Goal: Task Accomplishment & Management: Complete application form

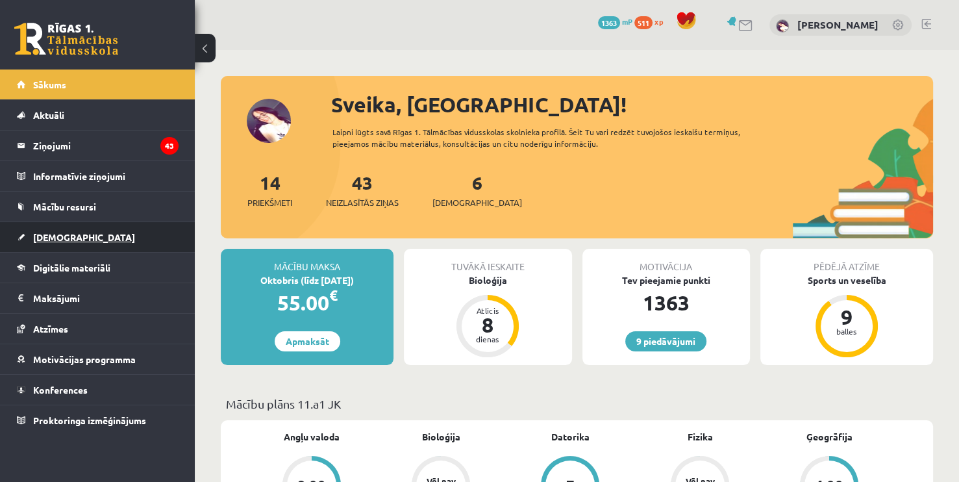
click at [81, 230] on link "[DEMOGRAPHIC_DATA]" at bounding box center [98, 237] width 162 height 30
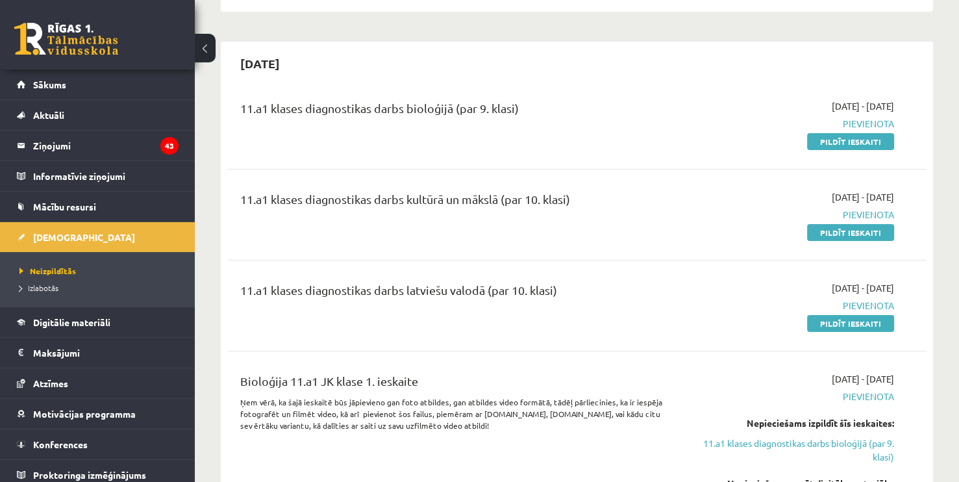
scroll to position [270, 0]
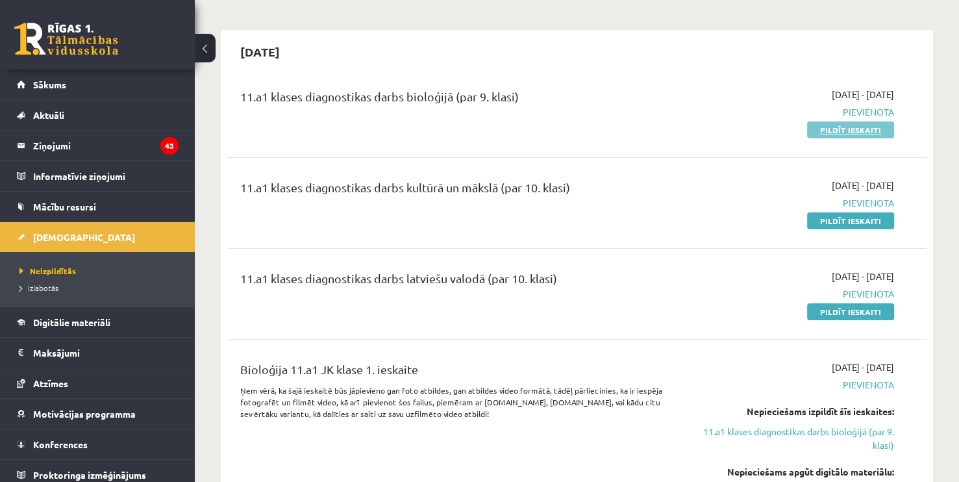
click at [851, 131] on link "Pildīt ieskaiti" at bounding box center [850, 129] width 87 height 17
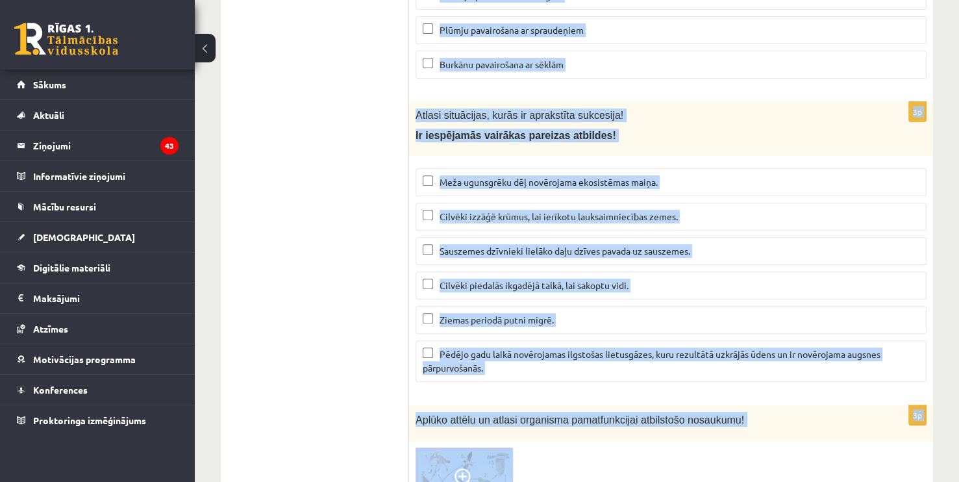
scroll to position [5473, 0]
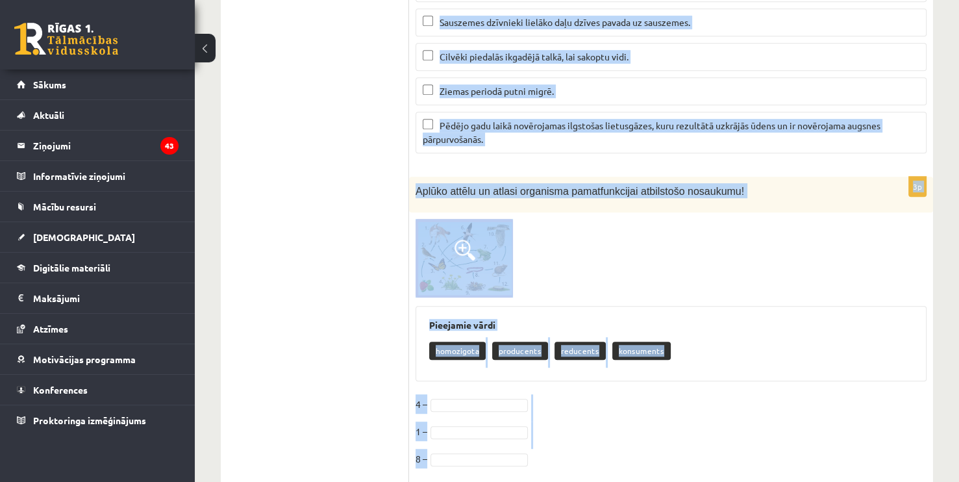
drag, startPoint x: 415, startPoint y: 262, endPoint x: 650, endPoint y: 421, distance: 283.5
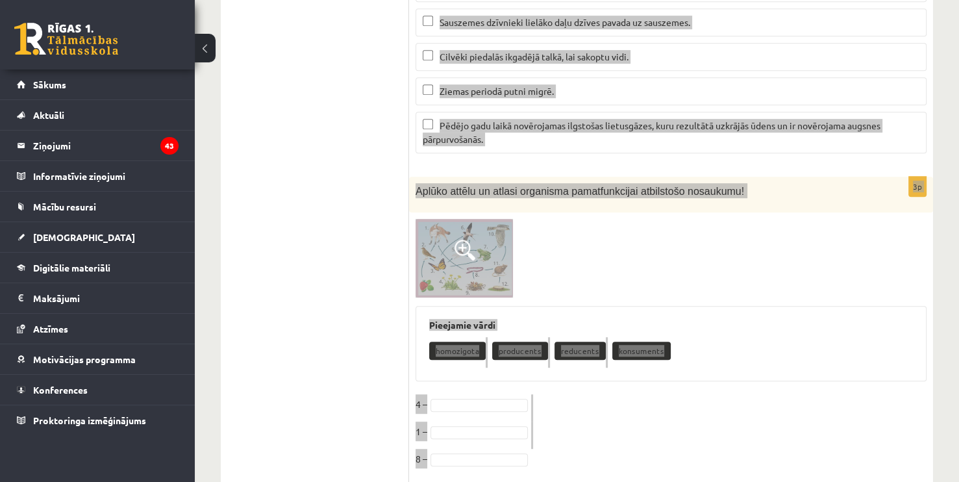
copy form "Kas ir ģenētiskās informācijas nesēji organismā? Proteīni Lipīdi Ogļhidrāti Gēn…"
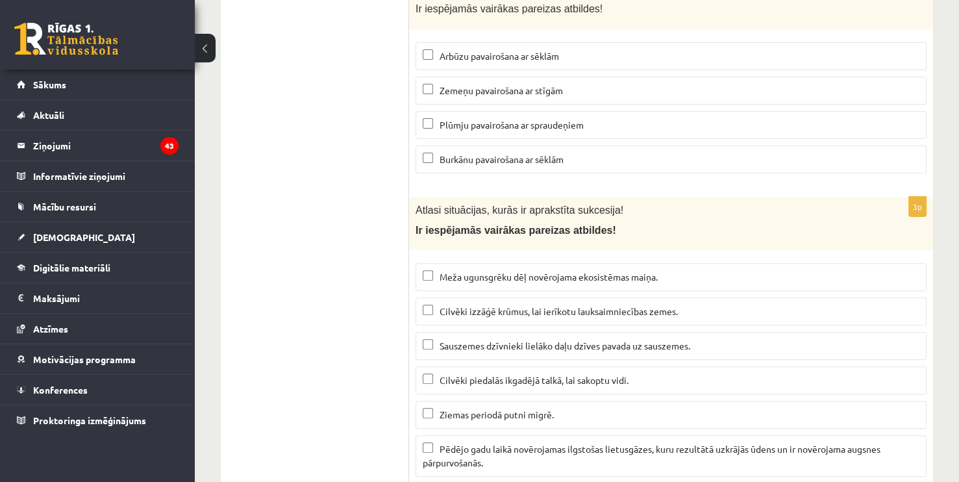
scroll to position [5143, 0]
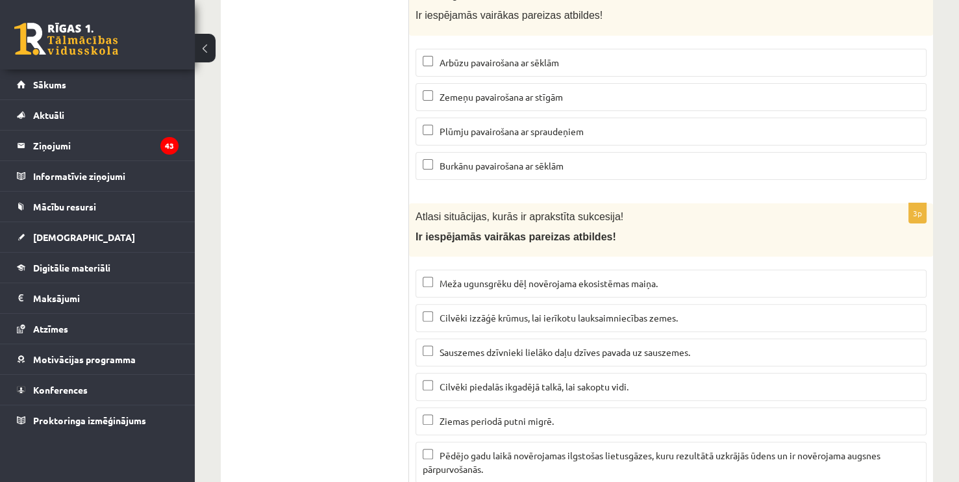
click at [484, 277] on span "Meža ugunsgrēku dēļ novērojama ekosistēmas maiņa." at bounding box center [549, 283] width 218 height 12
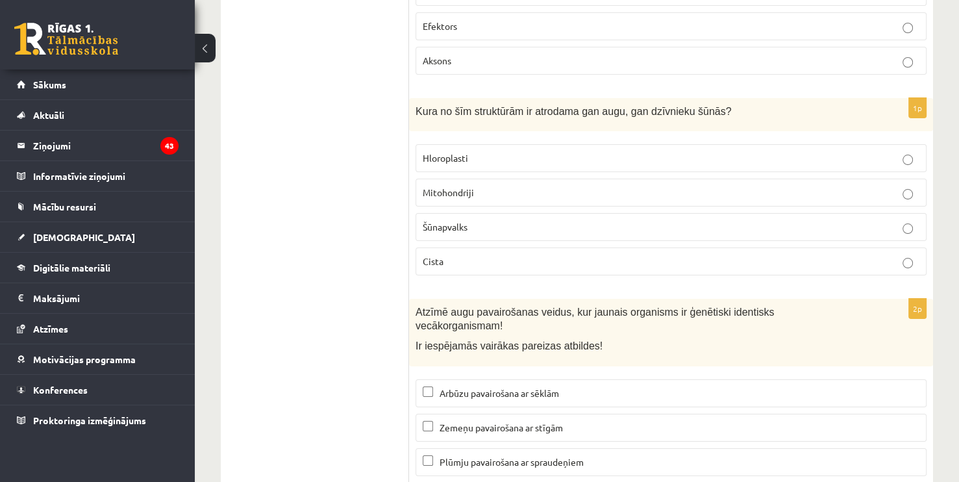
scroll to position [4845, 0]
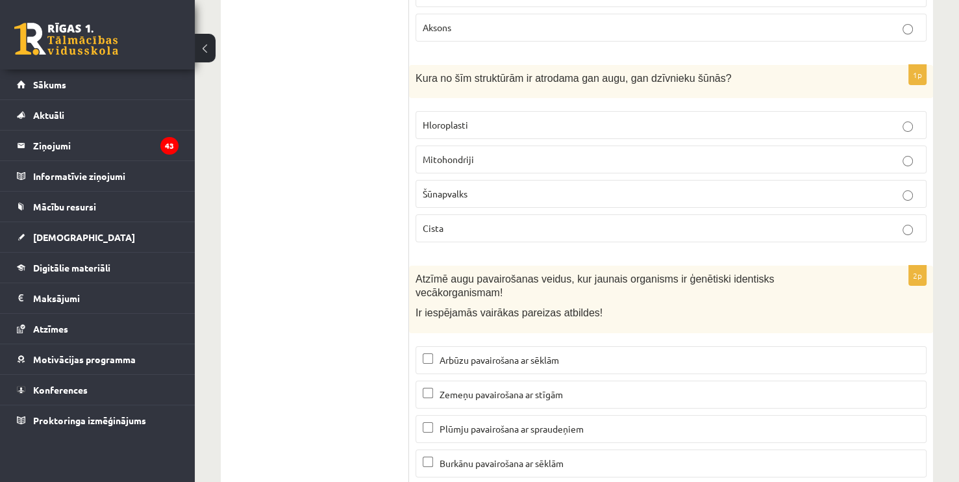
click at [525, 423] on span "Plūmju pavairošana ar spraudeņiem" at bounding box center [512, 429] width 144 height 12
click at [538, 381] on label "Zemeņu pavairošana ar stīgām" at bounding box center [671, 395] width 511 height 28
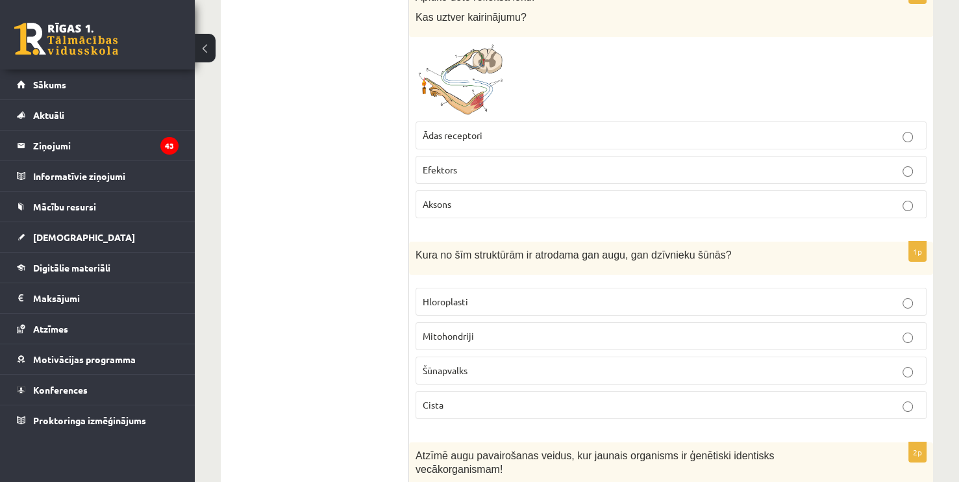
scroll to position [4655, 0]
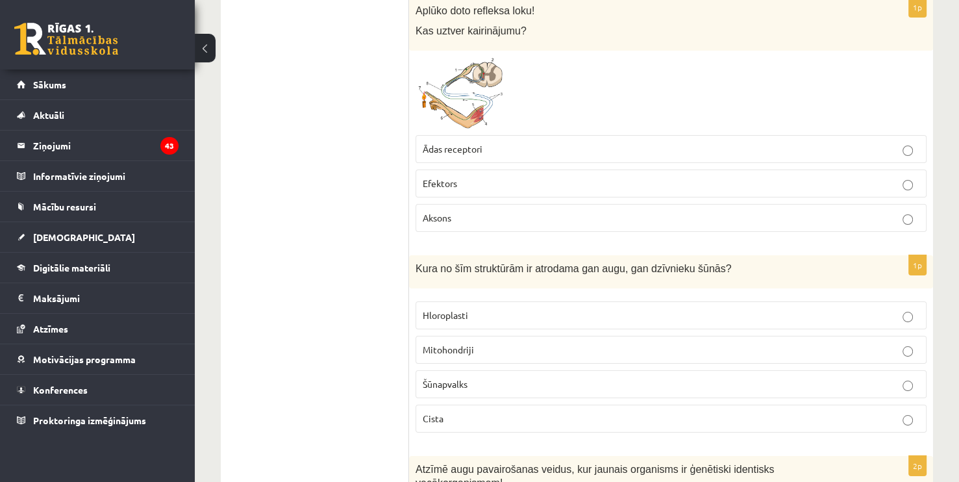
click at [495, 377] on p "Šūnapvalks" at bounding box center [671, 384] width 497 height 14
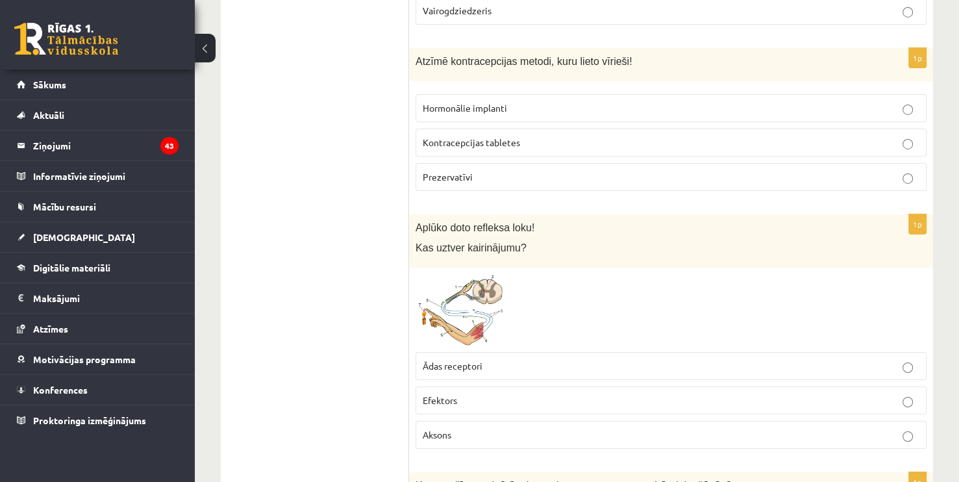
scroll to position [4445, 0]
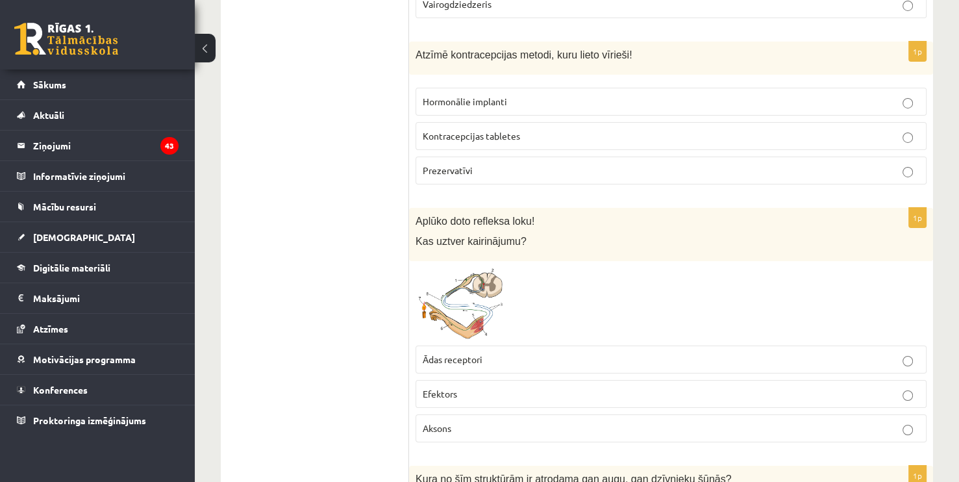
click at [459, 288] on span at bounding box center [465, 298] width 21 height 21
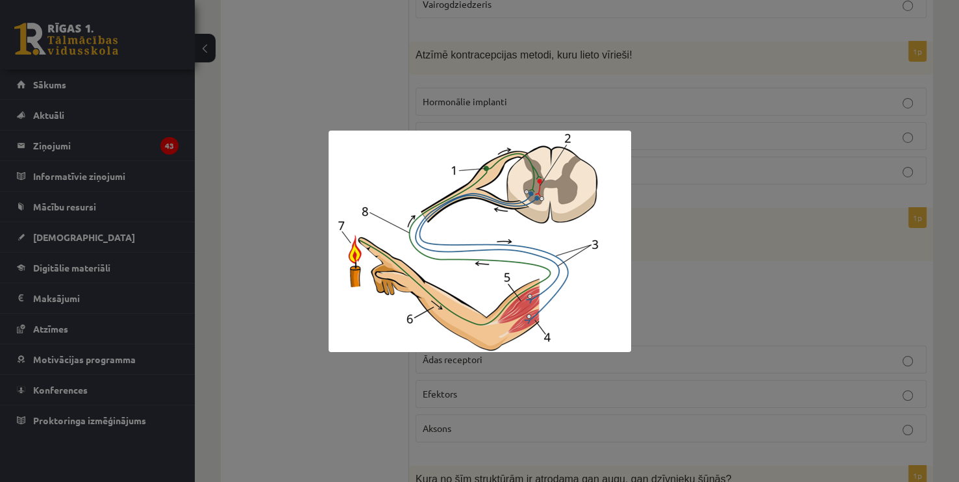
click at [673, 290] on div at bounding box center [479, 241] width 959 height 482
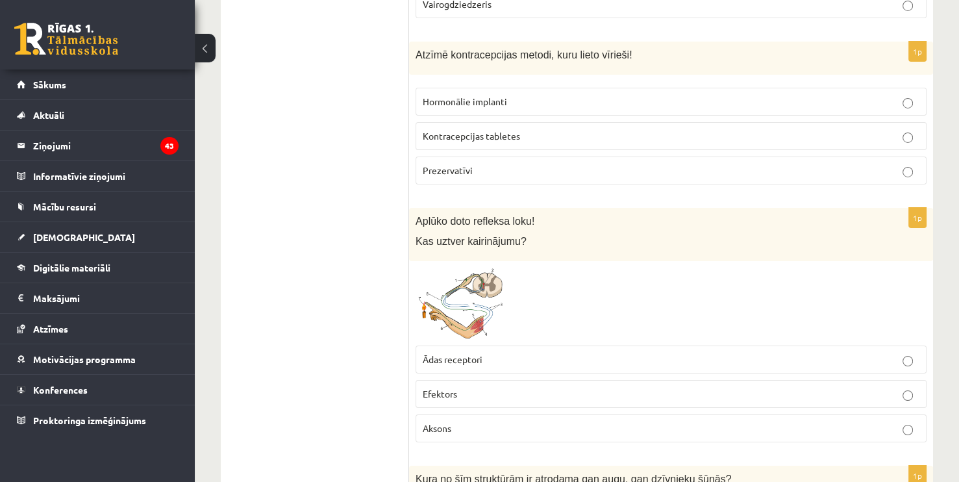
click at [562, 353] on p "Ādas receptori" at bounding box center [671, 360] width 497 height 14
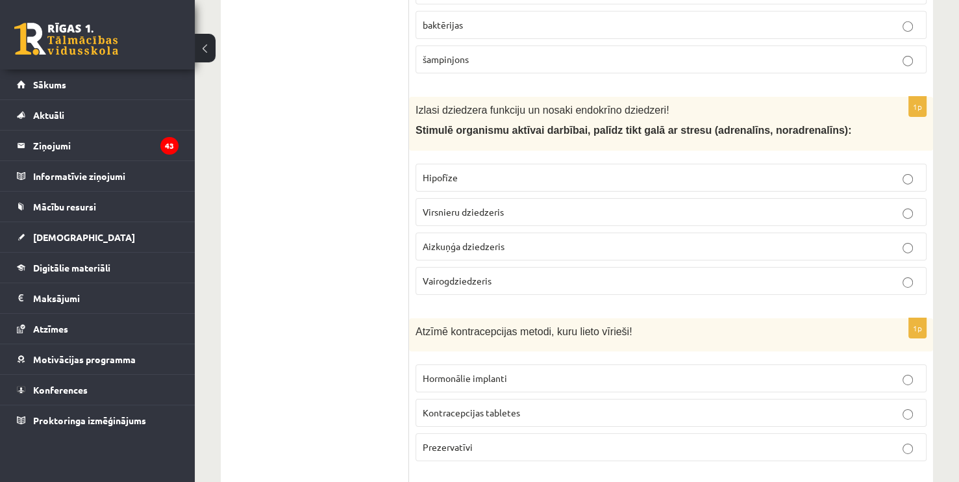
scroll to position [4188, 0]
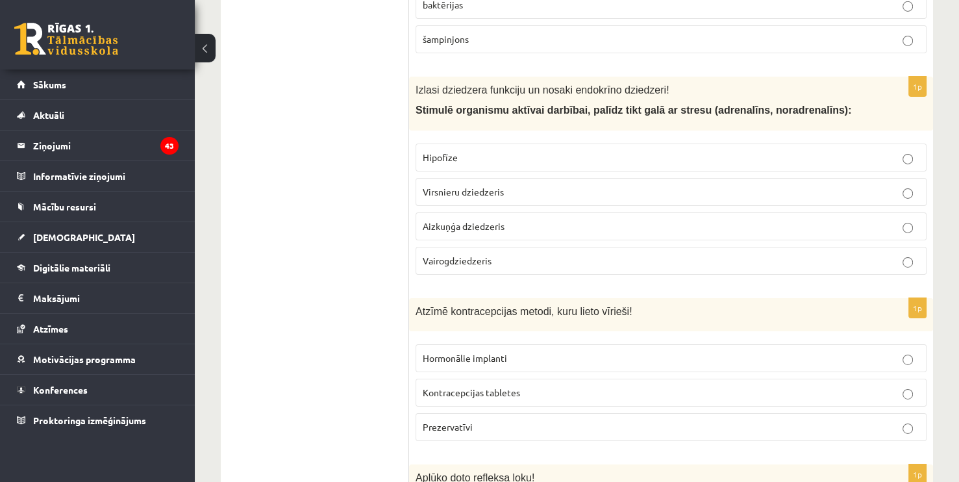
click at [488, 420] on p "Prezervatīvi" at bounding box center [671, 427] width 497 height 14
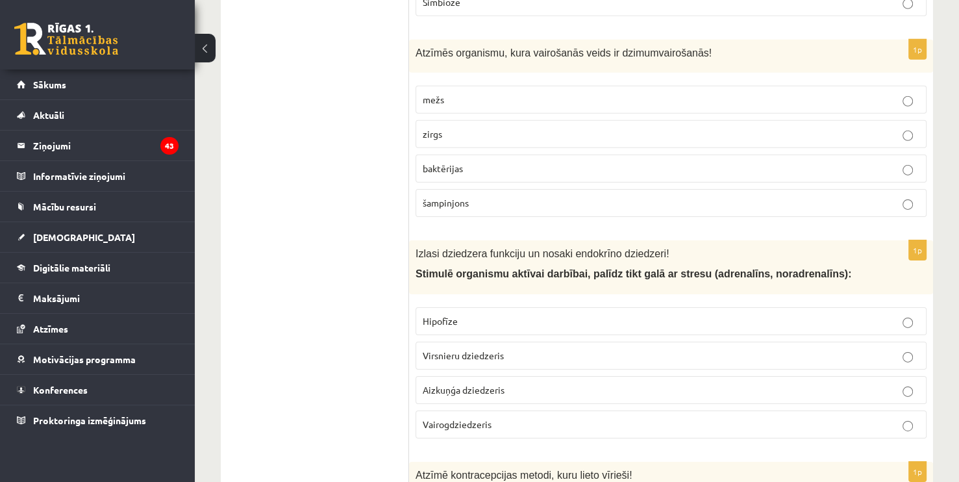
scroll to position [4018, 0]
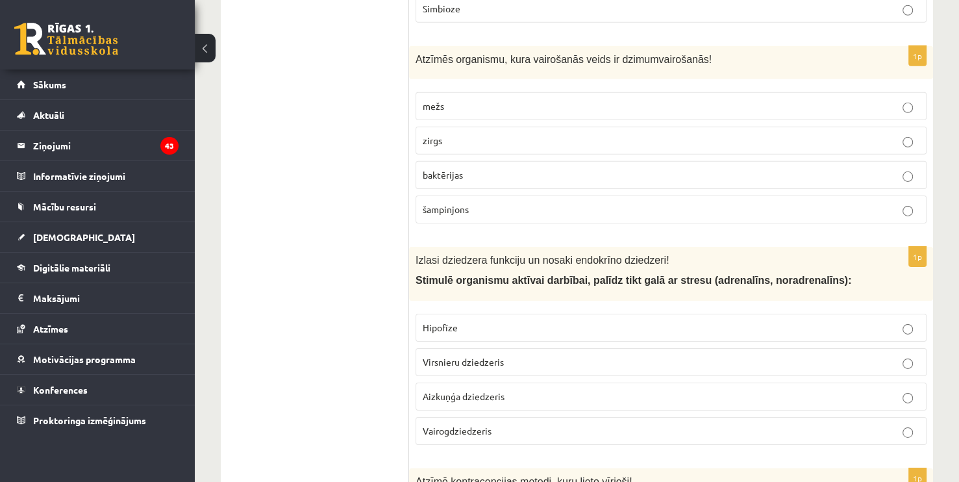
click at [507, 351] on label "Virsnieru dziedzeris" at bounding box center [671, 362] width 511 height 28
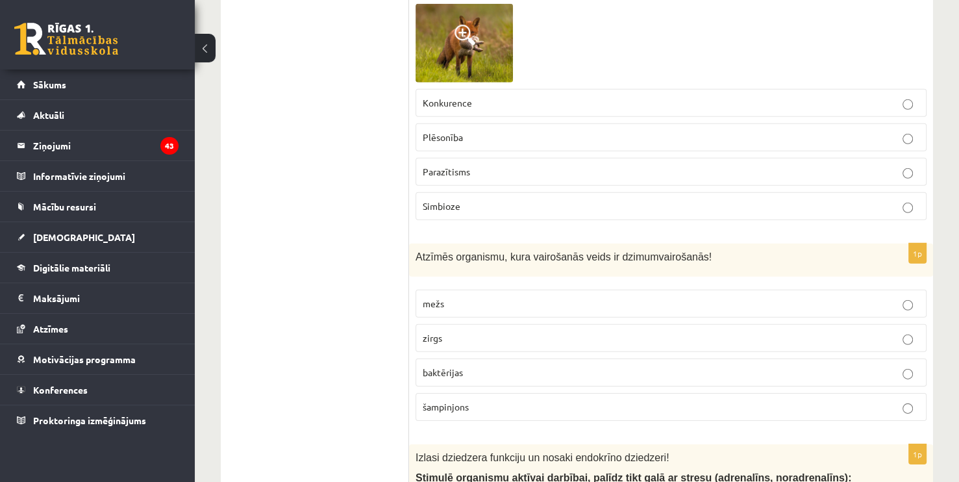
scroll to position [3774, 0]
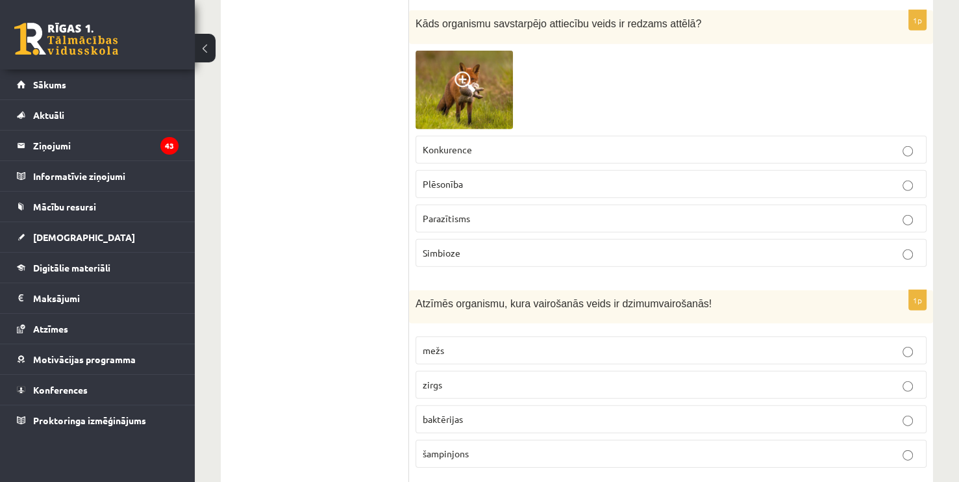
click at [459, 178] on span "Plēsonība" at bounding box center [443, 184] width 40 height 12
click at [472, 375] on label "zirgs" at bounding box center [671, 385] width 511 height 28
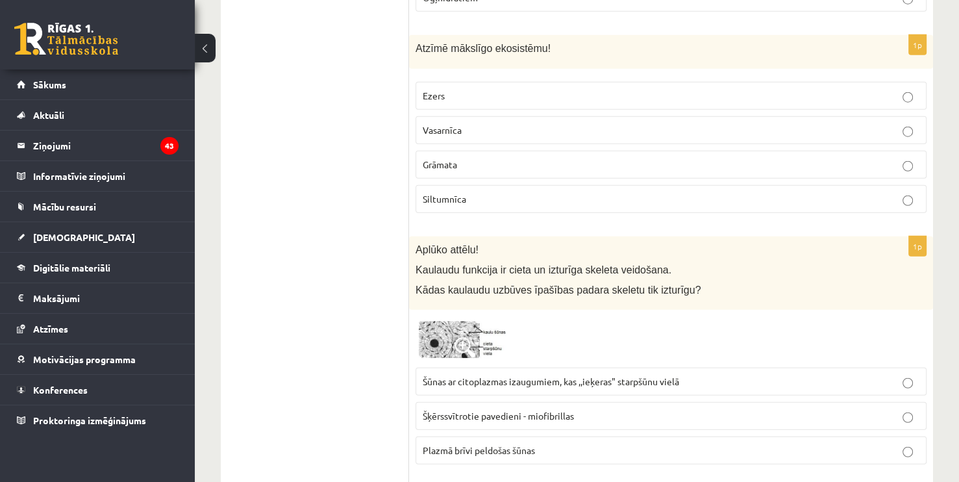
scroll to position [3284, 0]
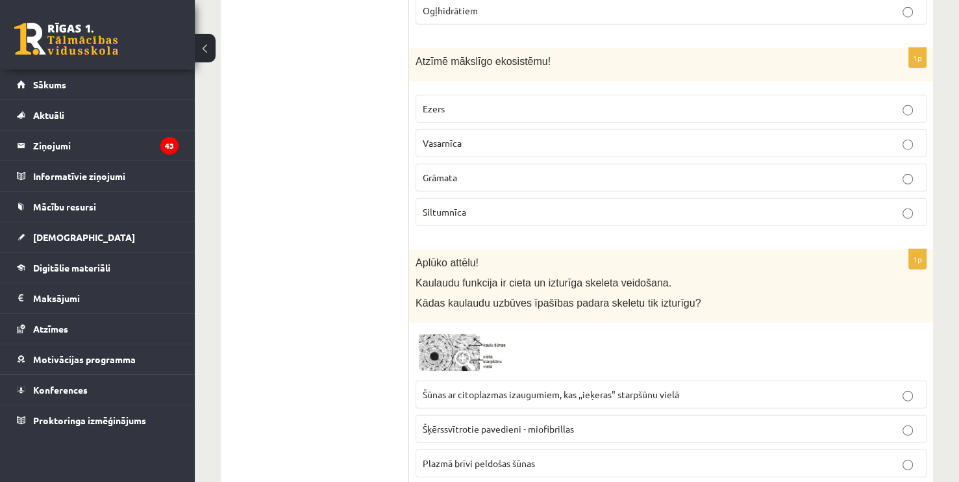
click at [439, 340] on img at bounding box center [464, 351] width 97 height 45
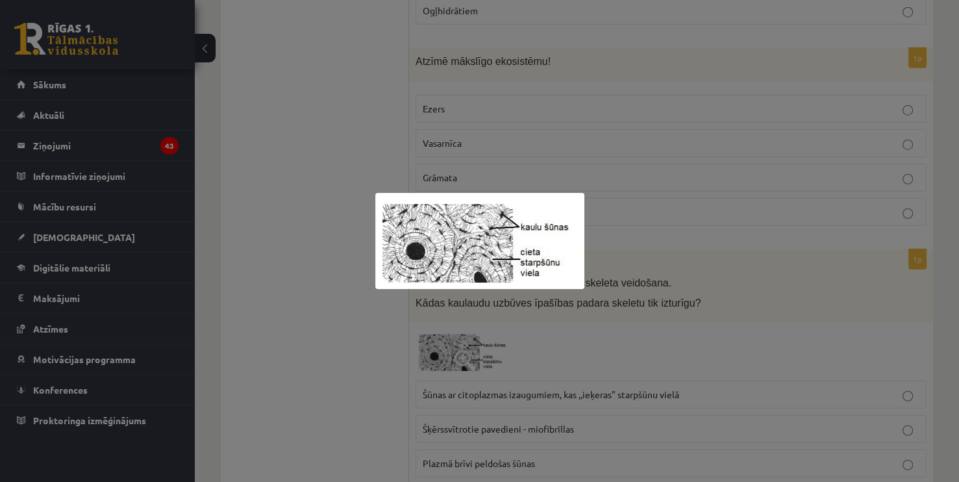
click at [439, 340] on div at bounding box center [479, 241] width 959 height 482
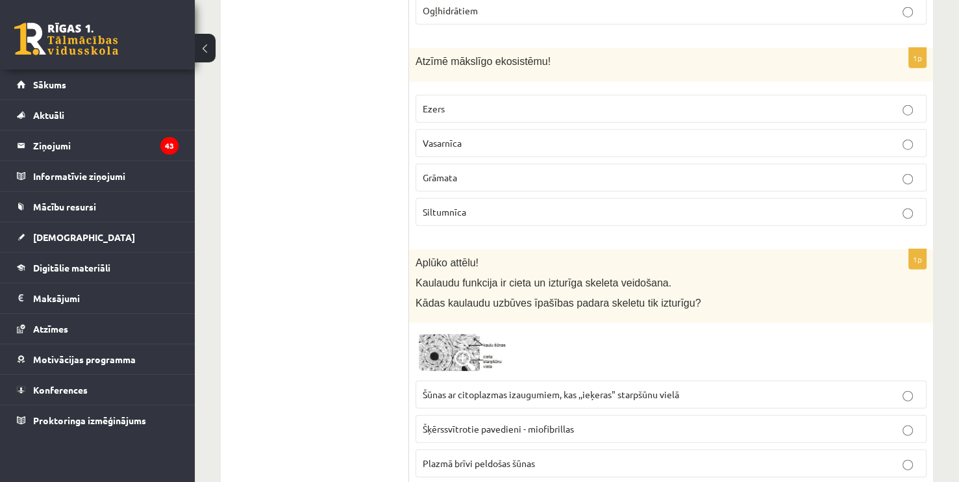
click at [469, 387] on label "Šūnas ar citoplazmas izaugumiem, kas ,,ieķeras" starpšūnu vielā" at bounding box center [671, 395] width 511 height 28
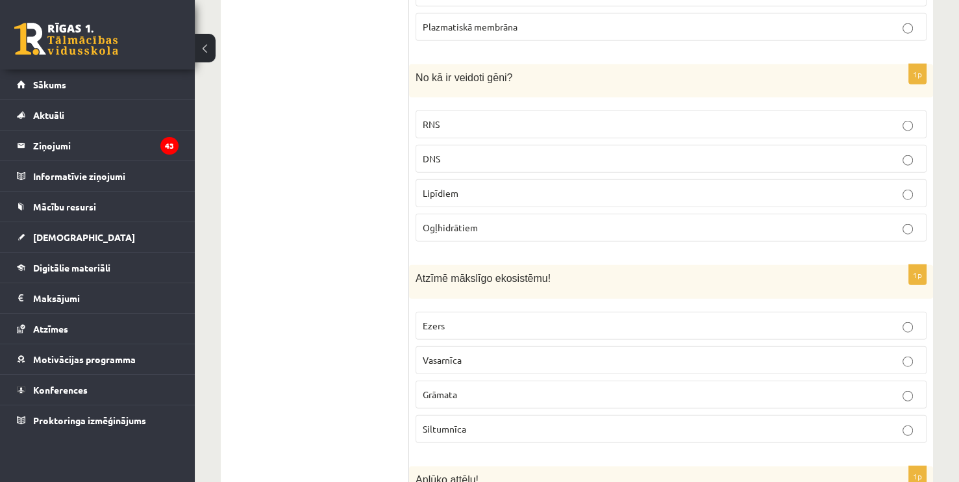
scroll to position [3047, 0]
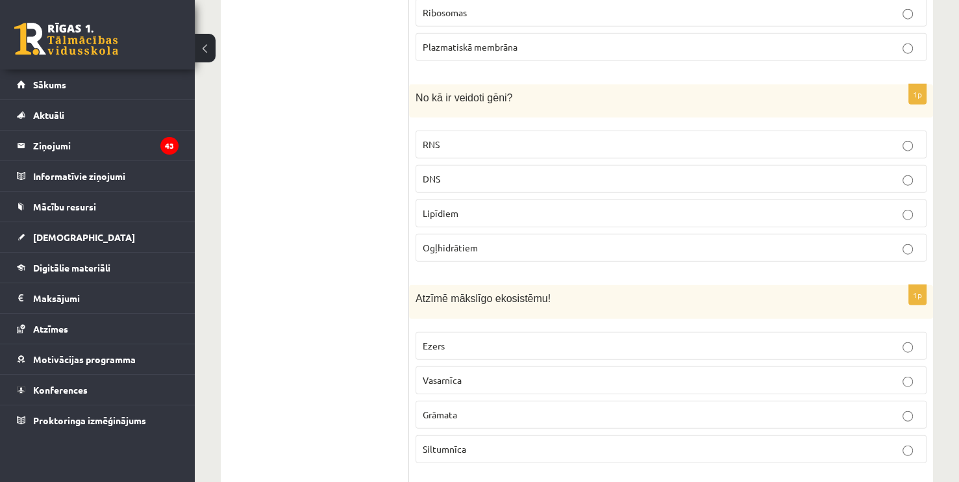
click at [494, 442] on p "Siltumnīca" at bounding box center [671, 449] width 497 height 14
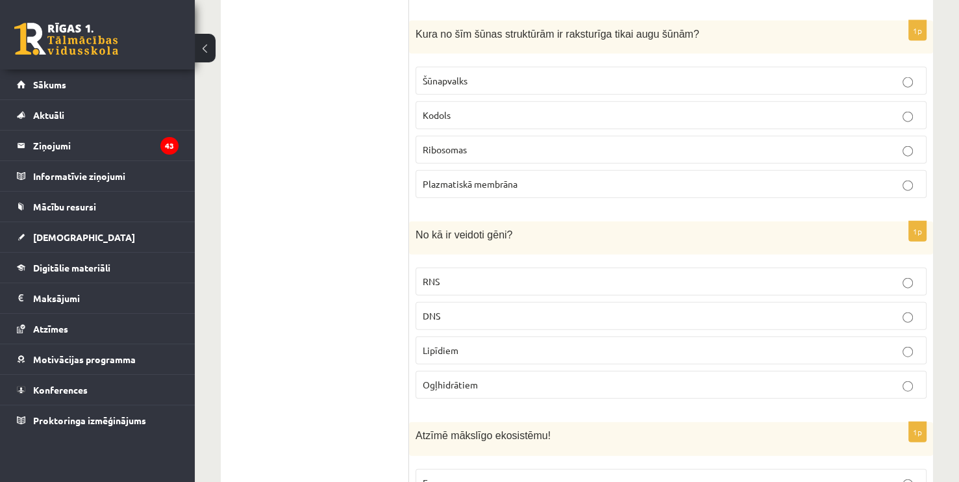
scroll to position [2870, 0]
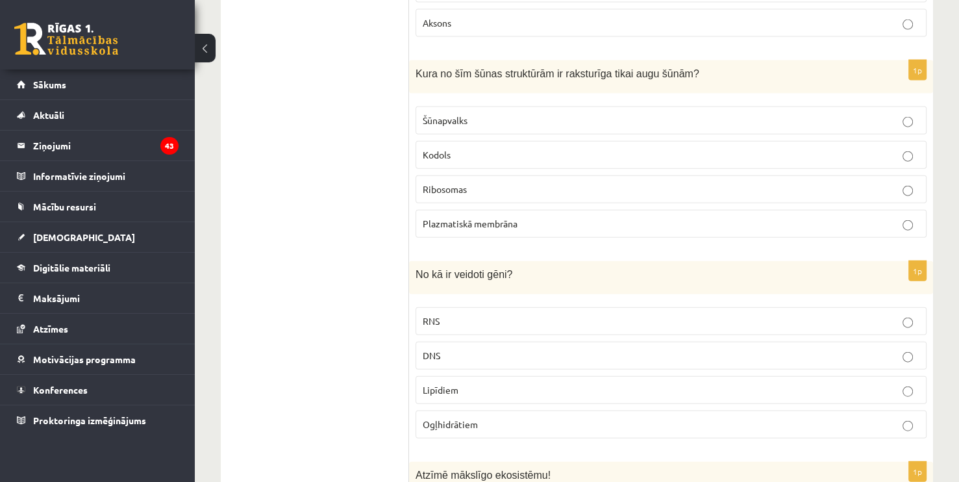
click at [561, 349] on p "DNS" at bounding box center [671, 356] width 497 height 14
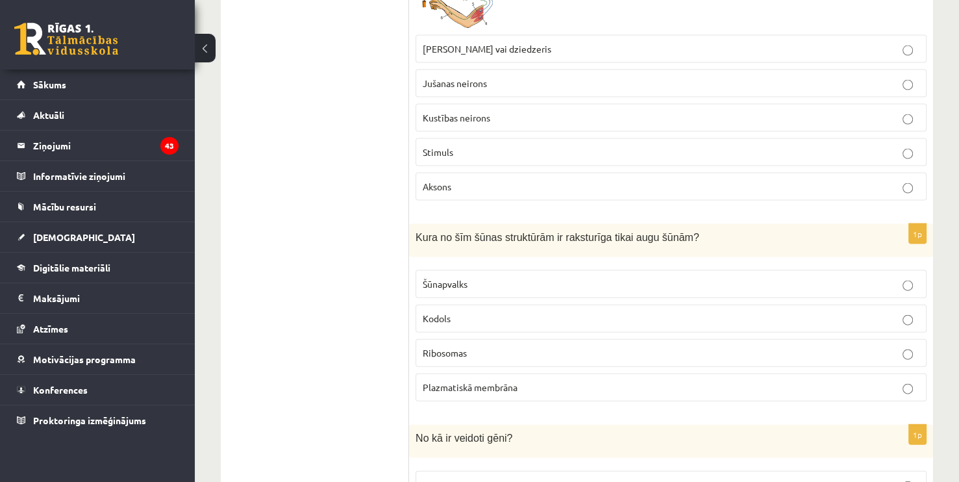
scroll to position [2686, 0]
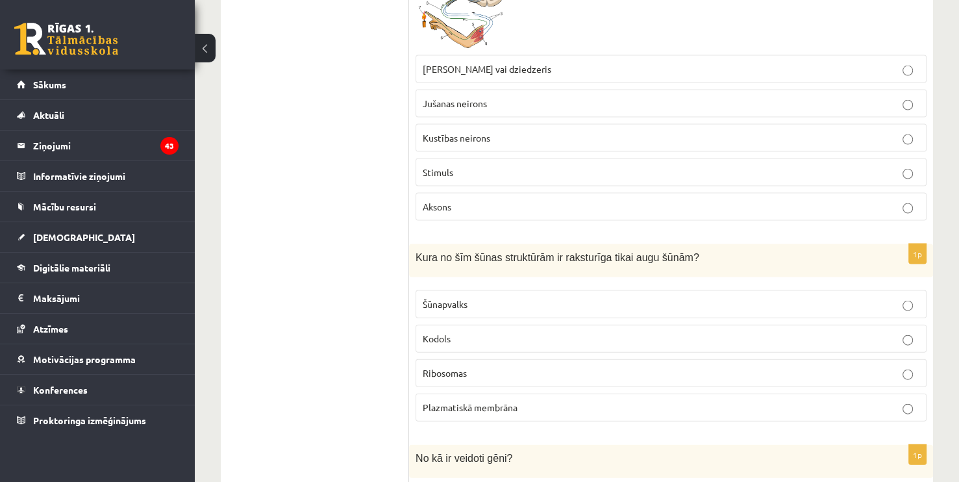
click at [506, 332] on p "Kodols" at bounding box center [671, 339] width 497 height 14
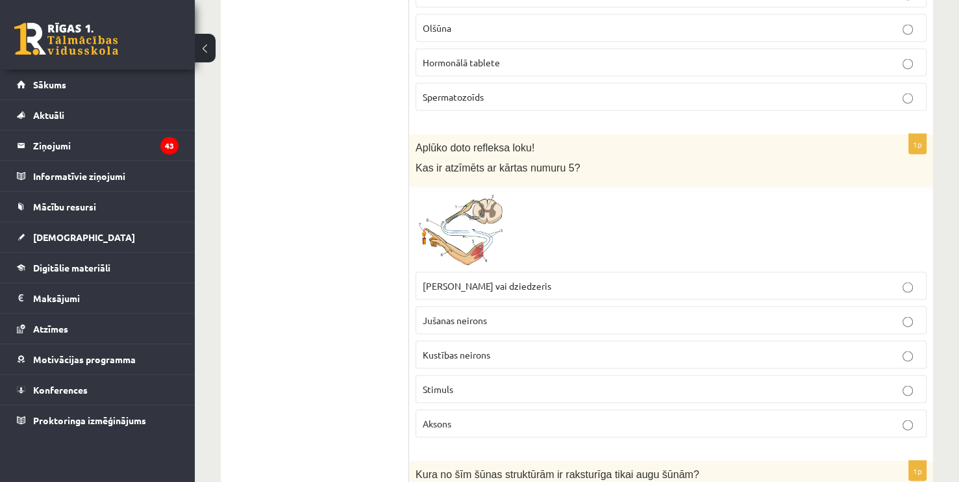
scroll to position [2456, 0]
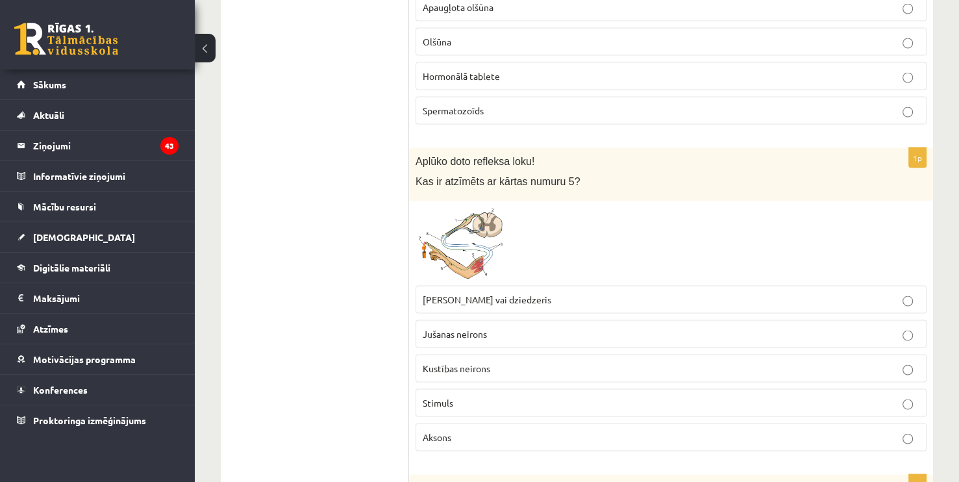
click at [461, 238] on span at bounding box center [465, 239] width 21 height 21
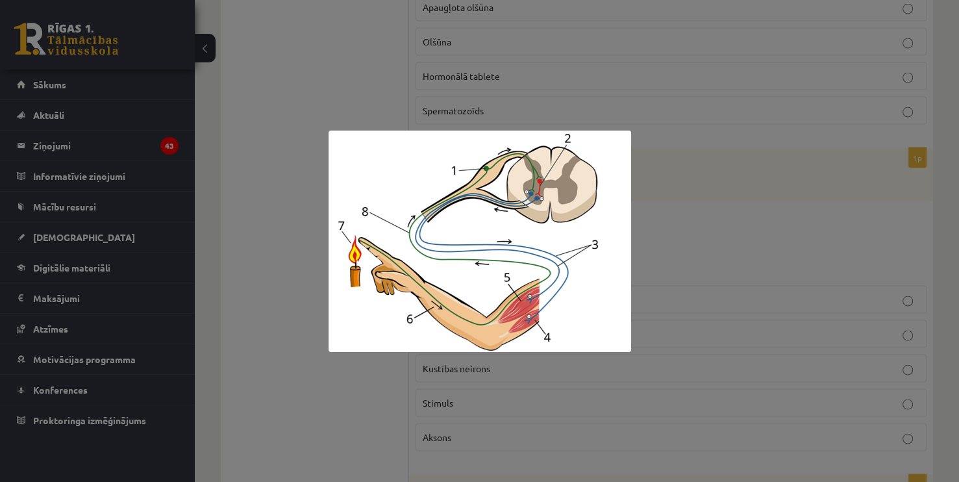
drag, startPoint x: 461, startPoint y: 238, endPoint x: 431, endPoint y: 230, distance: 31.5
click at [431, 230] on img at bounding box center [480, 241] width 303 height 221
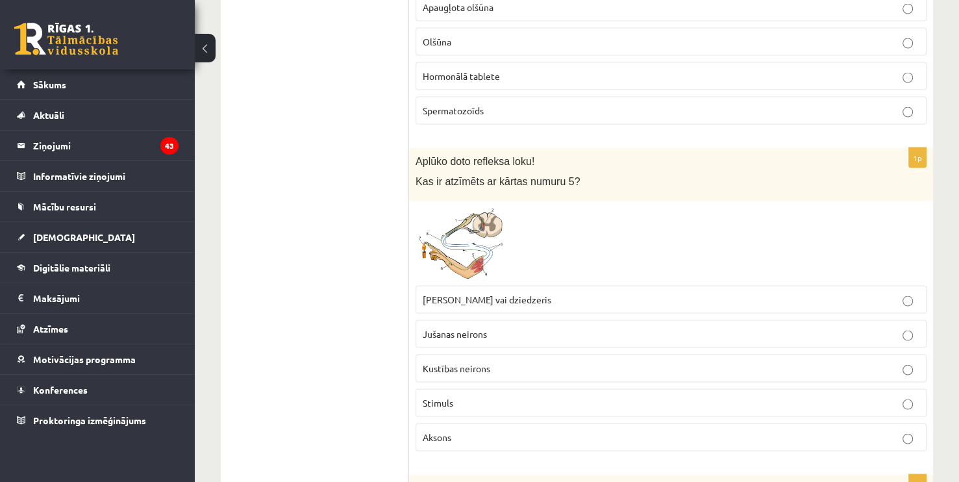
click at [470, 295] on p "Muskulis vai dziedzeris" at bounding box center [671, 300] width 497 height 14
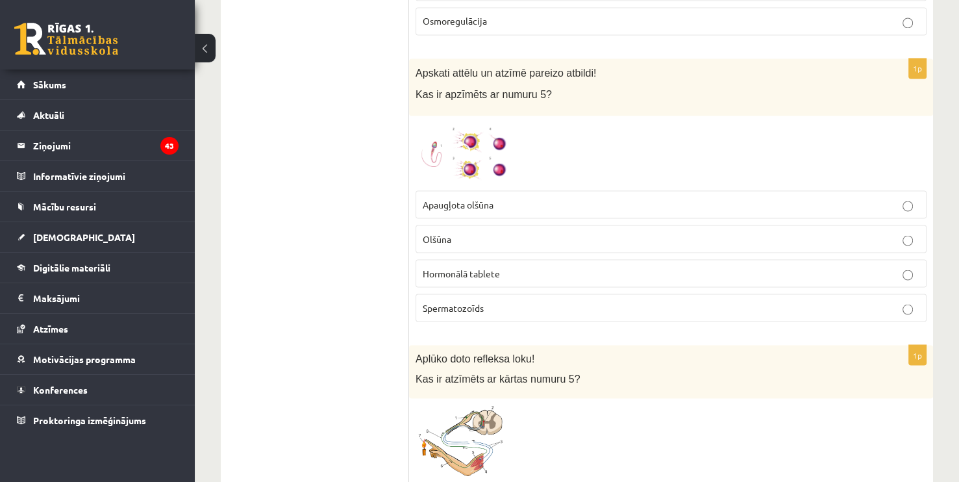
scroll to position [2246, 0]
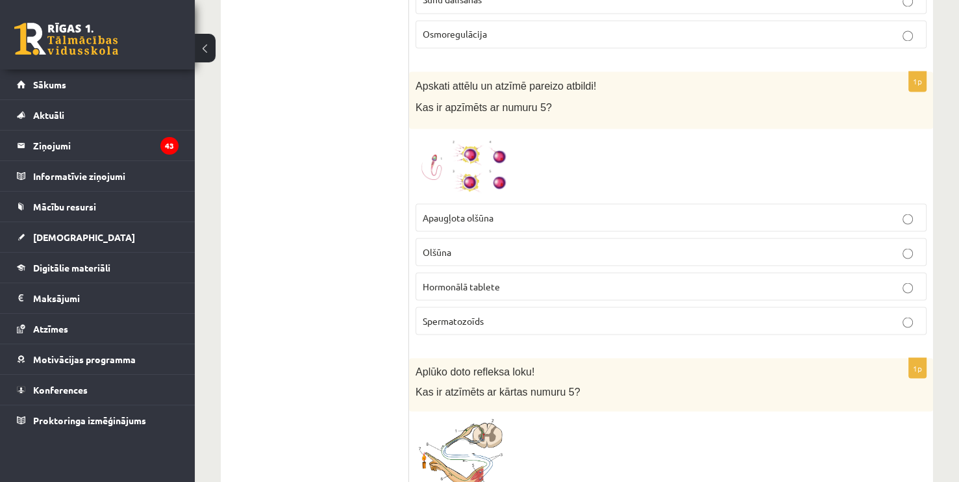
click at [428, 152] on img at bounding box center [464, 166] width 97 height 62
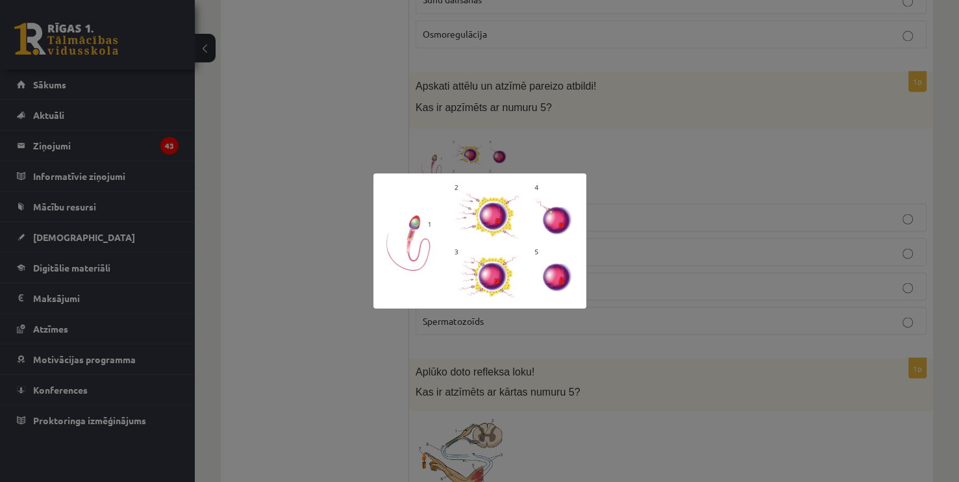
click at [656, 172] on div at bounding box center [479, 241] width 959 height 482
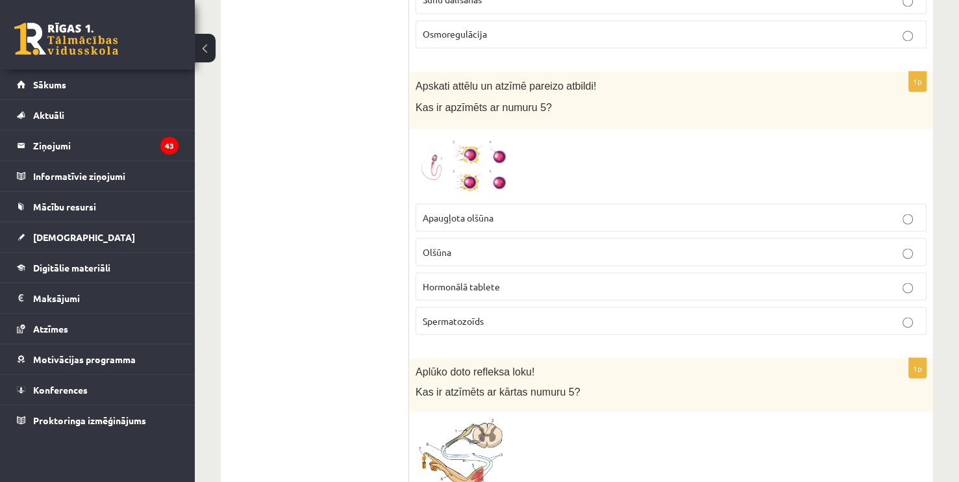
click at [468, 250] on label "Olšūna" at bounding box center [671, 252] width 511 height 28
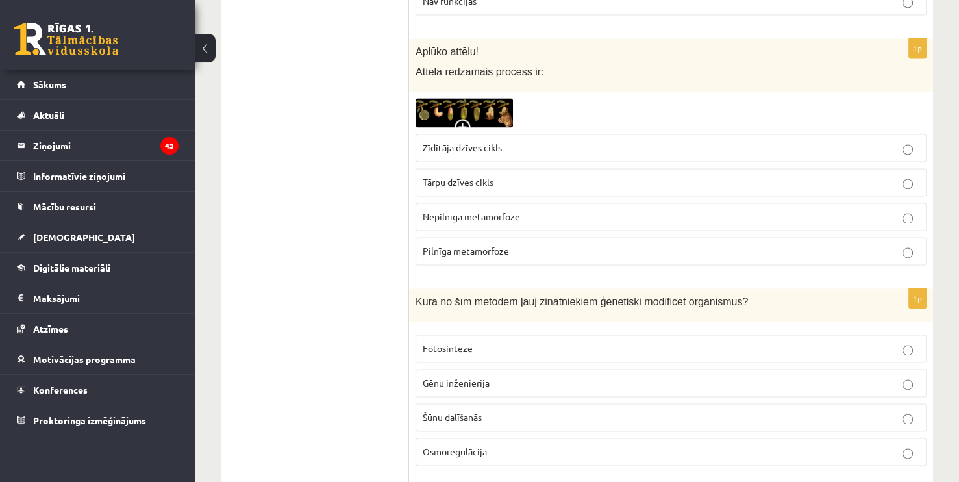
scroll to position [1822, 0]
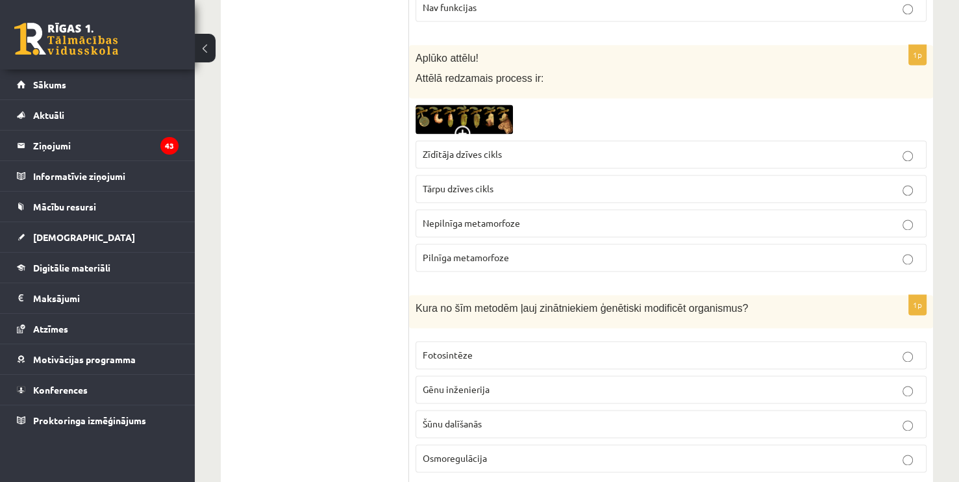
drag, startPoint x: 962, startPoint y: 173, endPoint x: 938, endPoint y: 48, distance: 126.8
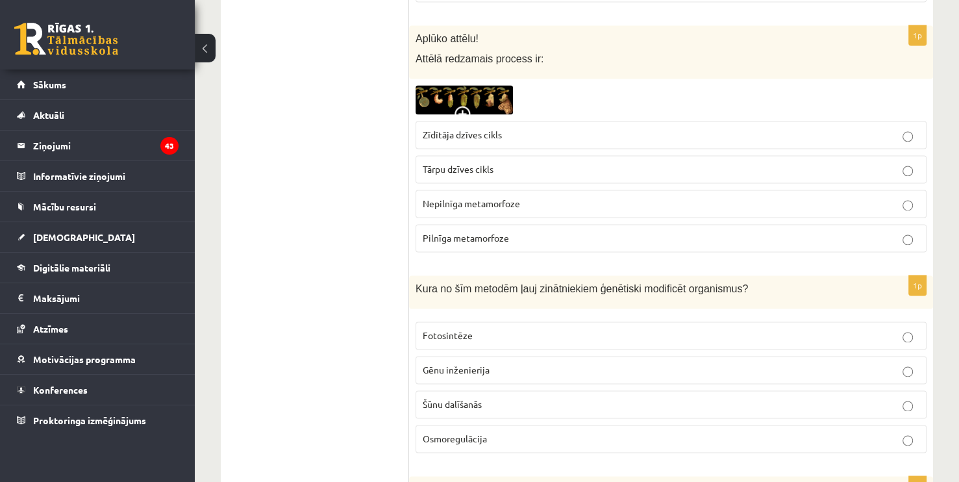
scroll to position [1829, 0]
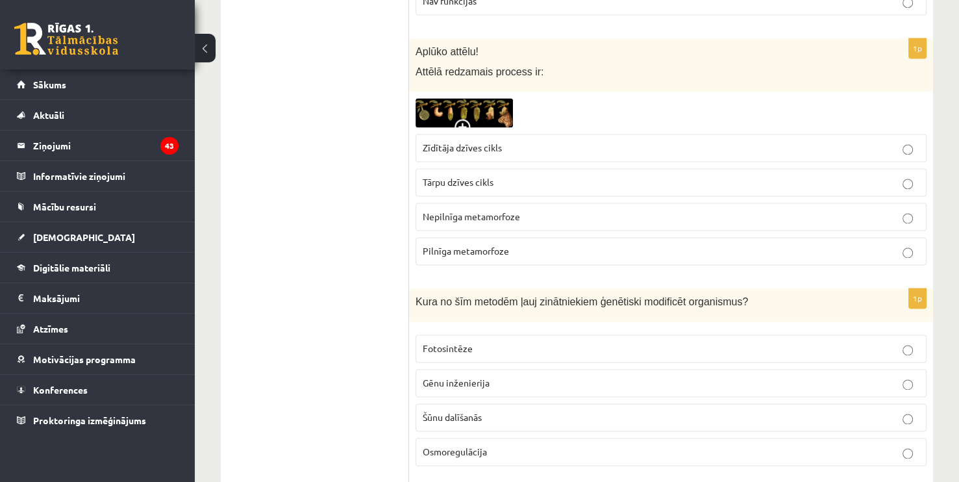
click at [503, 379] on p "Gēnu inženierija" at bounding box center [671, 383] width 497 height 14
drag, startPoint x: 966, startPoint y: 169, endPoint x: 946, endPoint y: 24, distance: 146.8
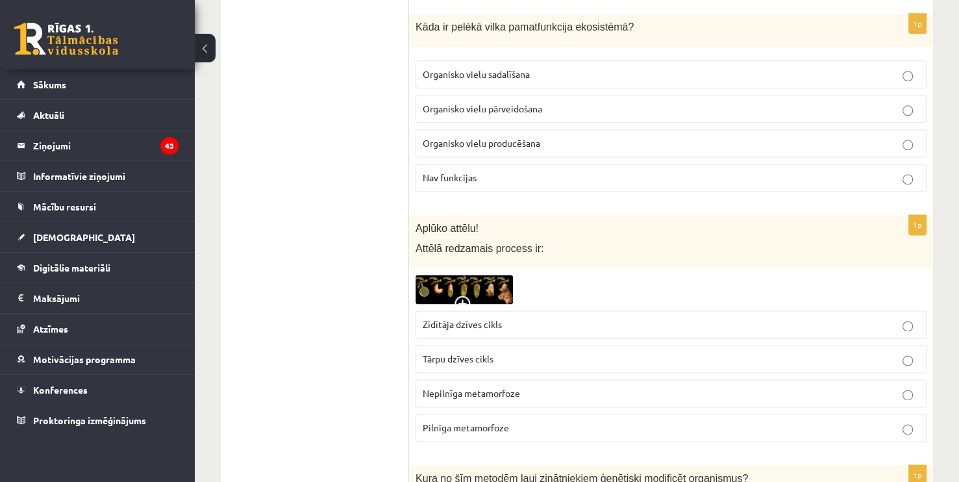
scroll to position [1632, 0]
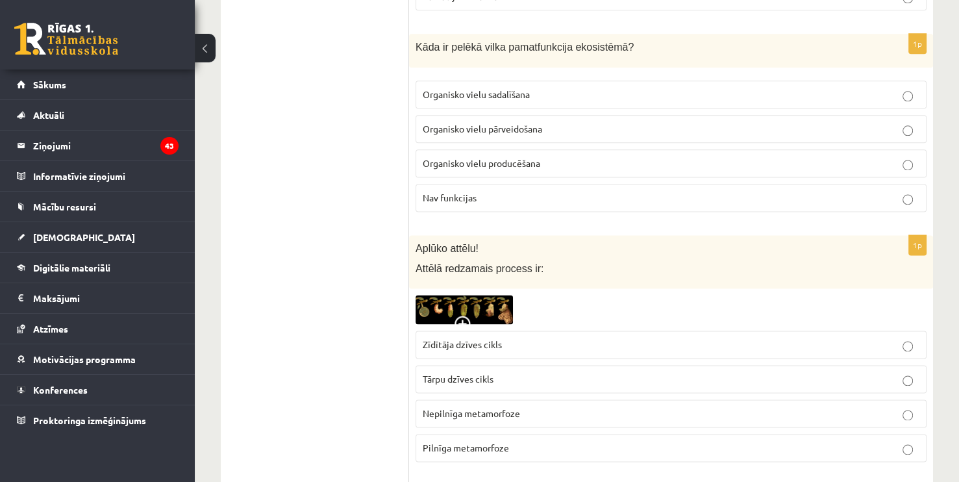
click at [464, 434] on label "Pilnīga metamorfoze" at bounding box center [671, 448] width 511 height 28
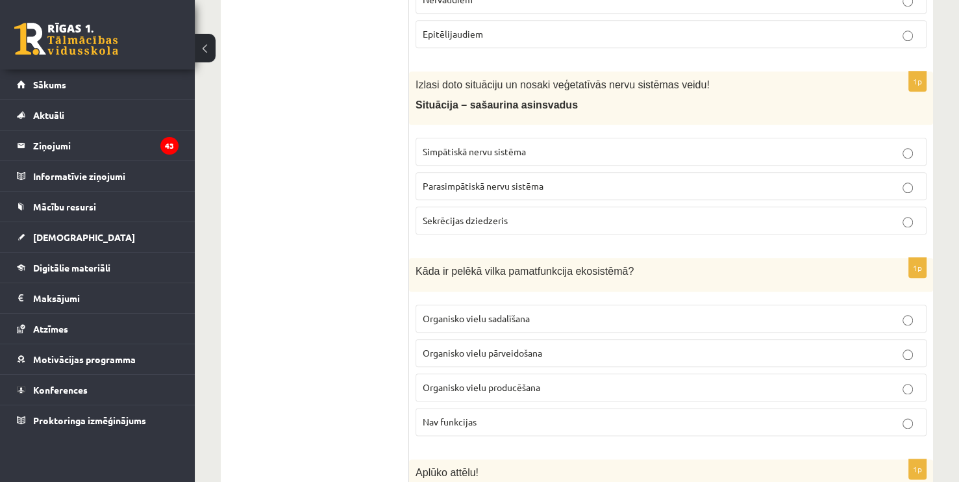
scroll to position [1401, 0]
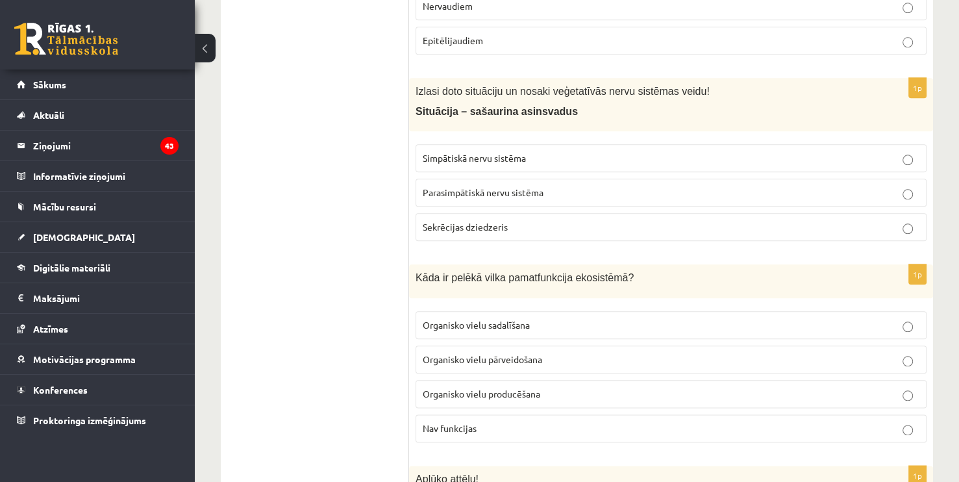
click at [505, 392] on p "Organisko vielu producēšana" at bounding box center [671, 394] width 497 height 14
click at [867, 305] on fieldset "Organisko vielu sadalīšana Organisko vielu pārveidošana Organisko vielu producē…" at bounding box center [671, 376] width 511 height 142
click at [871, 318] on p "Organisko vielu sadalīšana" at bounding box center [671, 325] width 497 height 14
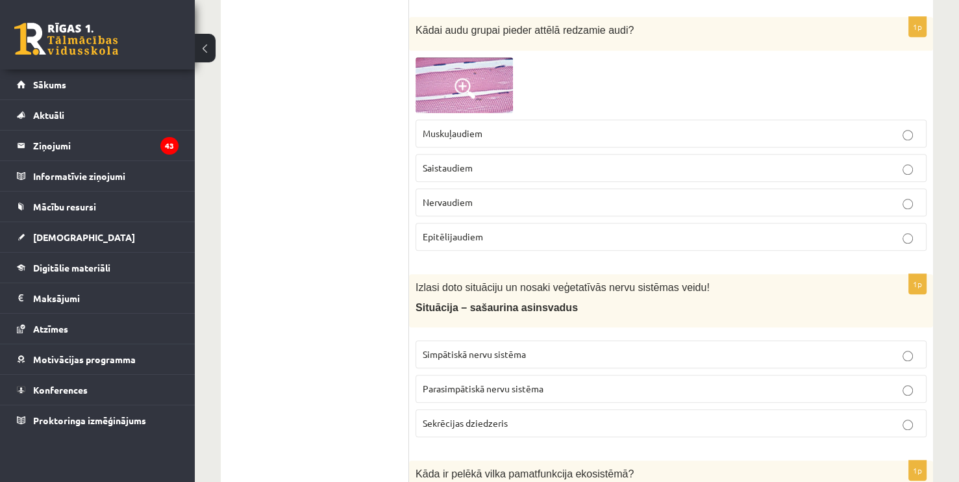
scroll to position [1193, 0]
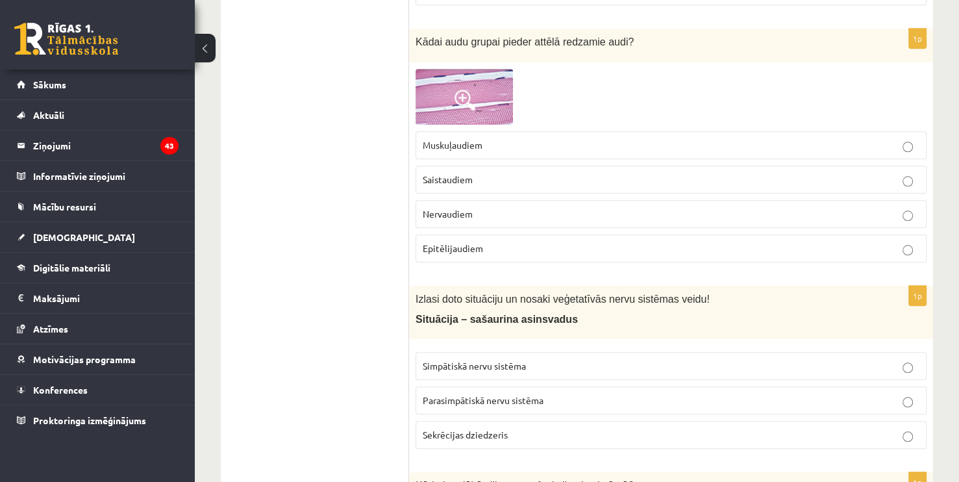
click at [527, 401] on p "Parasimpātiskā nervu sistēma" at bounding box center [671, 400] width 497 height 14
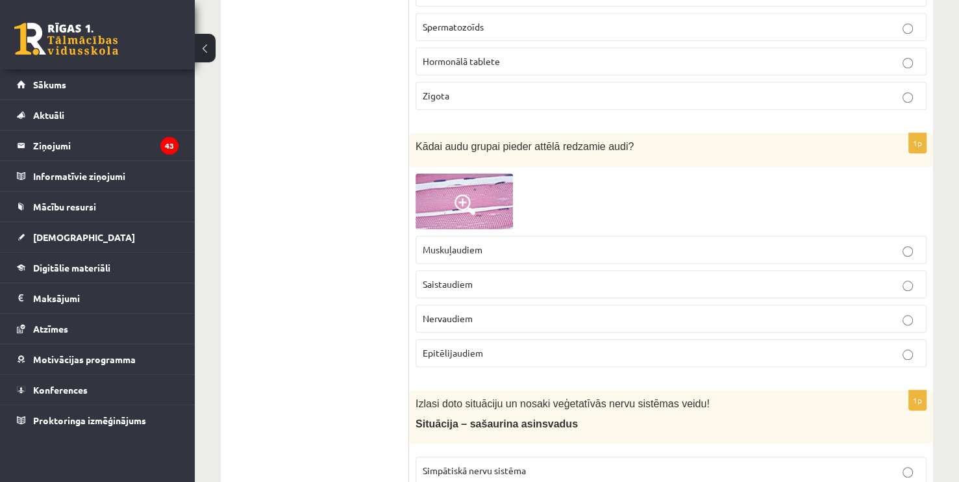
scroll to position [1081, 0]
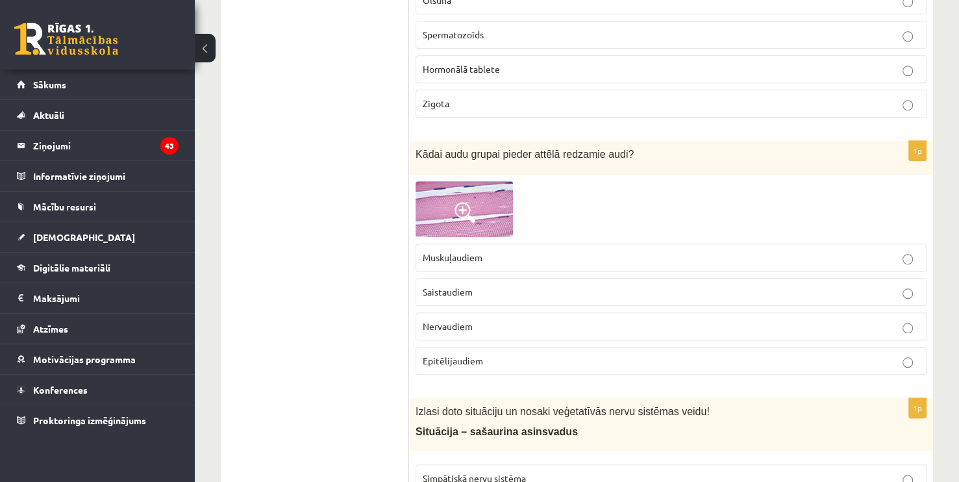
click at [459, 202] on span at bounding box center [465, 212] width 21 height 21
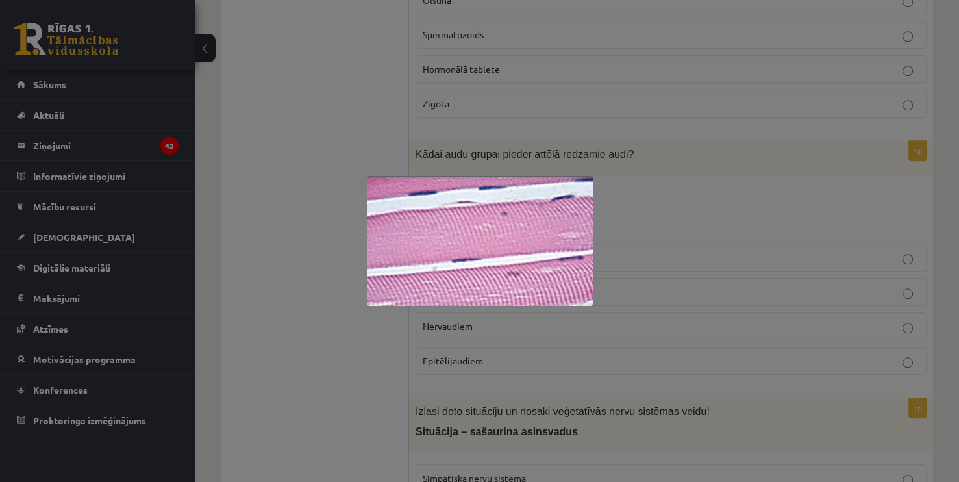
click at [459, 202] on img at bounding box center [480, 241] width 226 height 130
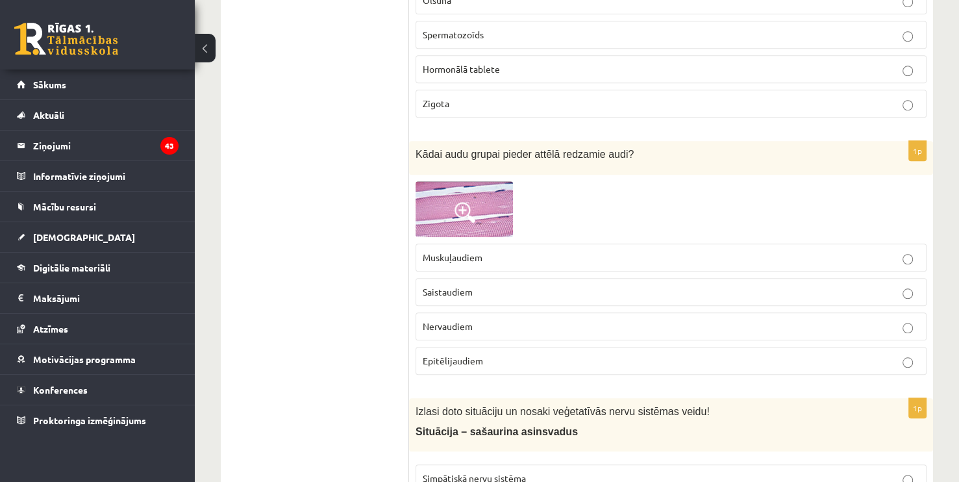
click at [580, 285] on p "Saistaudiem" at bounding box center [671, 292] width 497 height 14
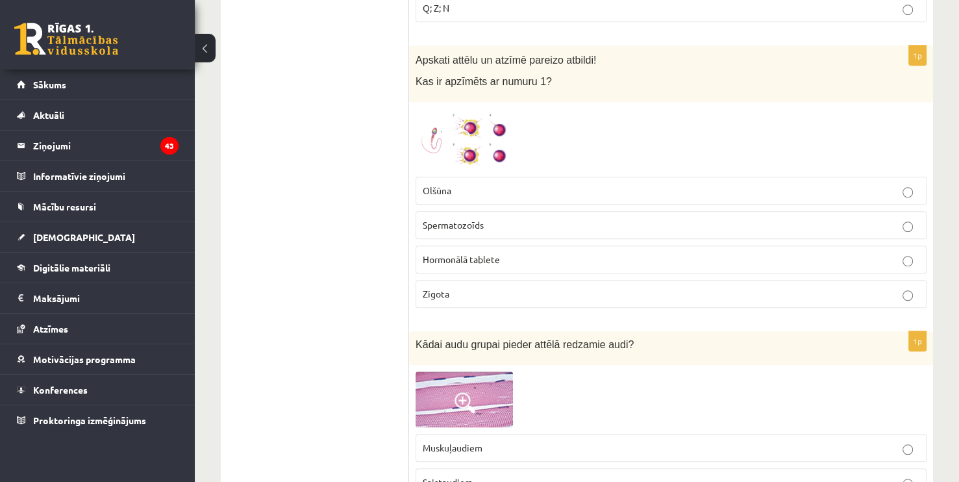
scroll to position [865, 0]
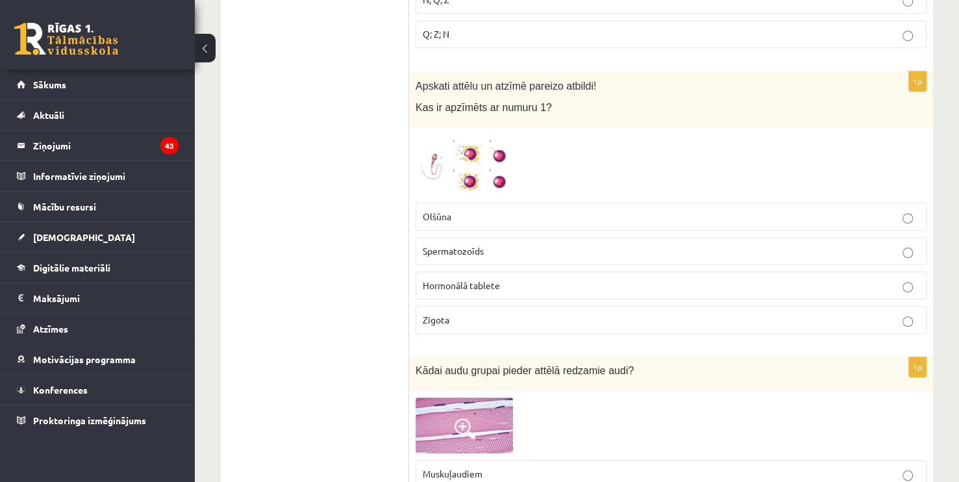
click at [458, 164] on span at bounding box center [465, 165] width 21 height 21
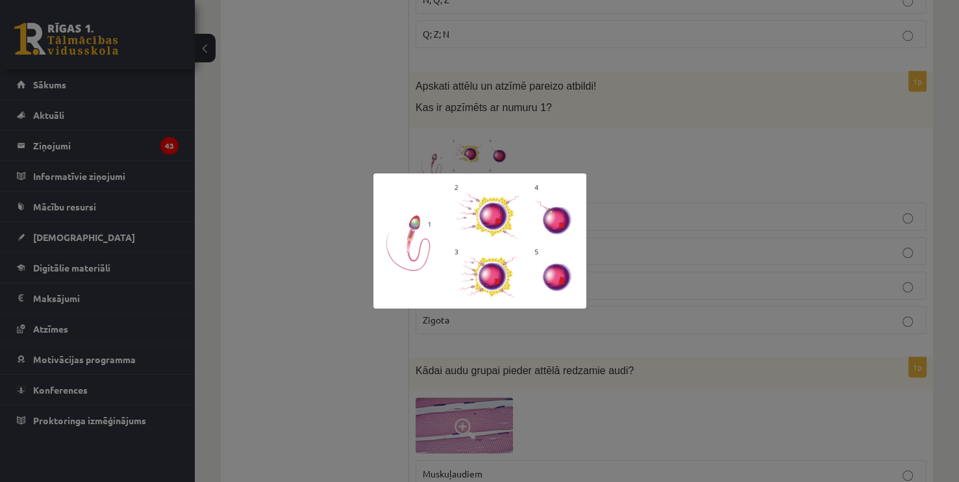
click at [458, 164] on div at bounding box center [479, 241] width 959 height 482
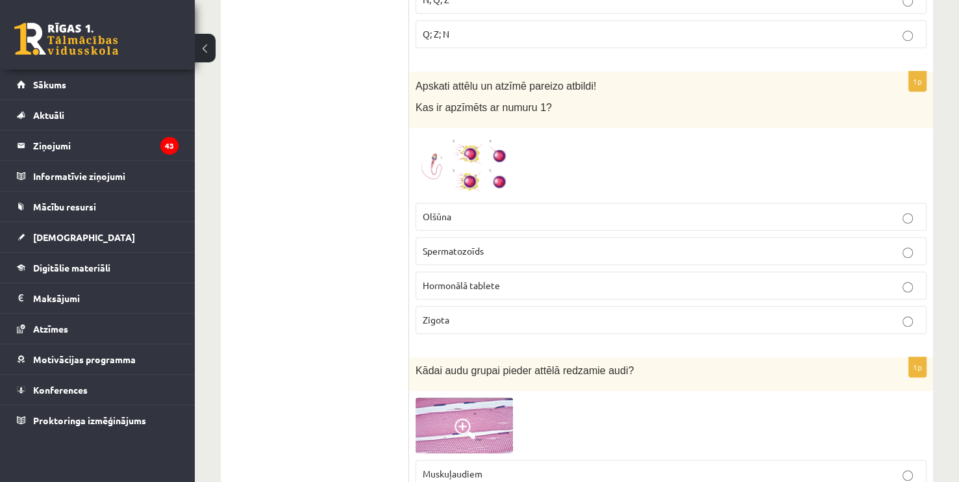
click at [466, 258] on label "Spermatozoīds" at bounding box center [671, 251] width 511 height 28
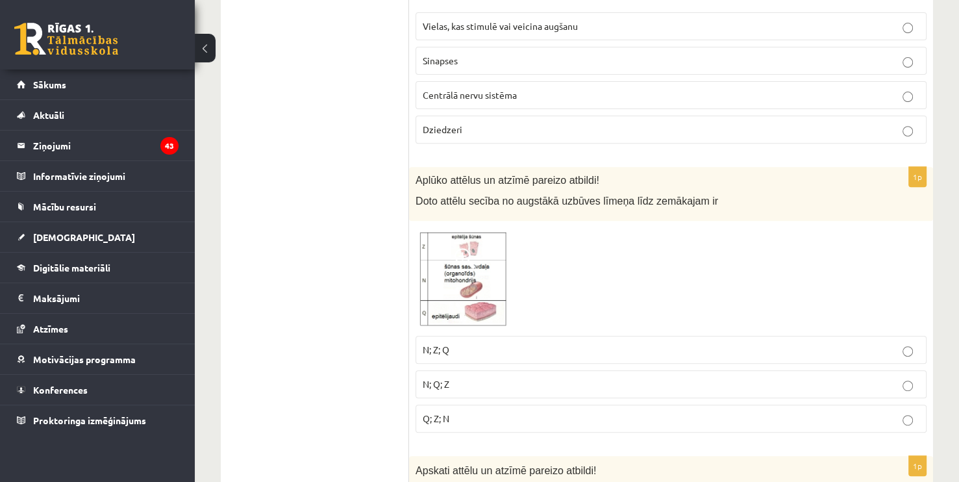
scroll to position [468, 0]
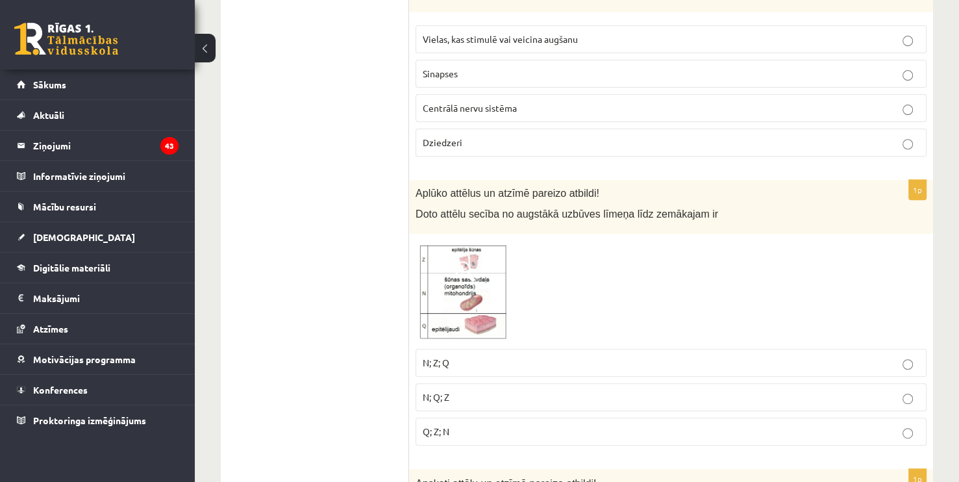
click at [486, 295] on img at bounding box center [464, 291] width 97 height 102
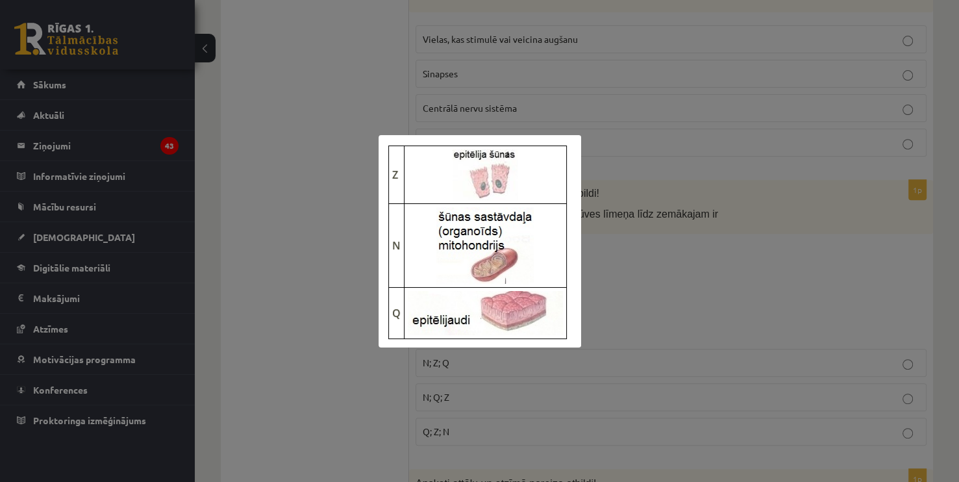
click at [612, 288] on div at bounding box center [479, 241] width 959 height 482
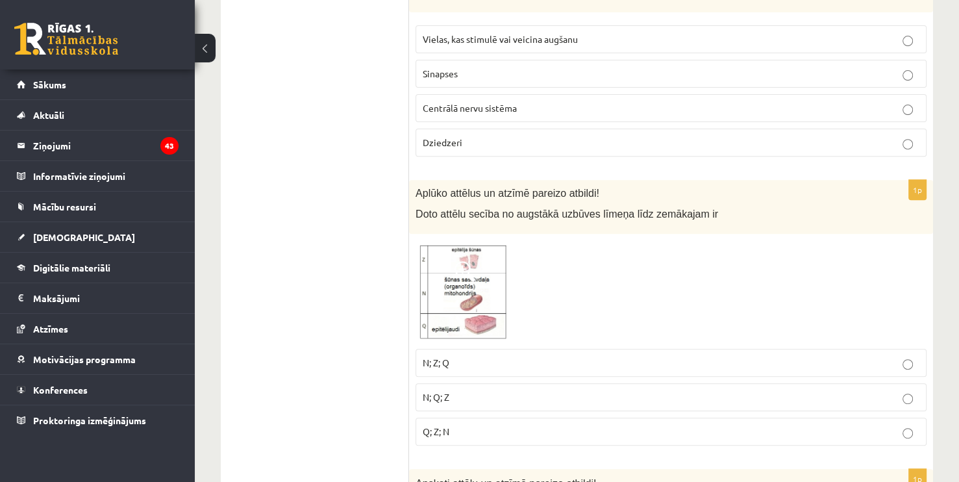
click at [453, 392] on p "N; Q; Z" at bounding box center [671, 397] width 497 height 14
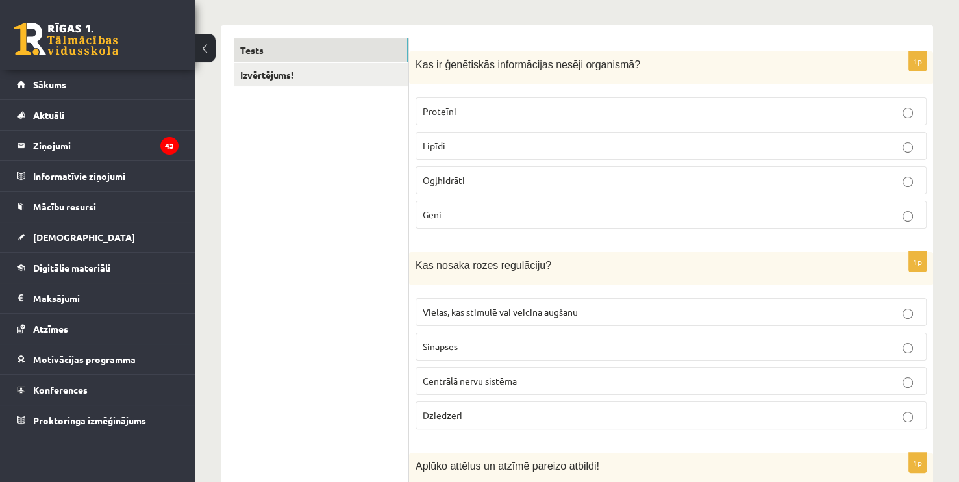
scroll to position [182, 0]
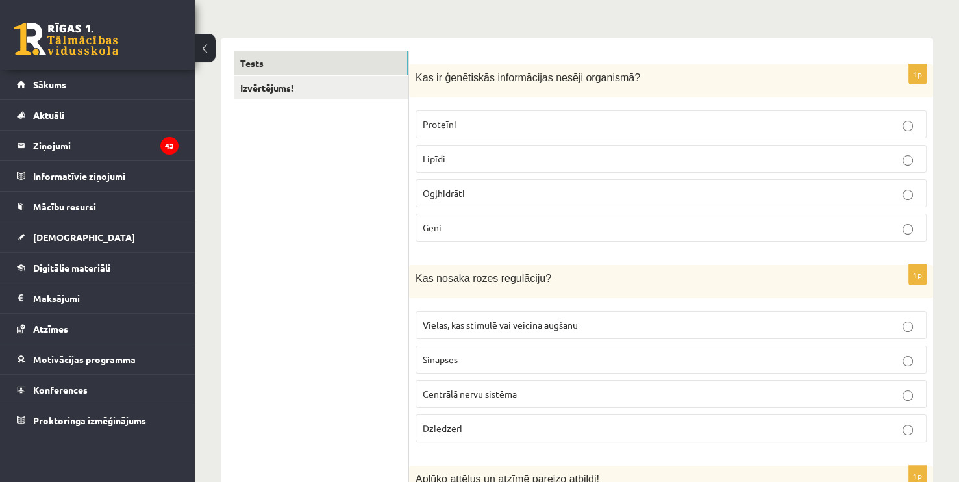
click at [586, 432] on p "Dziedzeri" at bounding box center [671, 428] width 497 height 14
click at [845, 342] on fieldset "Vielas, kas stimulē vai veicina augšanu Sinapses Centrālā nervu sistēma Dziedze…" at bounding box center [671, 376] width 511 height 142
click at [662, 430] on p "Dziedzeri" at bounding box center [671, 428] width 497 height 14
click at [446, 183] on label "Ogļhidrāti" at bounding box center [671, 193] width 511 height 28
click at [442, 221] on p "Gēni" at bounding box center [671, 228] width 497 height 14
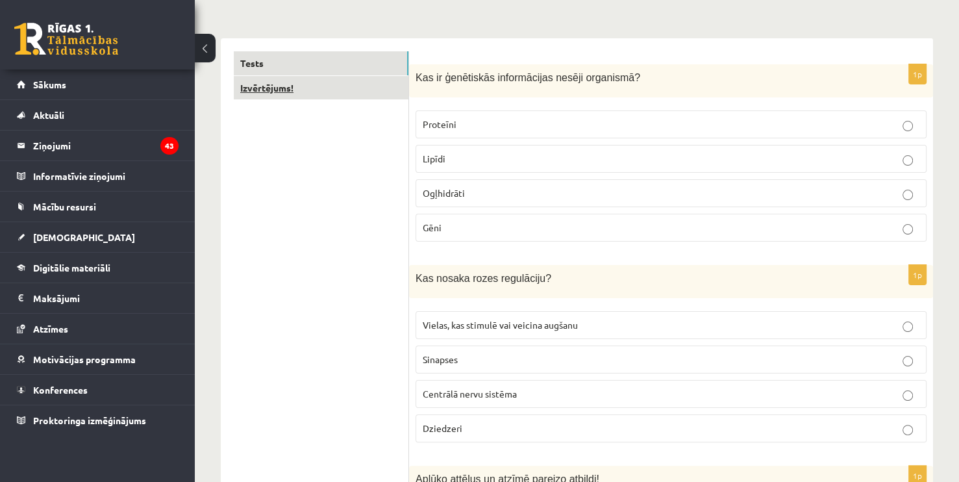
click at [321, 94] on link "Izvērtējums!" at bounding box center [321, 88] width 175 height 24
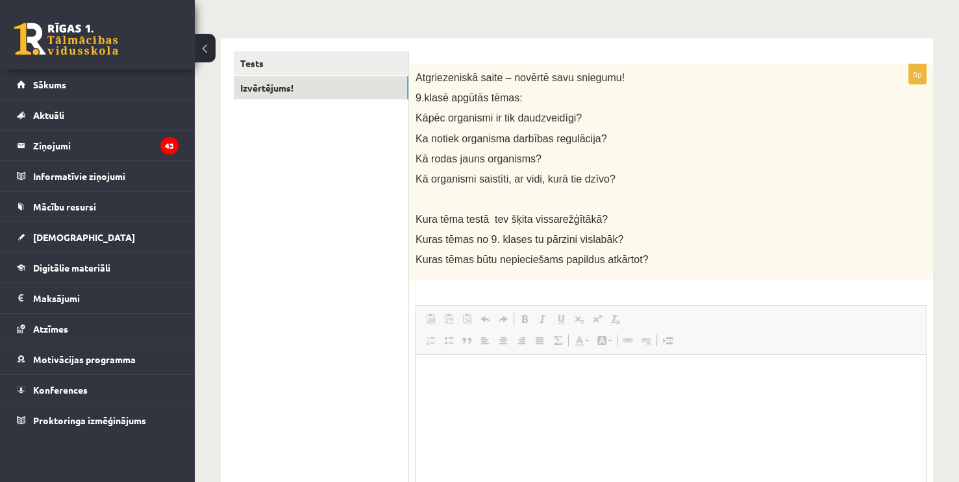
scroll to position [0, 0]
click at [477, 306] on span "Redaktora rīkjoslas Ielīmēt Klaviatūras saīsne vadīšanas taustiņš+V Ievietot kā…" at bounding box center [671, 330] width 510 height 49
click at [480, 366] on html at bounding box center [671, 375] width 510 height 40
click at [412, 95] on div "Atgriezeniskā saite – novērtē savu sniegumu! 9.klasē apgūtās tēmas: Kāpēc organ…" at bounding box center [671, 172] width 524 height 216
drag, startPoint x: 407, startPoint y: 118, endPoint x: 638, endPoint y: 303, distance: 296.1
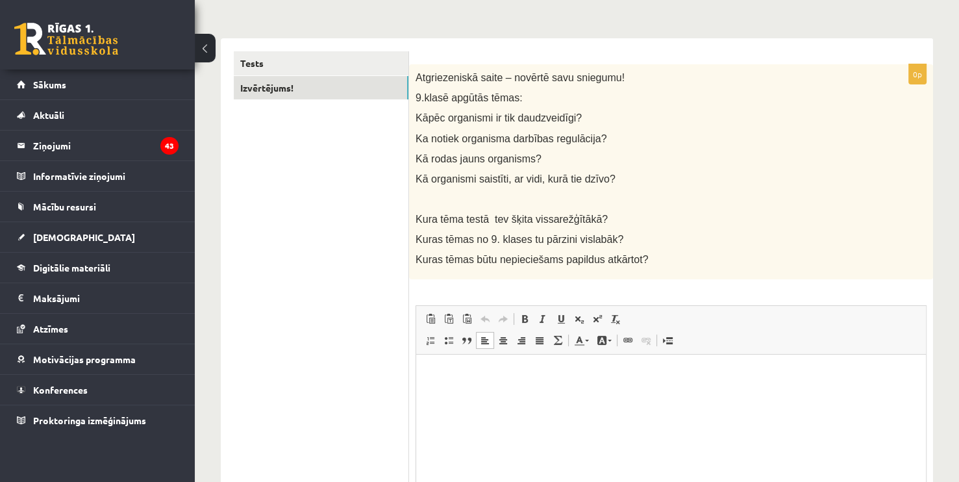
click at [638, 303] on div "**********" at bounding box center [577, 313] width 712 height 551
copy div "Izvērtējums! 0p Atgriezeniskā saite – novērtē savu sniegumu! 9.klasē apgūtās tē…"
click at [468, 369] on p "Bagātinātā teksta redaktors, wiswyg-editor-user-answer-47433933810940" at bounding box center [671, 375] width 484 height 14
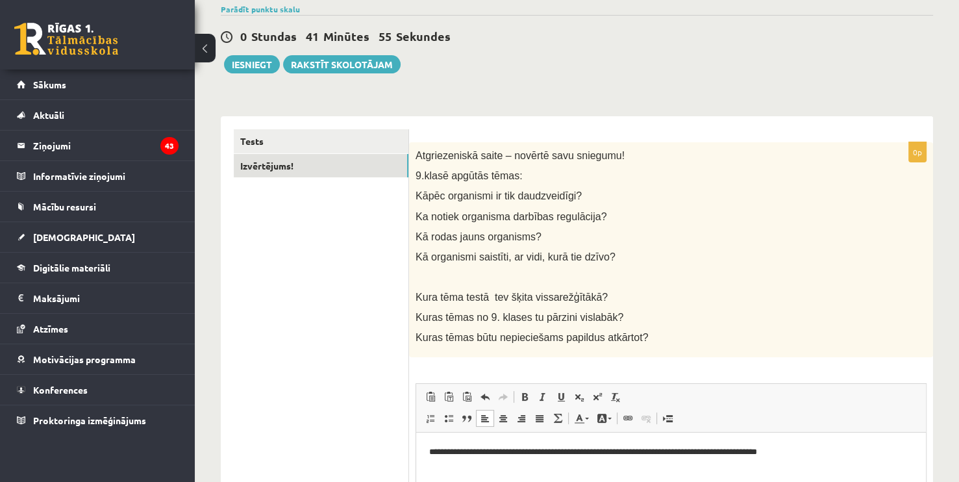
scroll to position [102, 0]
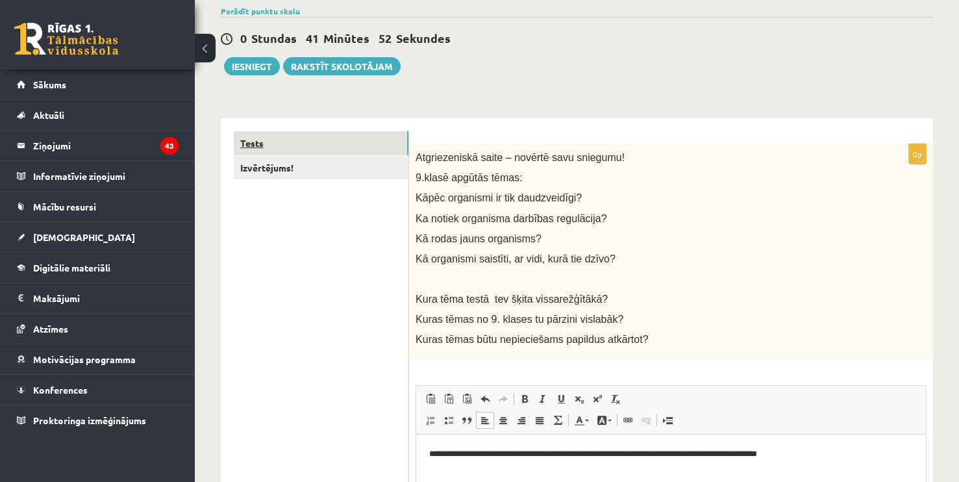
click at [300, 145] on link "Tests" at bounding box center [321, 143] width 175 height 24
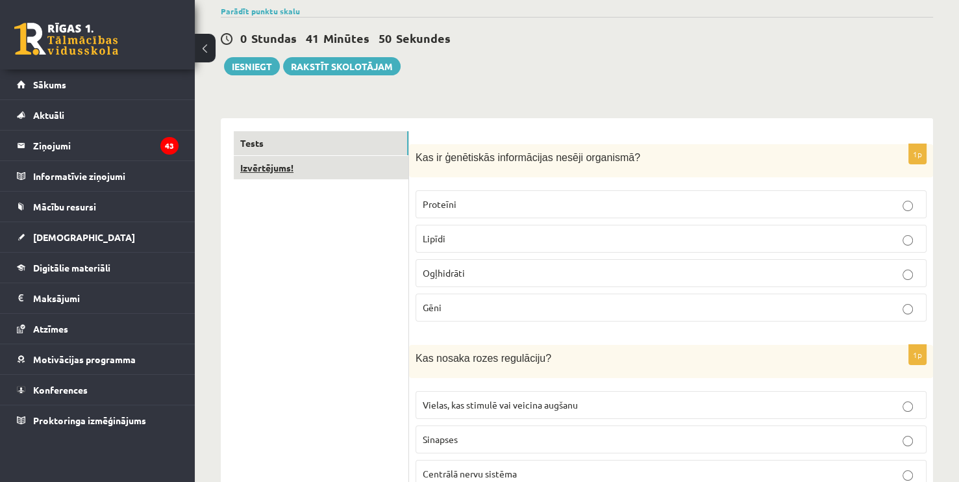
click at [299, 175] on link "Izvērtējums!" at bounding box center [321, 168] width 175 height 24
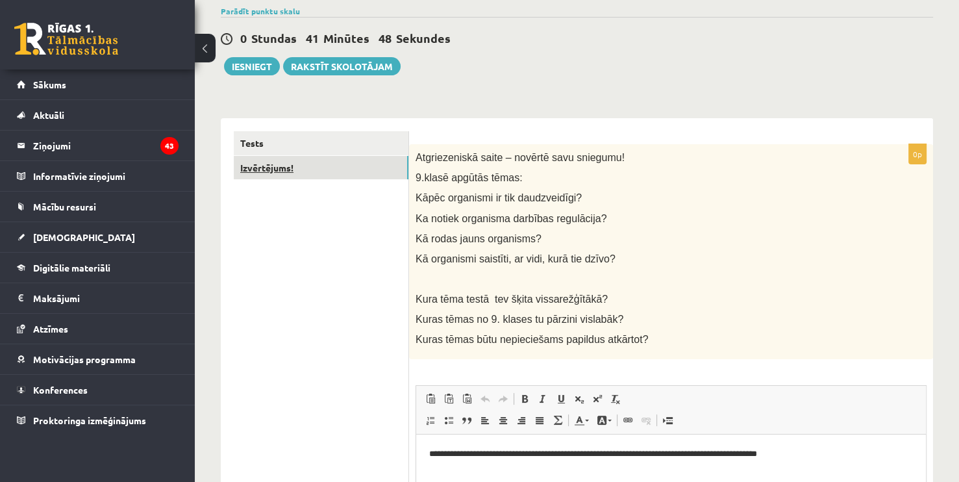
scroll to position [0, 0]
click at [290, 140] on link "Tests" at bounding box center [321, 143] width 175 height 24
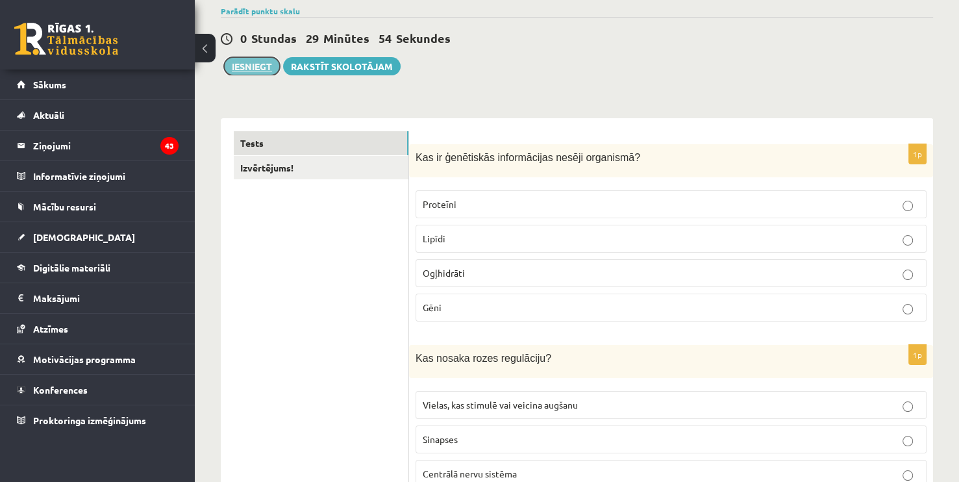
click at [253, 68] on button "Iesniegt" at bounding box center [252, 66] width 56 height 18
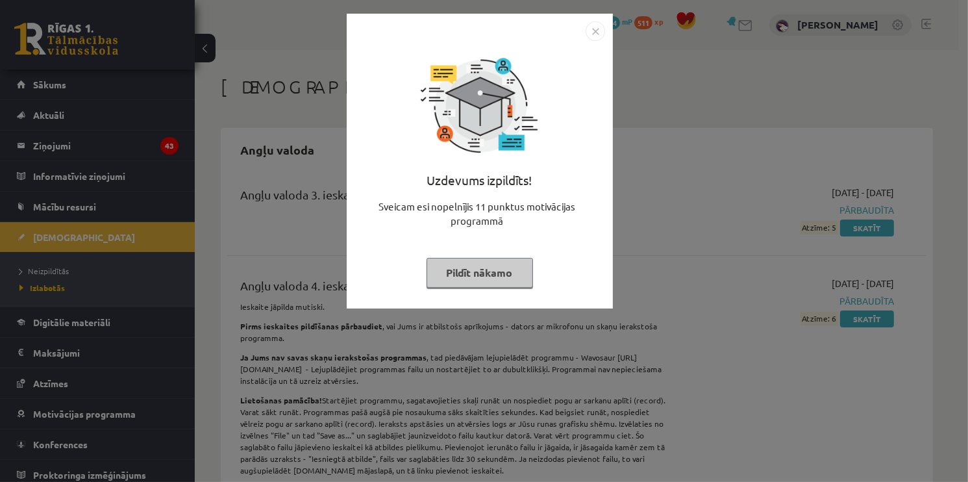
click at [493, 269] on button "Pildīt nākamo" at bounding box center [480, 273] width 106 height 30
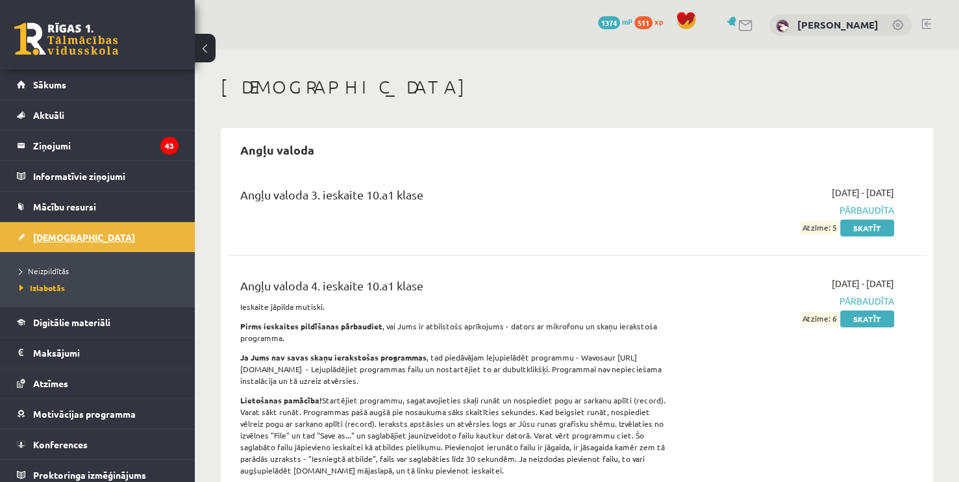
click at [74, 240] on link "[DEMOGRAPHIC_DATA]" at bounding box center [98, 237] width 162 height 30
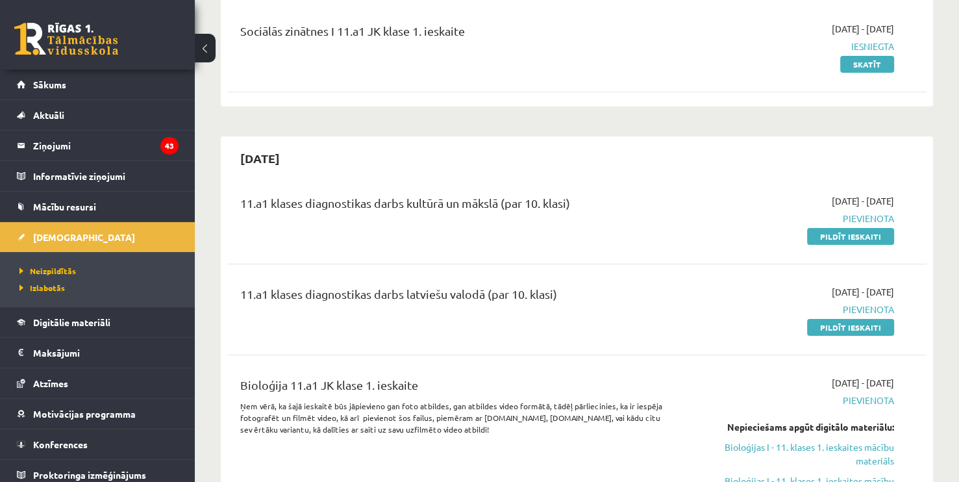
scroll to position [142, 0]
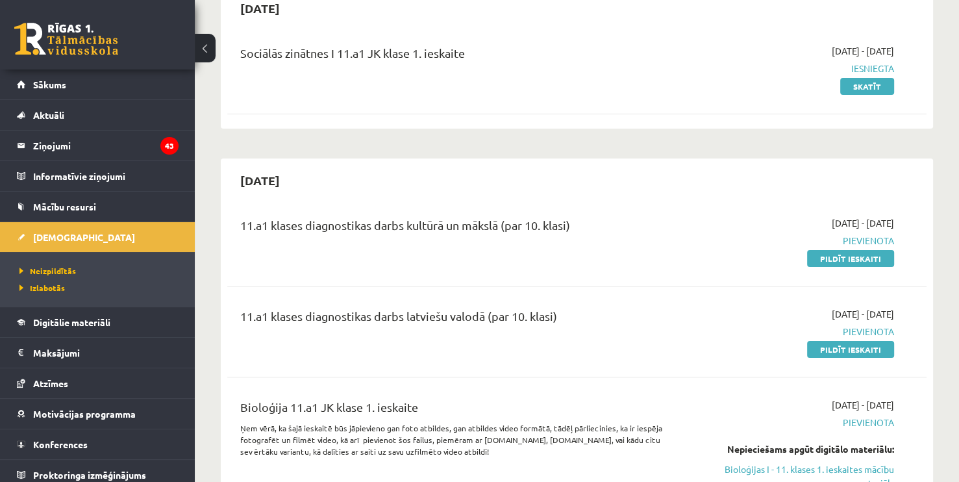
click at [831, 266] on div "11.a1 klases diagnostikas darbs kultūrā un mākslā (par 10. klasi) 2025-10-01 - …" at bounding box center [576, 240] width 699 height 75
click at [825, 256] on link "Pildīt ieskaiti" at bounding box center [850, 258] width 87 height 17
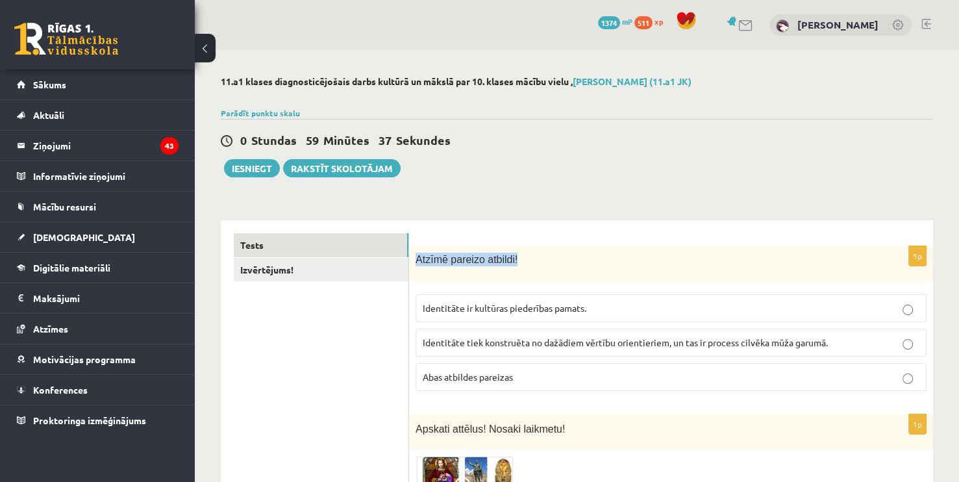
drag, startPoint x: 416, startPoint y: 258, endPoint x: 675, endPoint y: 284, distance: 260.4
click at [675, 284] on div "1p Atzīmē pareizo atbildi! Identitāte ir kultūras piederības pamats. Identitāte…" at bounding box center [671, 323] width 524 height 155
click at [659, 290] on fieldset "Identitāte ir kultūras piederības pamats. Identitāte tiek konstruēta no dažādie…" at bounding box center [671, 341] width 511 height 107
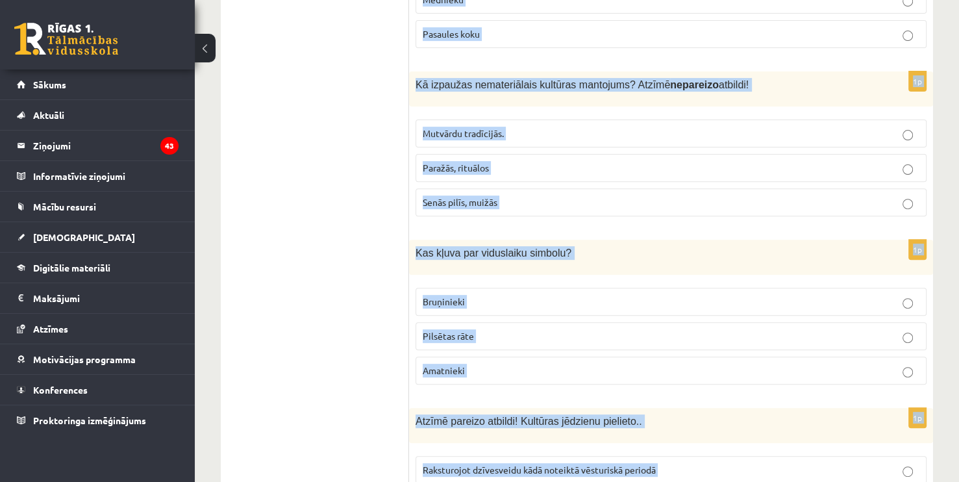
scroll to position [5308, 0]
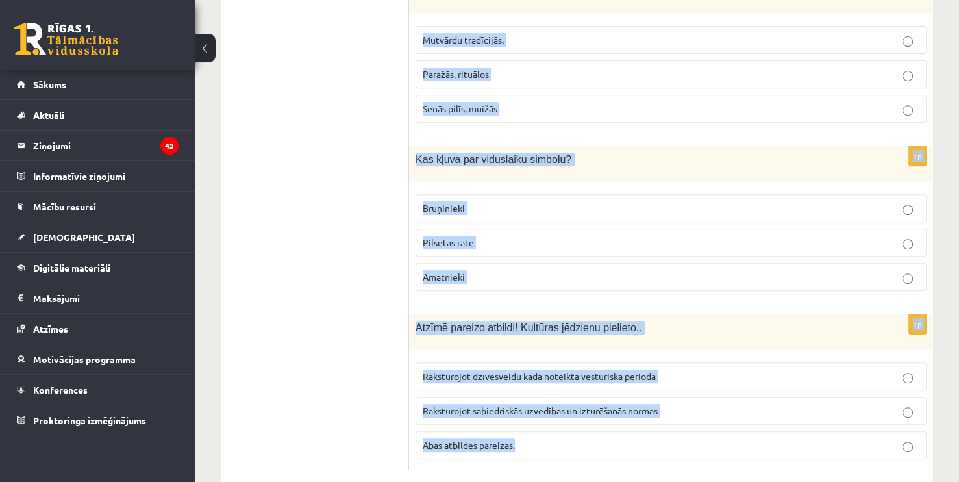
drag, startPoint x: 415, startPoint y: 258, endPoint x: 822, endPoint y: 431, distance: 442.0
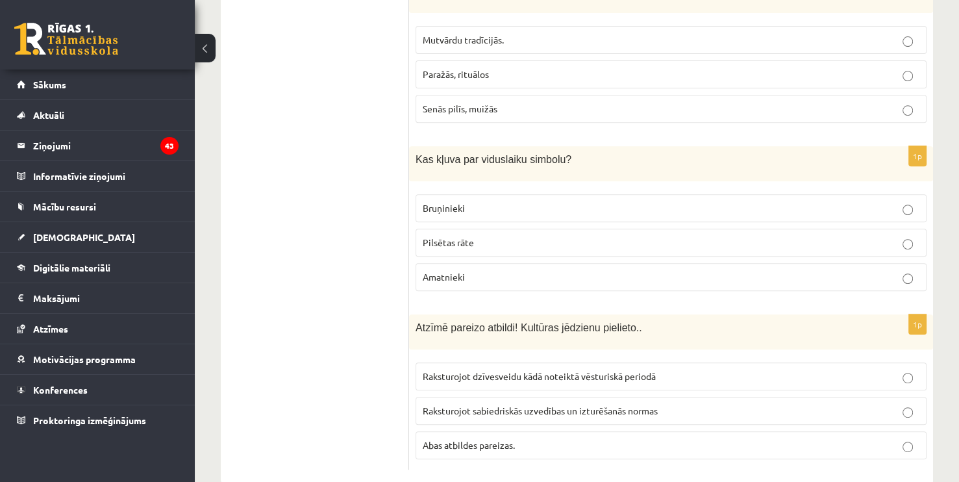
drag, startPoint x: 562, startPoint y: 422, endPoint x: 443, endPoint y: 409, distance: 119.5
drag, startPoint x: 443, startPoint y: 409, endPoint x: 542, endPoint y: 427, distance: 100.4
click at [542, 431] on label "Abas atbildes pareizas." at bounding box center [671, 445] width 511 height 28
drag, startPoint x: 520, startPoint y: 421, endPoint x: 341, endPoint y: 199, distance: 285.4
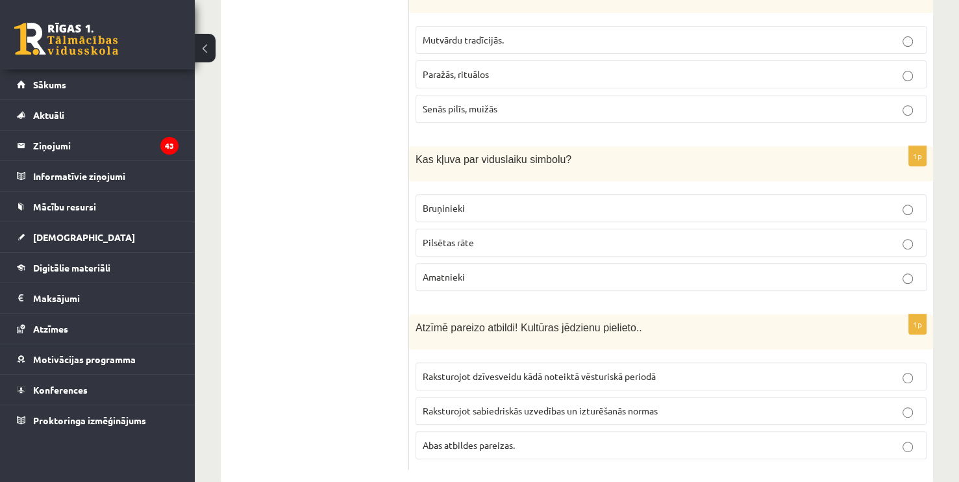
copy div "Izvērtējums! 1p Atzīmē pareizo atbildi! Identitāte ir kultūras piederības pamat…"
click at [527, 438] on p "Abas atbildes pareizas." at bounding box center [671, 445] width 497 height 14
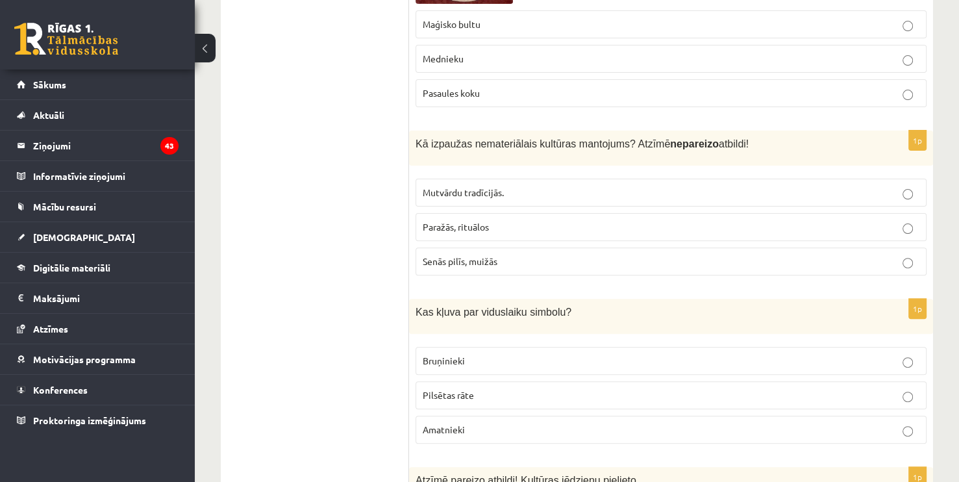
scroll to position [5130, 0]
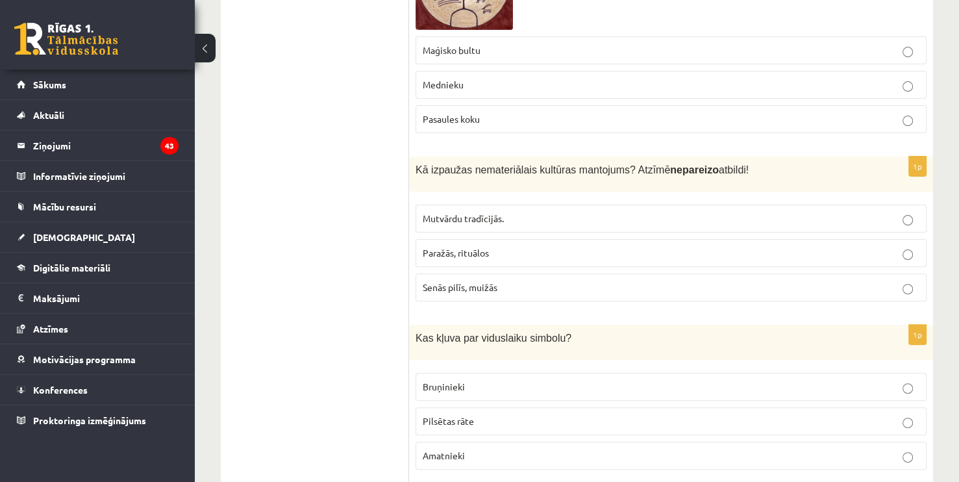
click at [499, 375] on label "Bruņinieki" at bounding box center [671, 387] width 511 height 28
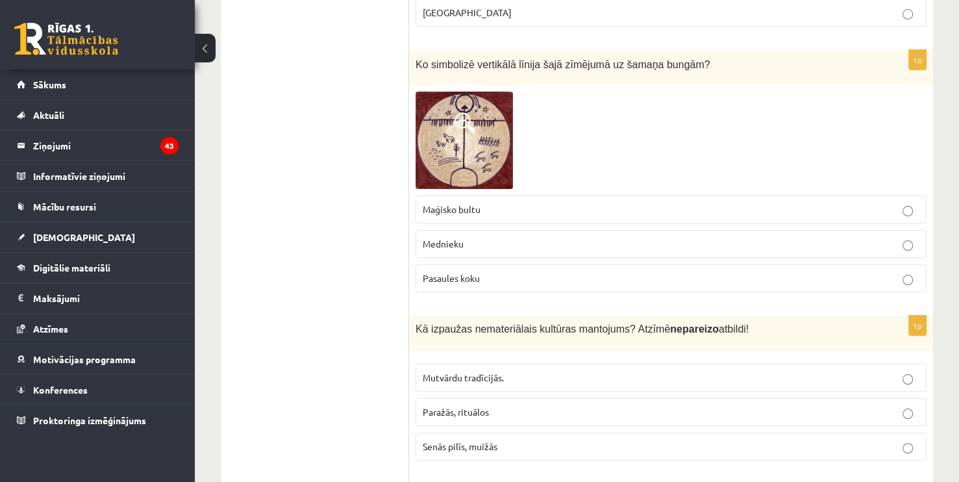
scroll to position [4958, 0]
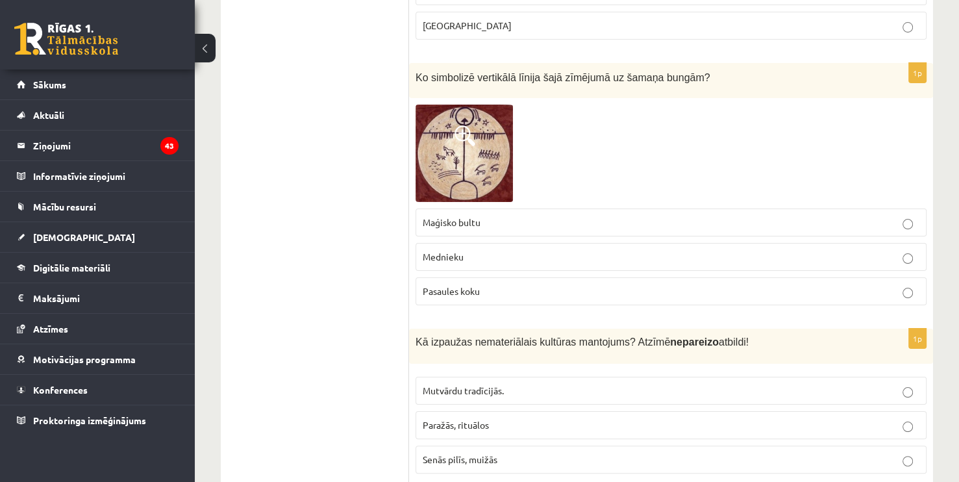
click at [492, 384] on span "Mutvārdu tradīcijās." at bounding box center [463, 390] width 81 height 12
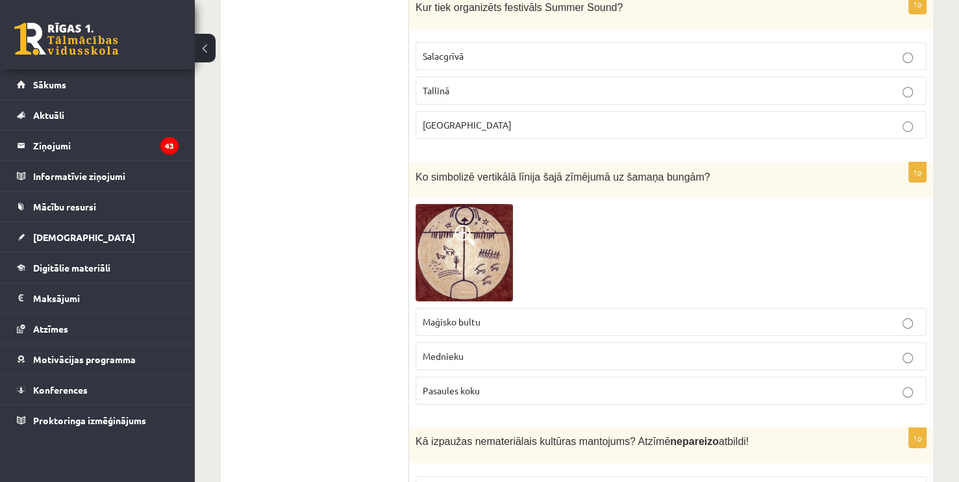
scroll to position [4854, 0]
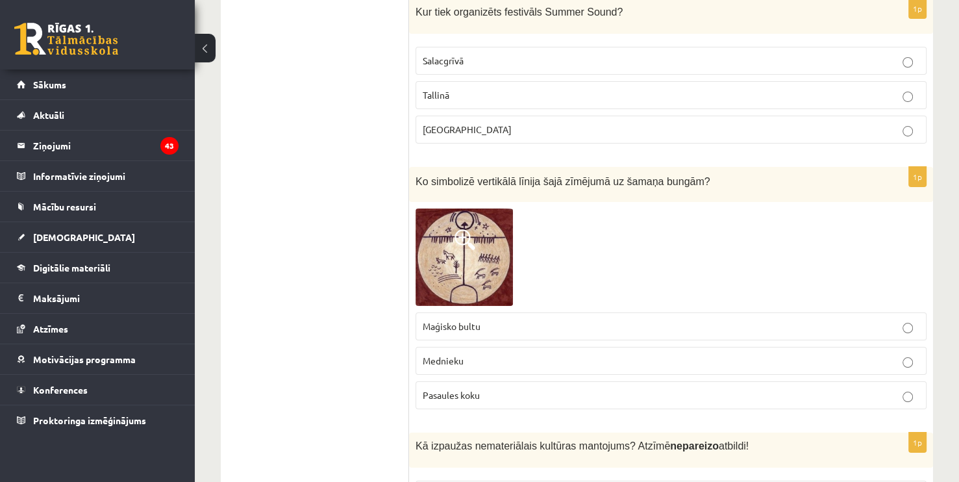
click at [469, 256] on img at bounding box center [464, 256] width 97 height 97
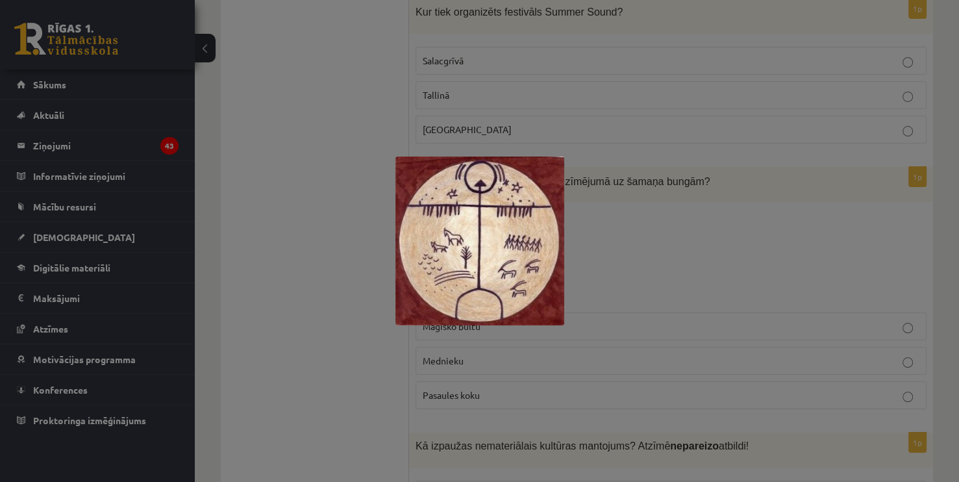
click at [469, 256] on img at bounding box center [479, 240] width 169 height 169
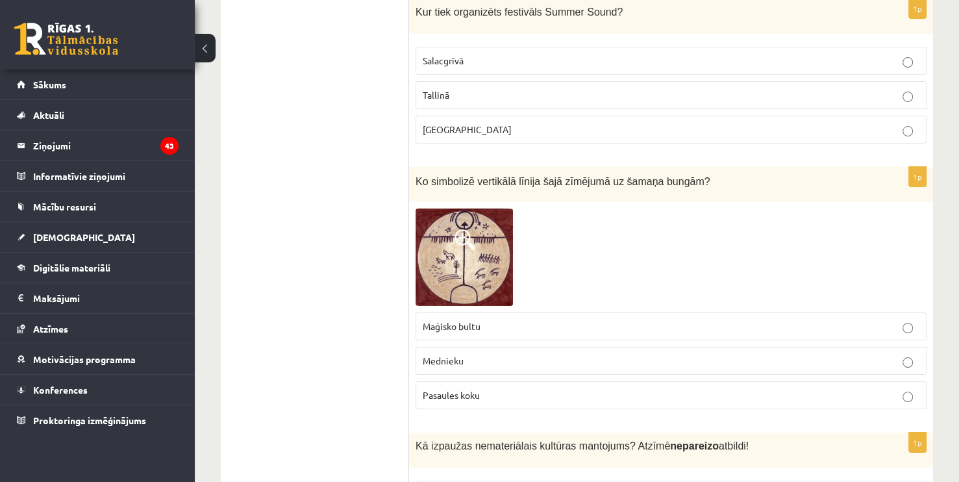
click at [537, 388] on p "Pasaules koku" at bounding box center [671, 395] width 497 height 14
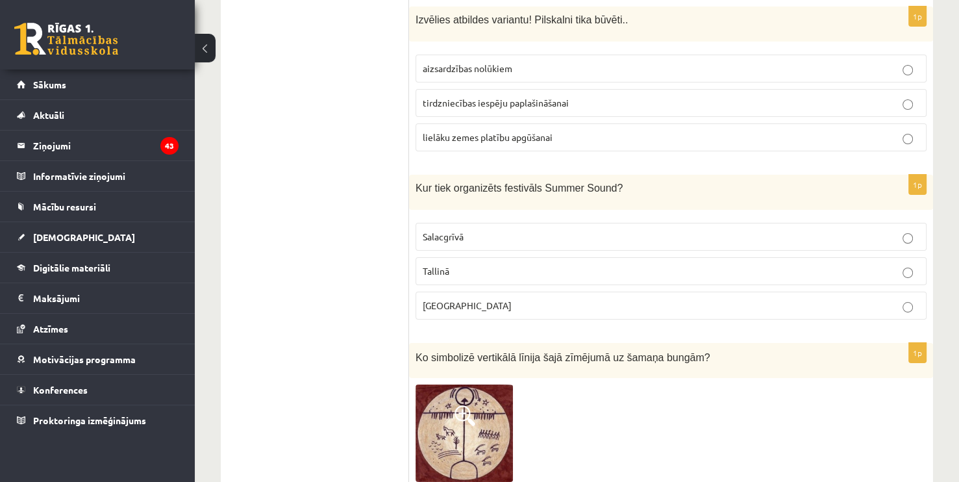
scroll to position [4672, 0]
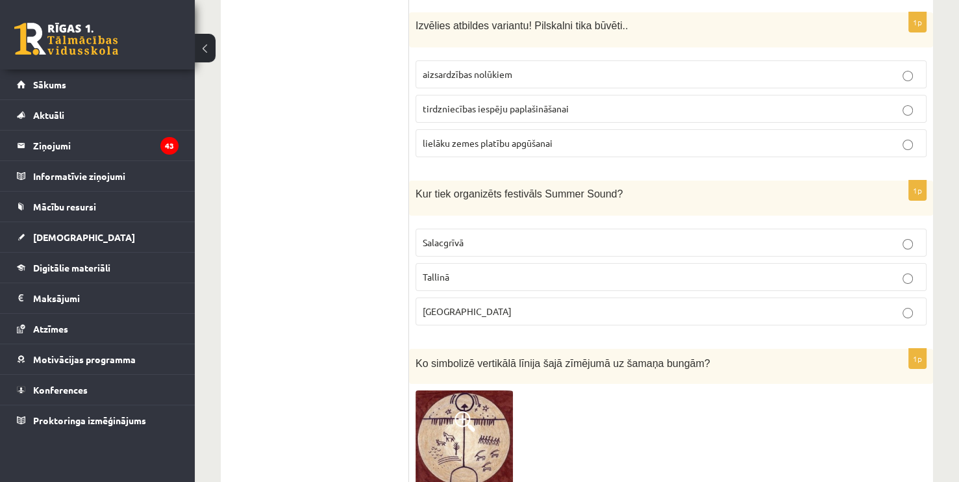
click at [481, 305] on p "Liepājā" at bounding box center [671, 312] width 497 height 14
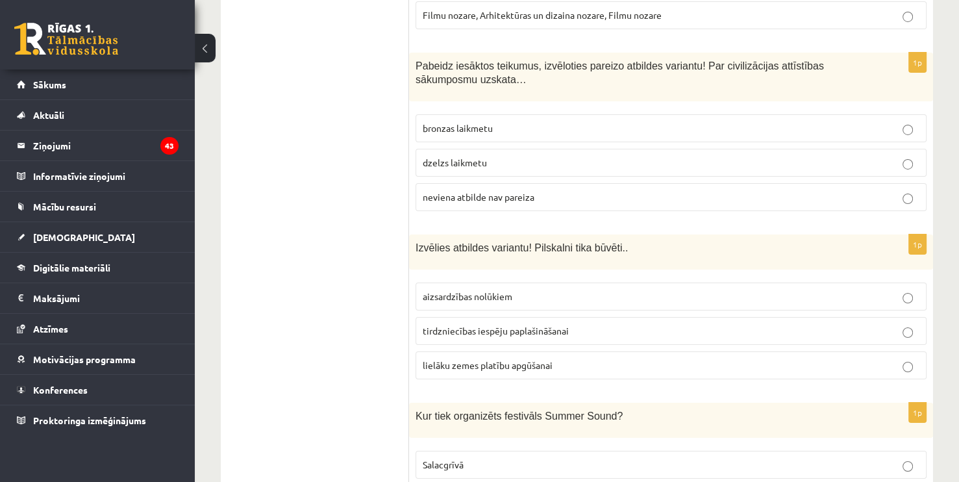
scroll to position [4438, 0]
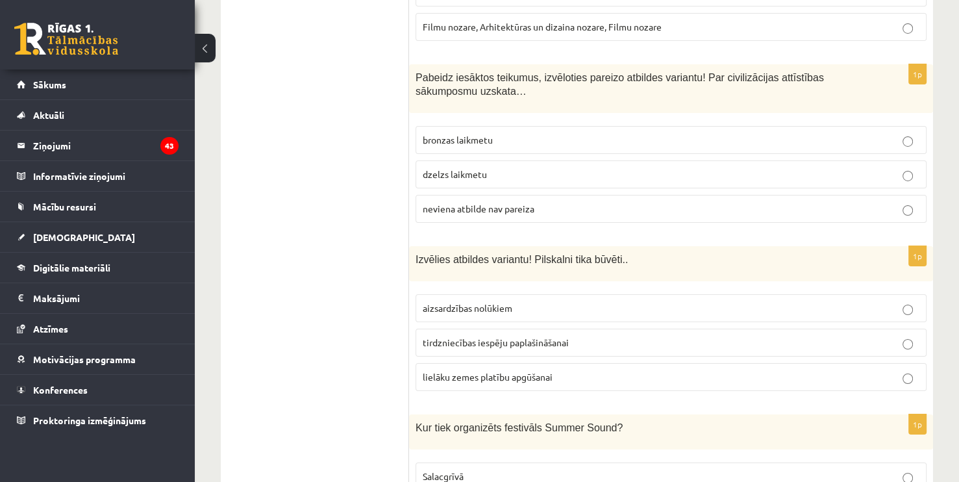
click at [484, 302] on span "aizsardzības nolūkiem" at bounding box center [468, 308] width 90 height 12
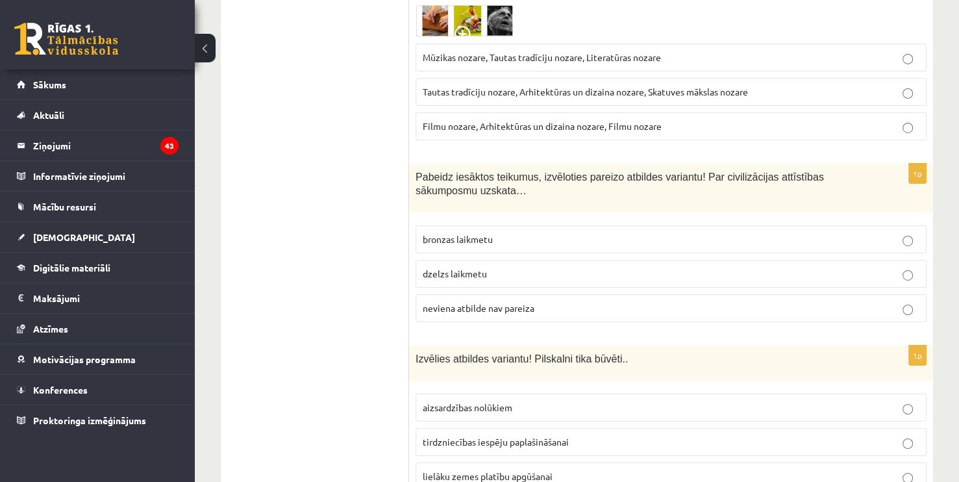
scroll to position [4334, 0]
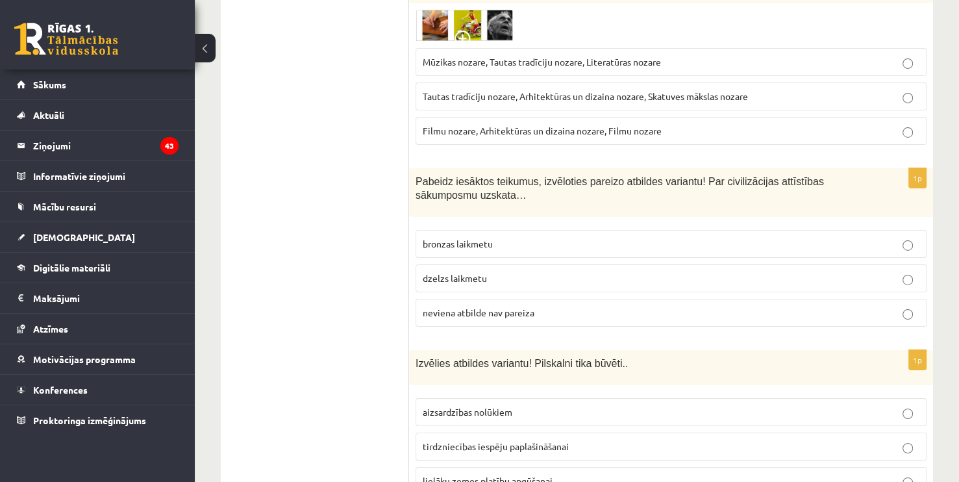
click at [473, 238] on span "bronzas laikmetu" at bounding box center [458, 244] width 70 height 12
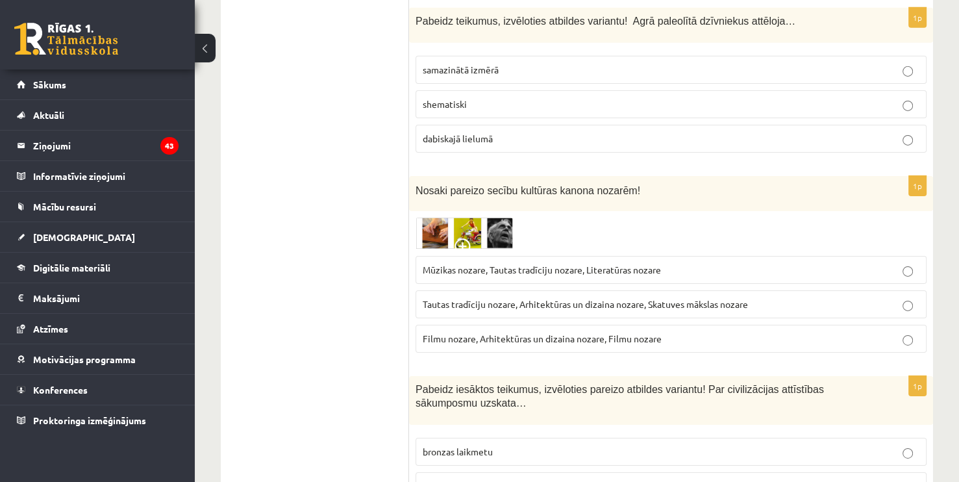
scroll to position [4100, 0]
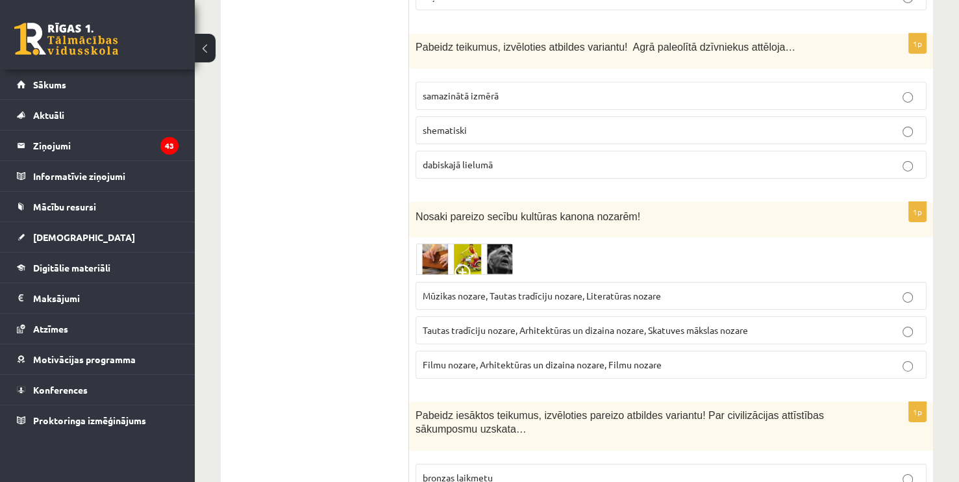
click at [443, 245] on img at bounding box center [464, 259] width 97 height 32
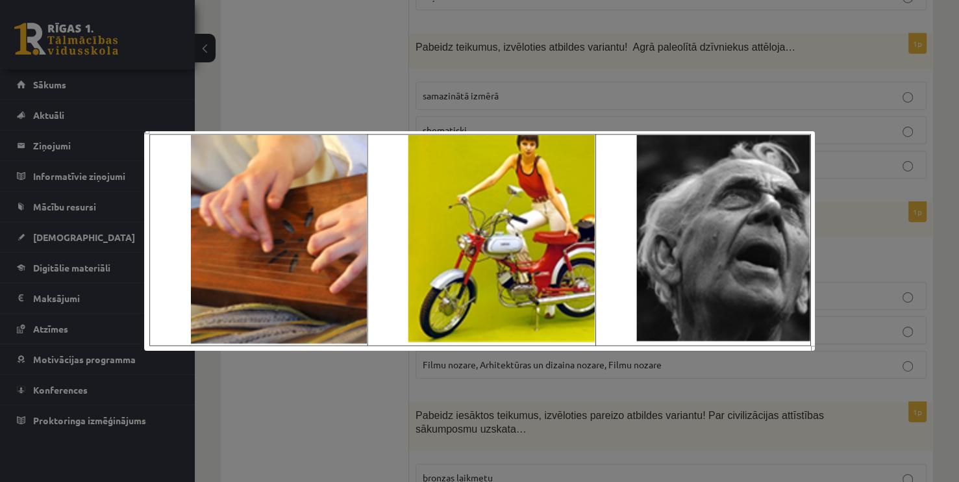
click at [606, 84] on div at bounding box center [479, 241] width 959 height 482
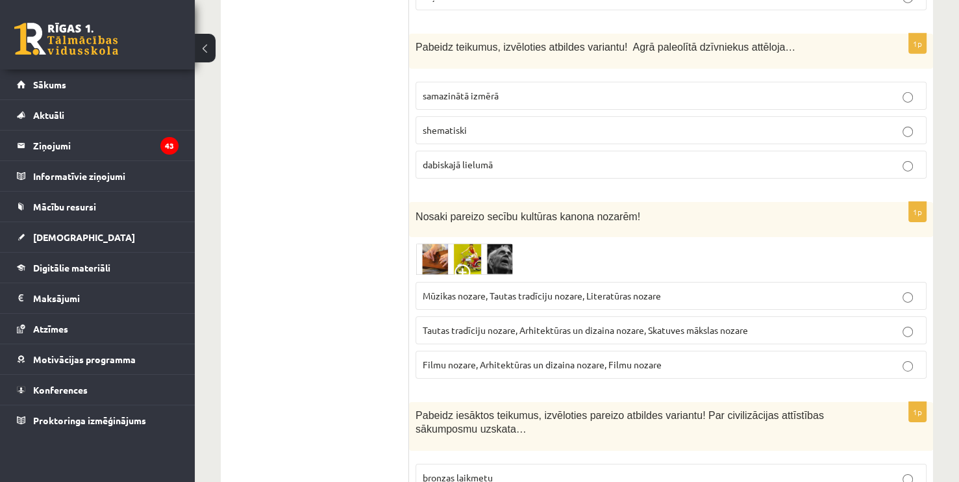
click at [542, 324] on span "Tautas tradīciju nozare, Arhitektūras un dizaina nozare, Skatuves mākslas nozare" at bounding box center [585, 330] width 325 height 12
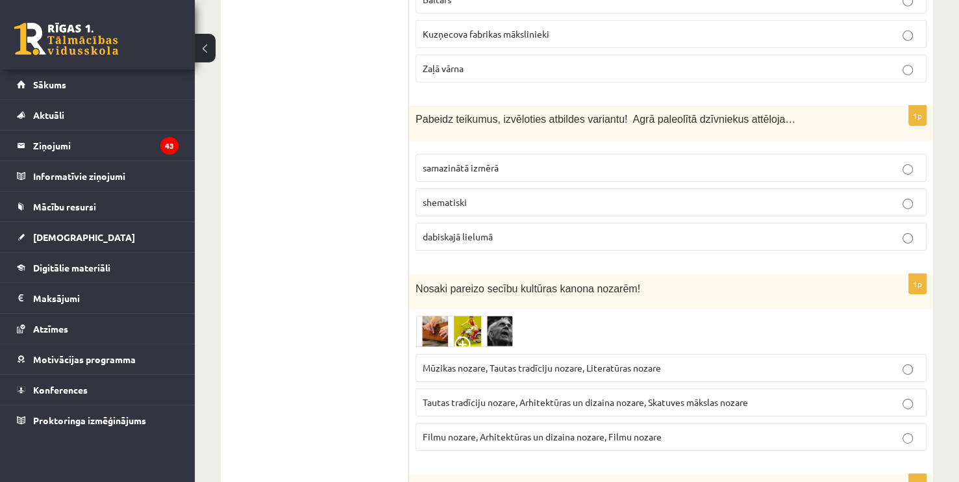
scroll to position [4023, 0]
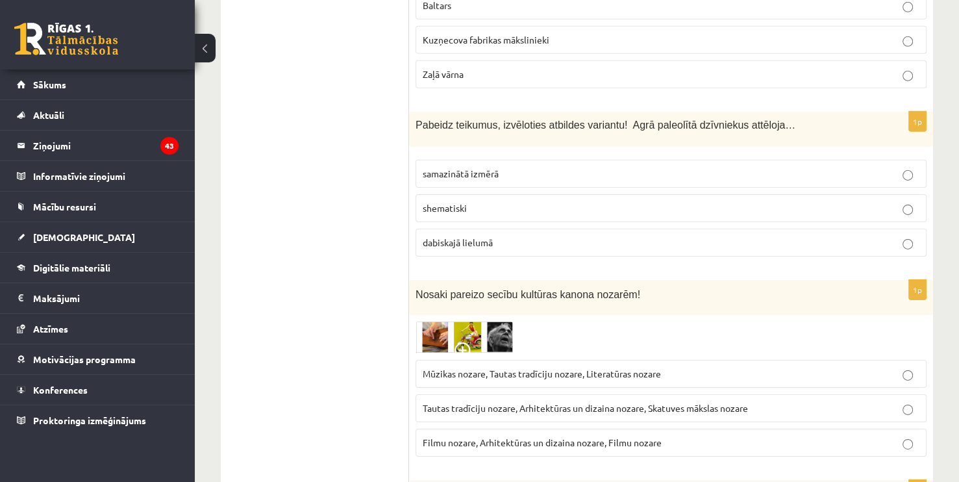
click at [675, 367] on p "Mūzikas nozare, Tautas tradīciju nozare, Literatūras nozare" at bounding box center [671, 374] width 497 height 14
click at [730, 397] on label "Tautas tradīciju nozare, Arhitektūras un dizaina nozare, Skatuves mākslas nozare" at bounding box center [671, 408] width 511 height 28
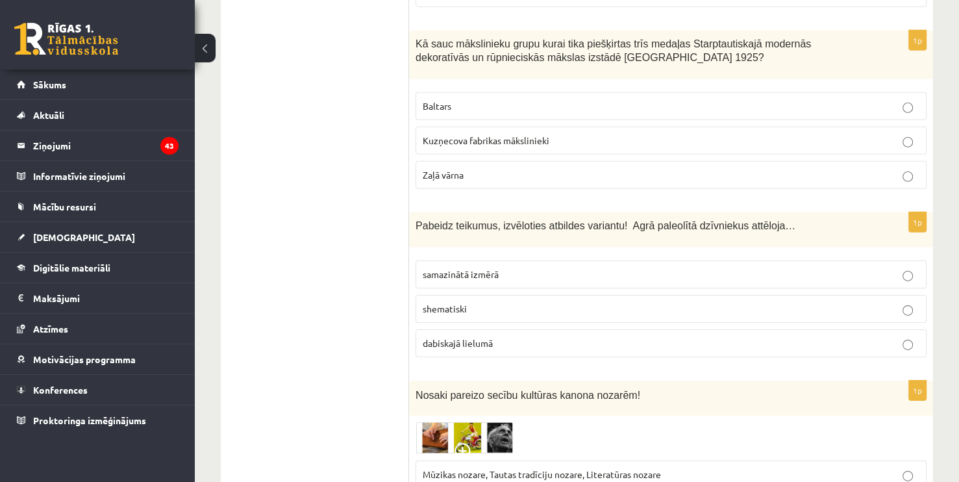
scroll to position [3919, 0]
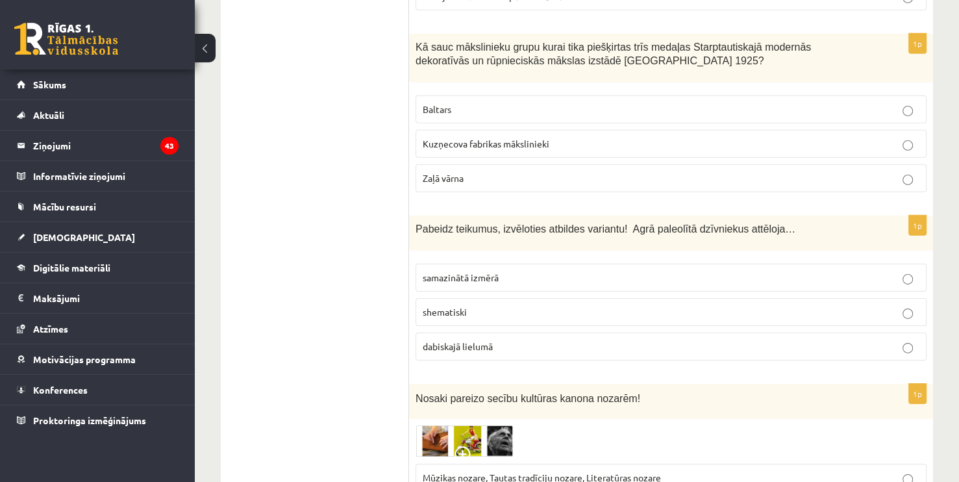
click at [476, 340] on span "dabiskajā lielumā" at bounding box center [458, 346] width 70 height 12
click at [479, 171] on p "Zaļā vārna" at bounding box center [671, 178] width 497 height 14
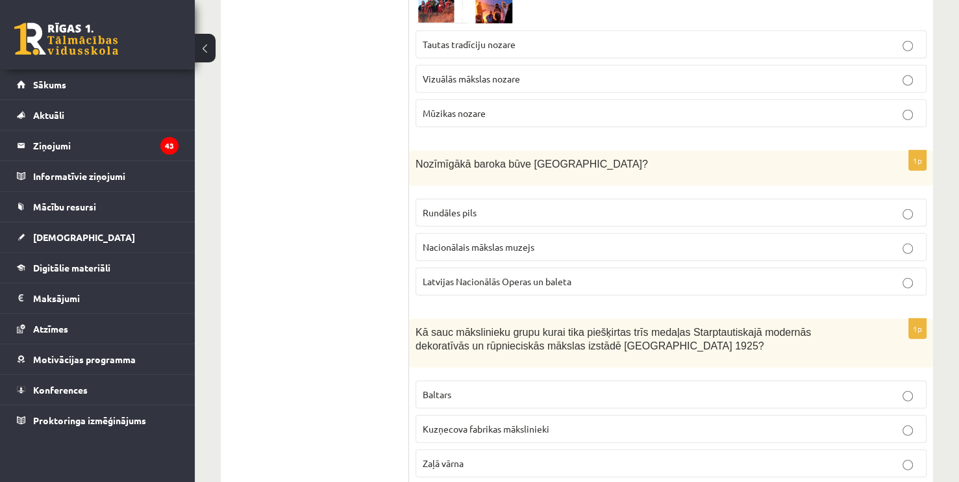
scroll to position [3608, 0]
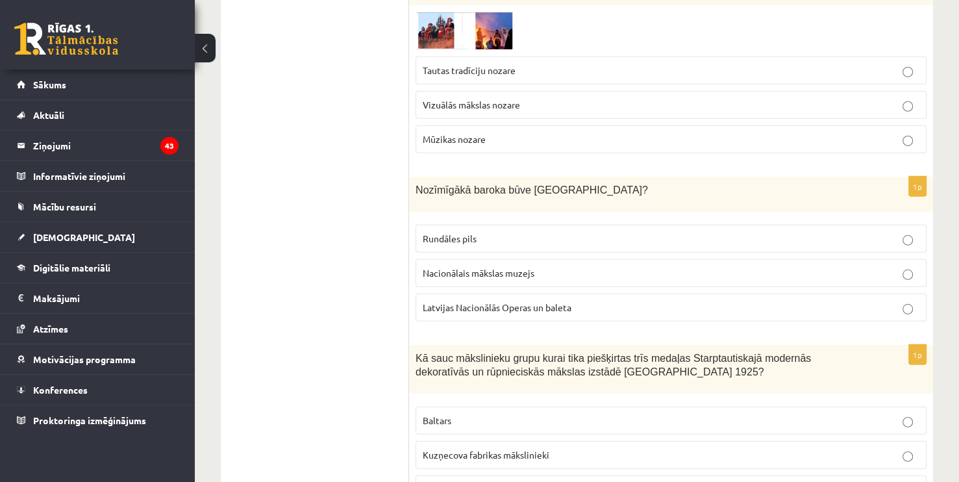
click at [689, 481] on p "Zaļā vārna" at bounding box center [671, 489] width 497 height 14
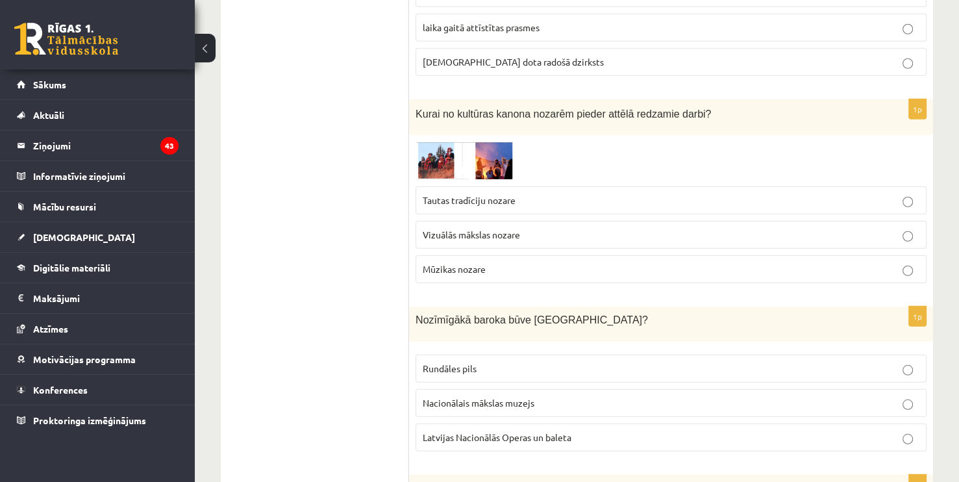
scroll to position [3452, 0]
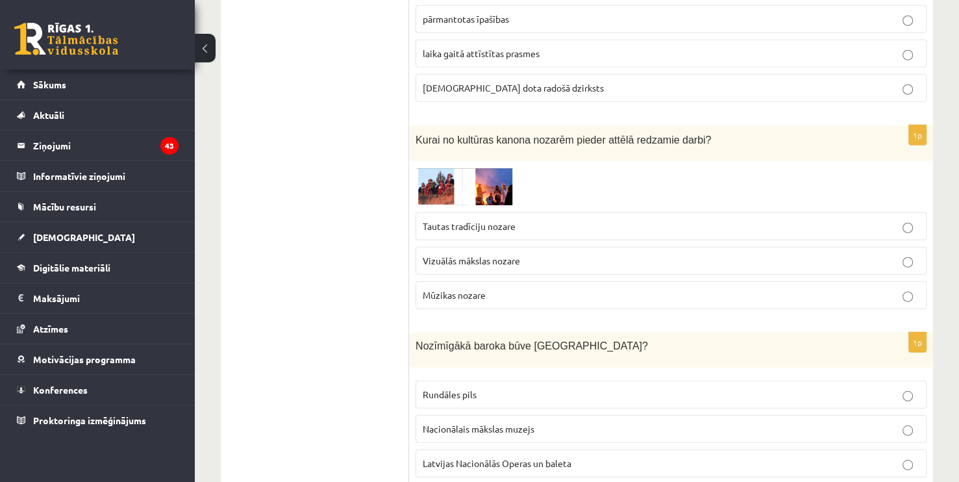
click at [538, 422] on p "Nacionālais mākslas muzejs" at bounding box center [671, 429] width 497 height 14
click at [555, 388] on p "Rundāles pils" at bounding box center [671, 395] width 497 height 14
click at [529, 288] on p "Mūzikas nozare" at bounding box center [671, 295] width 497 height 14
click at [506, 220] on span "Tautas tradīciju nozare" at bounding box center [469, 226] width 93 height 12
click at [434, 168] on img at bounding box center [464, 187] width 97 height 38
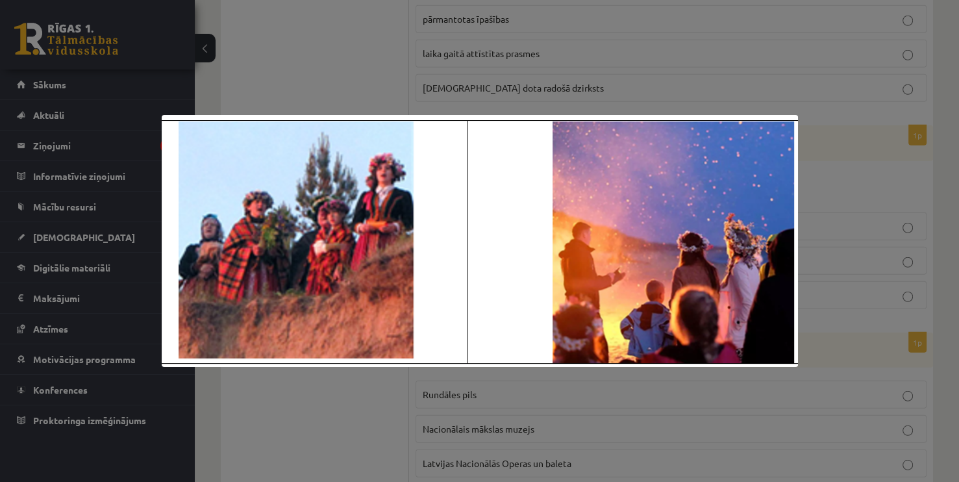
click at [649, 56] on div at bounding box center [479, 241] width 959 height 482
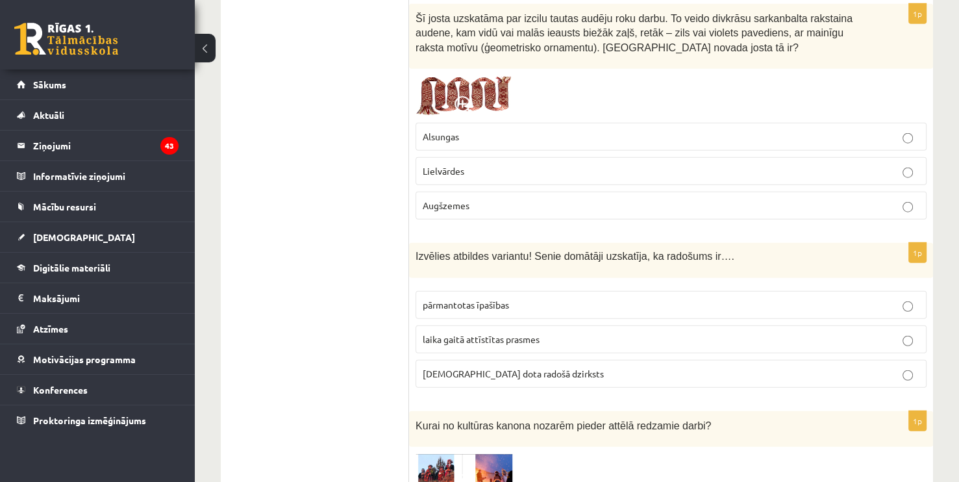
scroll to position [3166, 0]
click at [503, 333] on span "laika gaitā attīstītas prasmes" at bounding box center [481, 339] width 117 height 12
click at [609, 367] on p "dieva dota radošā dzirksts" at bounding box center [671, 374] width 497 height 14
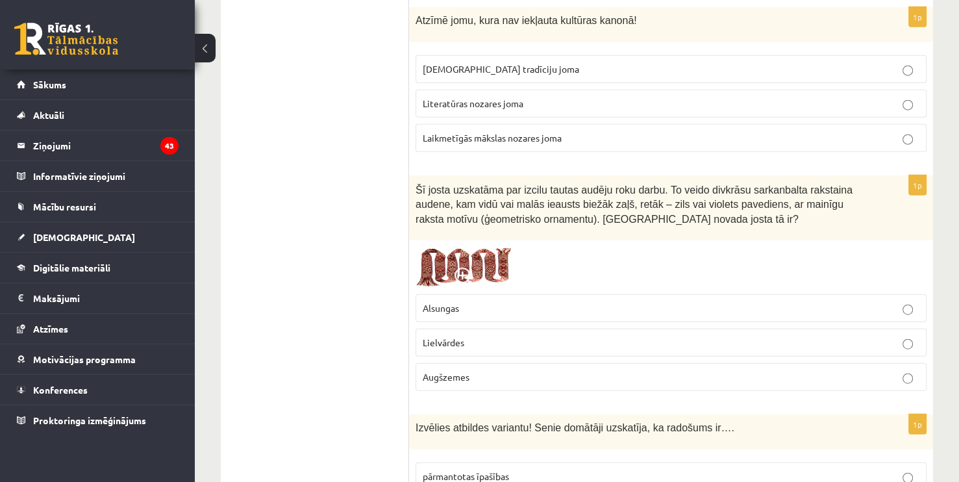
scroll to position [2984, 0]
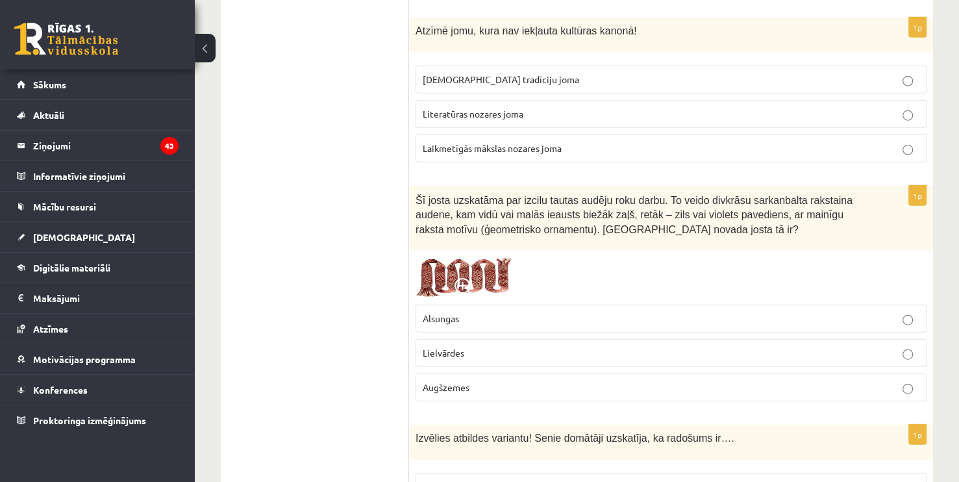
click at [530, 345] on label "Lielvārdes" at bounding box center [671, 353] width 511 height 28
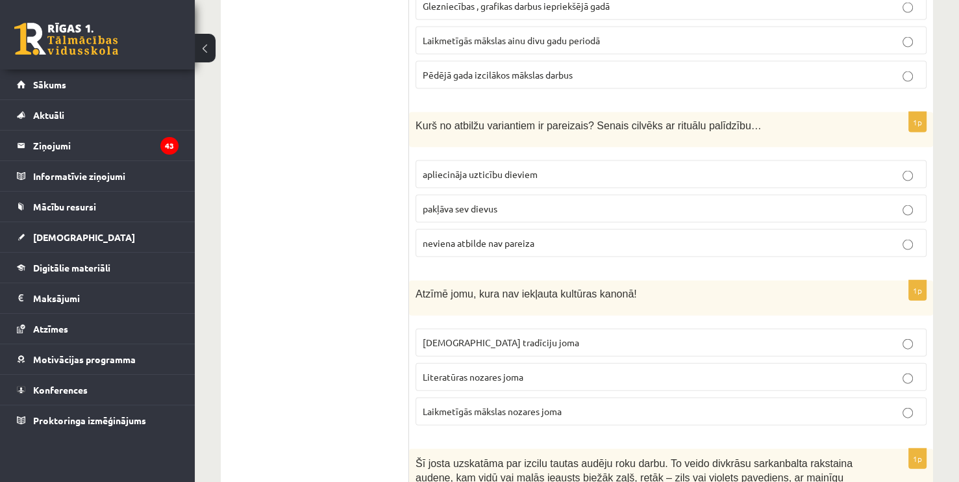
scroll to position [2715, 0]
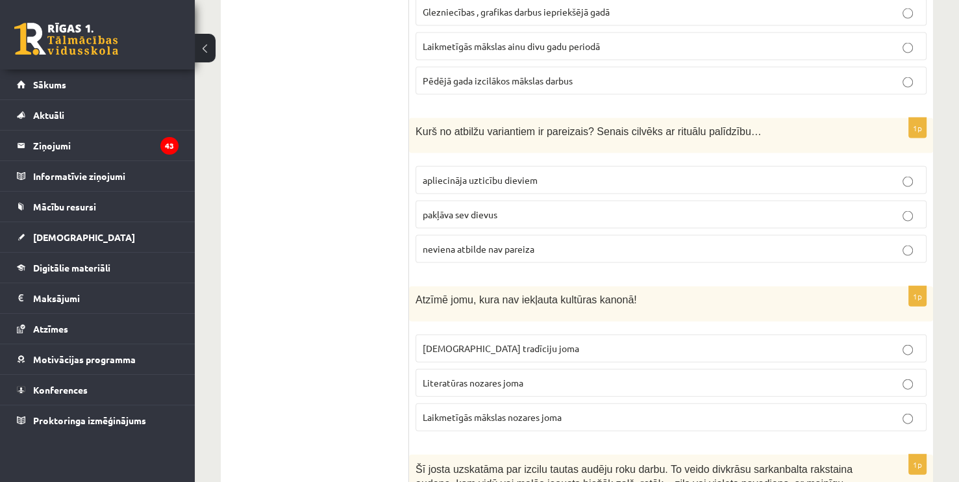
click at [867, 416] on label "Laikmetīgās mākslas nozares joma" at bounding box center [671, 417] width 511 height 28
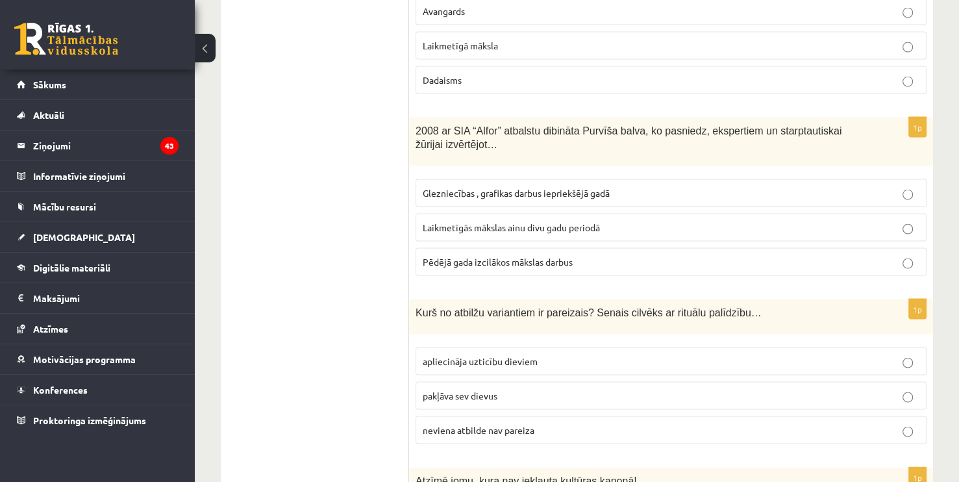
scroll to position [2534, 0]
click at [560, 365] on fieldset "apliecināja uzticību dieviem pakļāva sev dievus neviena atbilde nav pareiza" at bounding box center [671, 395] width 511 height 107
click at [628, 359] on label "apliecināja uzticību dieviem" at bounding box center [671, 362] width 511 height 28
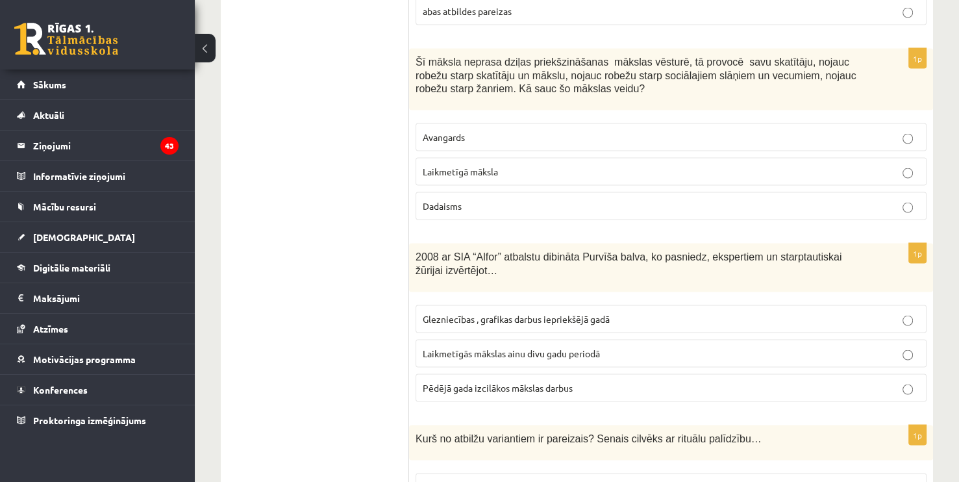
scroll to position [2404, 0]
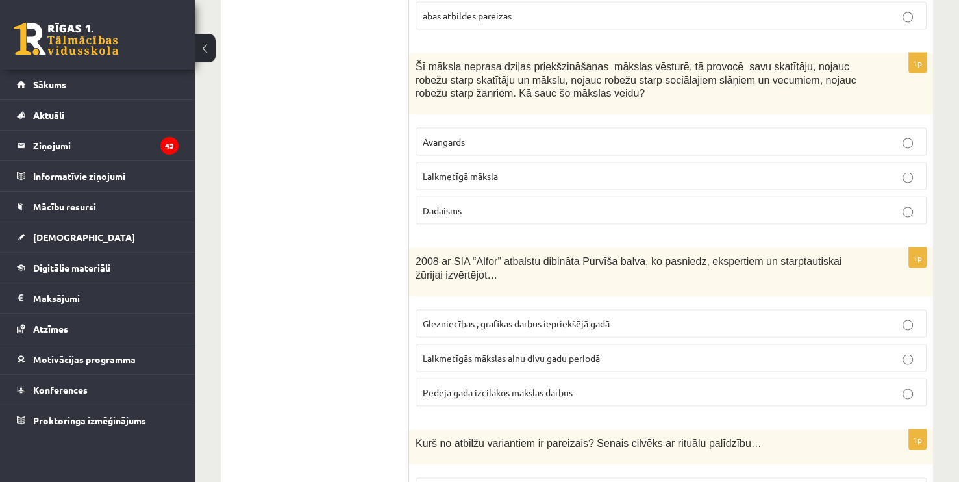
click at [545, 352] on span "Laikmetīgās mākslas ainu divu gadu periodā" at bounding box center [511, 358] width 177 height 12
click at [537, 169] on p "Laikmetīgā māksla" at bounding box center [671, 176] width 497 height 14
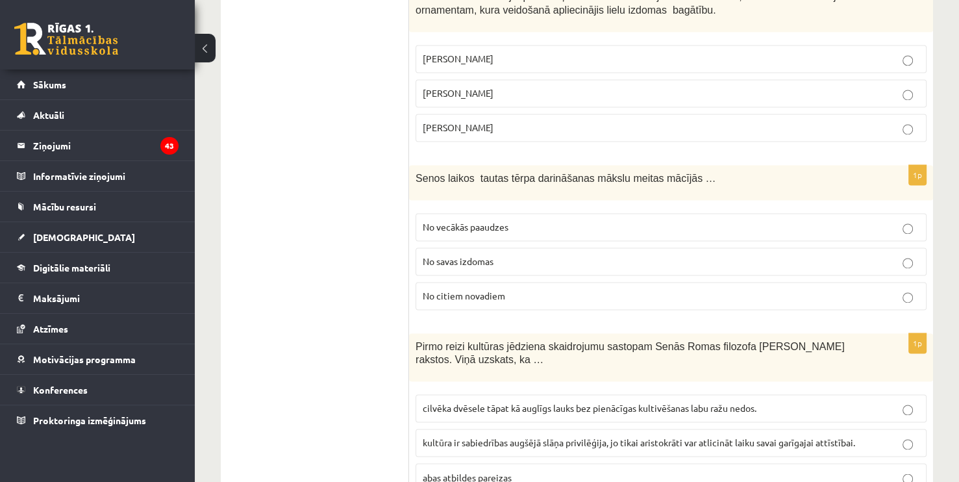
scroll to position [1948, 0]
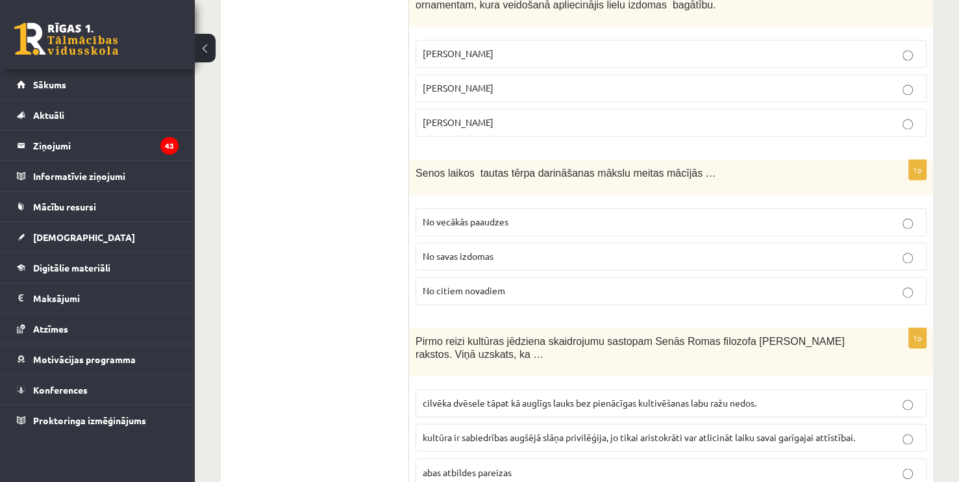
click at [501, 397] on span "cilvēka dvēsele tāpat kā auglīgs lauks bez pienācīgas kultivēšanas labu ražu ne…" at bounding box center [590, 403] width 334 height 12
click at [490, 218] on p "No vecākās paaudzes" at bounding box center [671, 222] width 497 height 14
click at [468, 81] on p "Jūlijs Madernieks" at bounding box center [671, 88] width 497 height 14
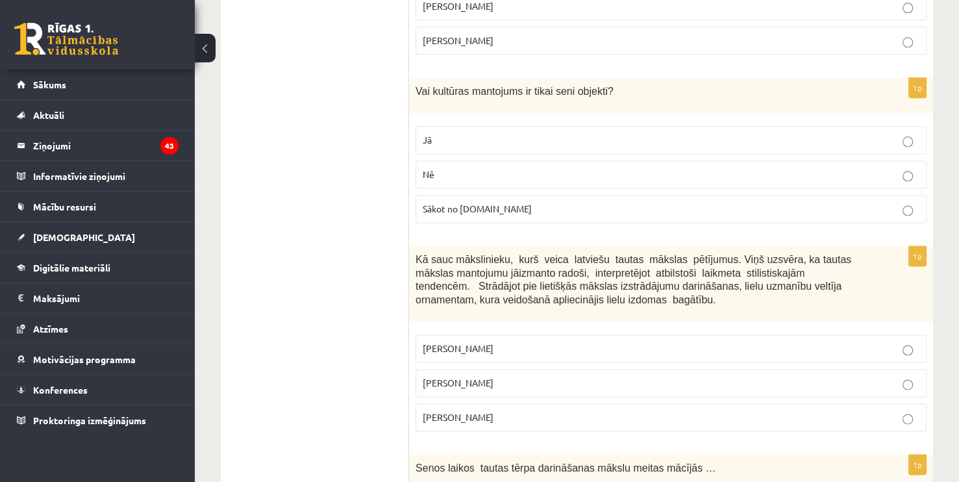
scroll to position [1601, 0]
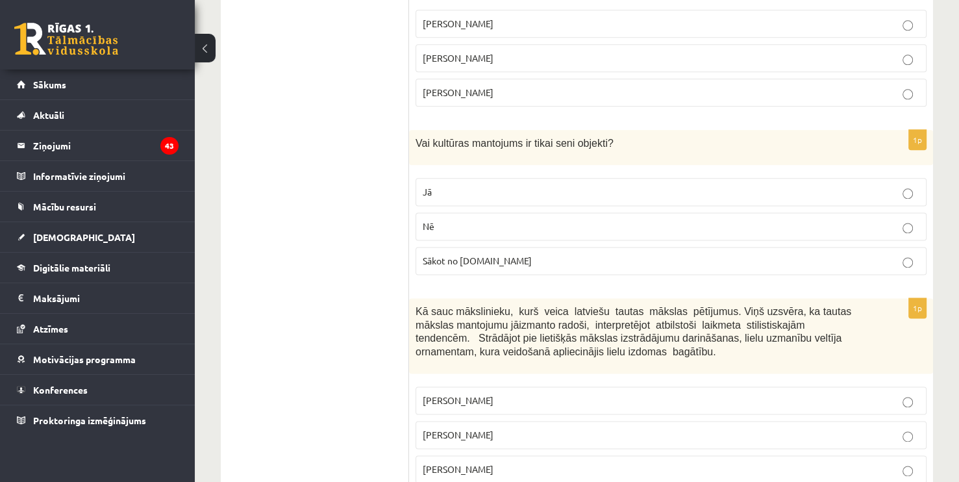
click at [551, 393] on p "Ansis Cīrulis" at bounding box center [671, 400] width 497 height 14
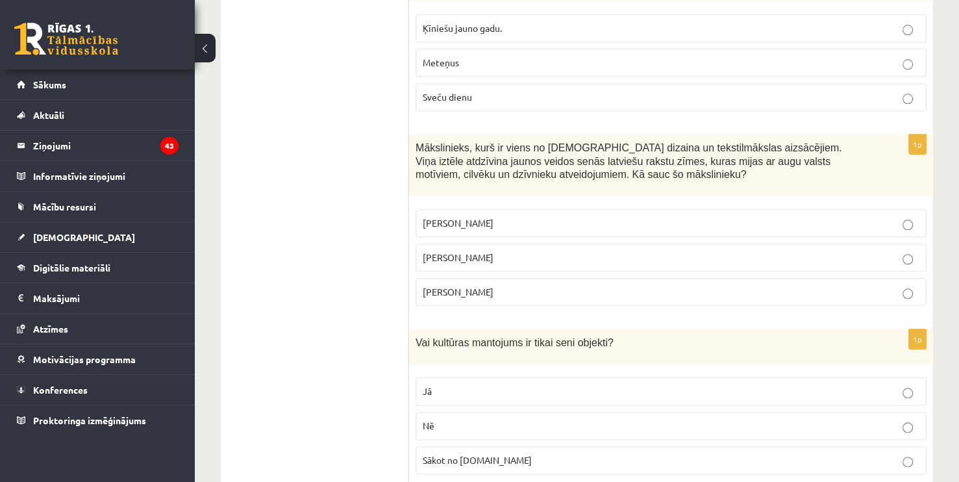
scroll to position [1393, 0]
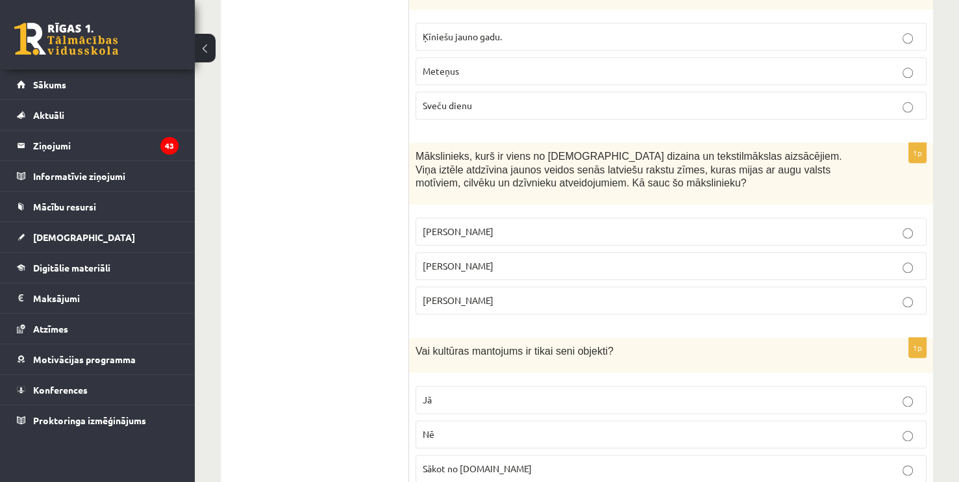
click at [488, 429] on p "Nē" at bounding box center [671, 434] width 497 height 14
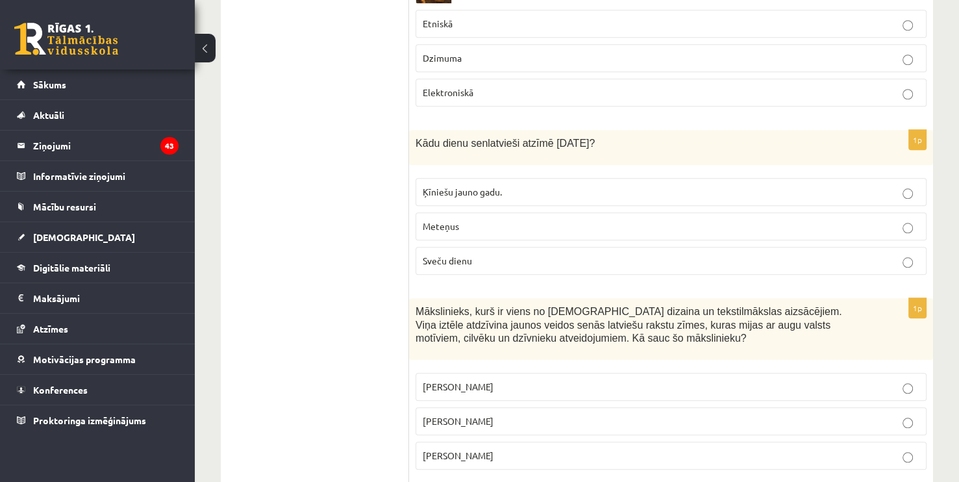
scroll to position [1238, 0]
click at [623, 442] on label "Rihards Zariņš" at bounding box center [671, 456] width 511 height 28
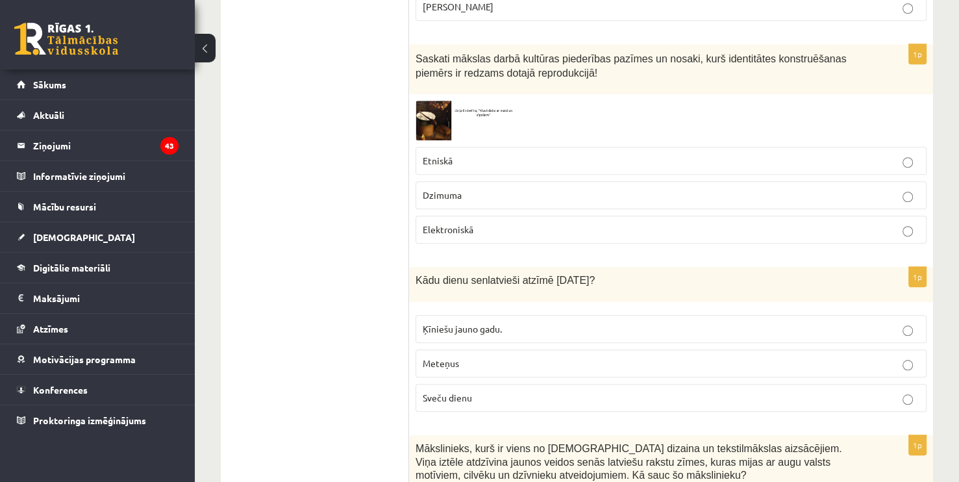
scroll to position [1082, 0]
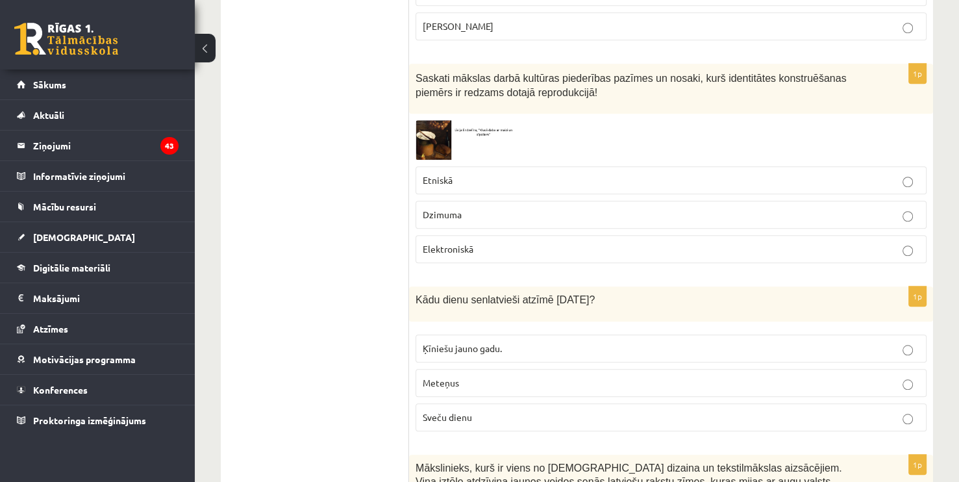
click at [465, 417] on p "Sveču dienu" at bounding box center [671, 417] width 497 height 14
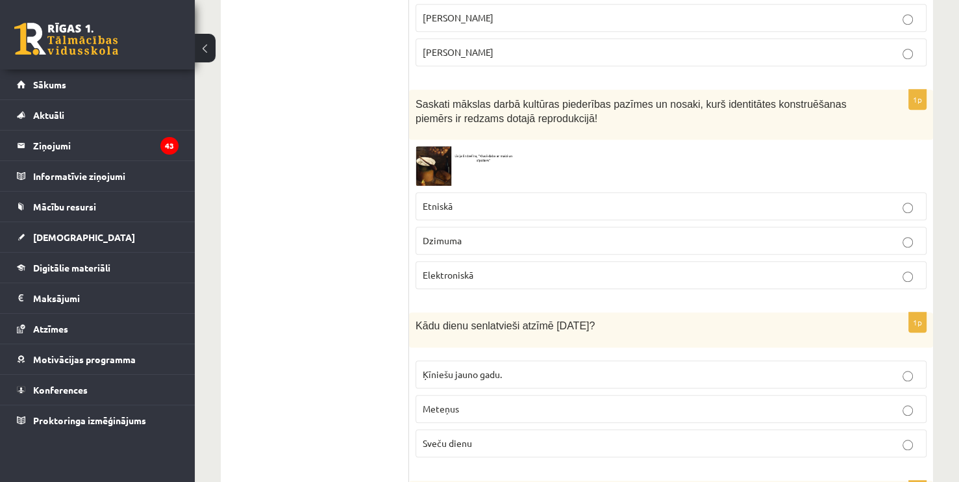
scroll to position [1030, 0]
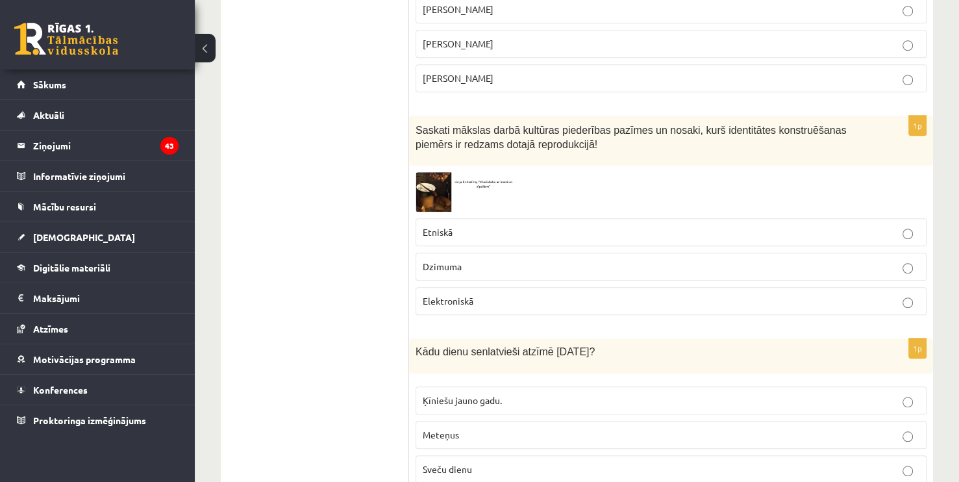
click at [432, 191] on img at bounding box center [464, 192] width 97 height 40
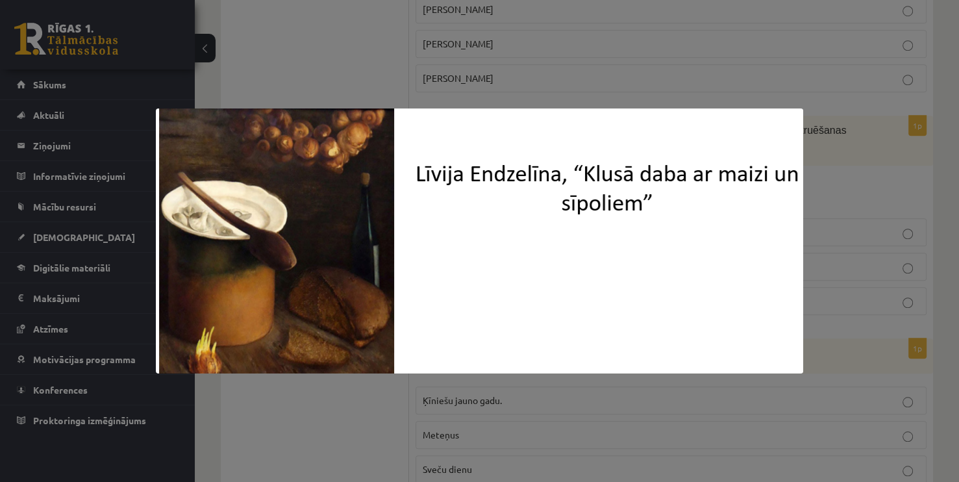
click at [432, 191] on img at bounding box center [479, 240] width 647 height 265
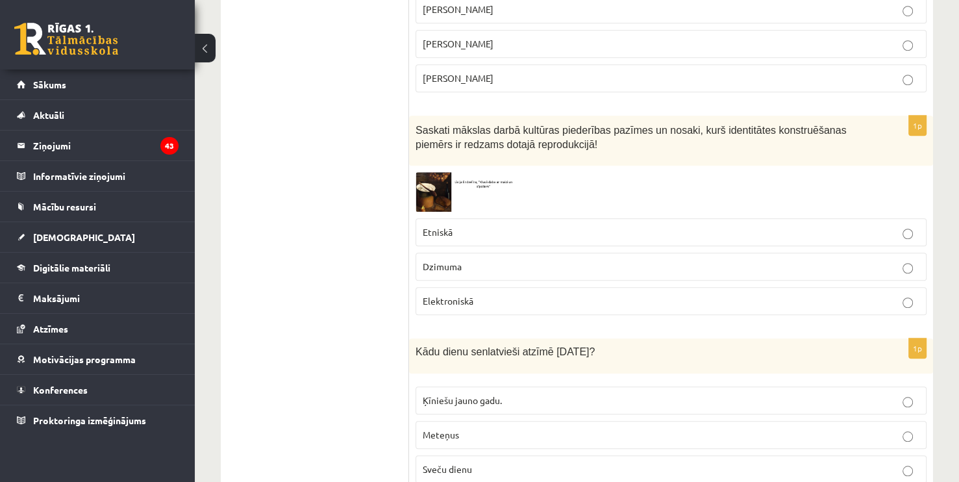
click at [495, 228] on p "Etniskā" at bounding box center [671, 232] width 497 height 14
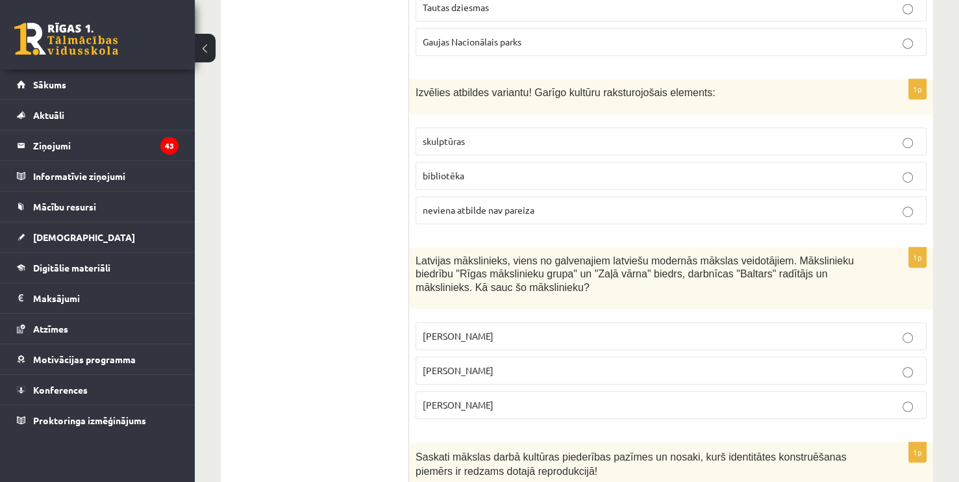
scroll to position [692, 0]
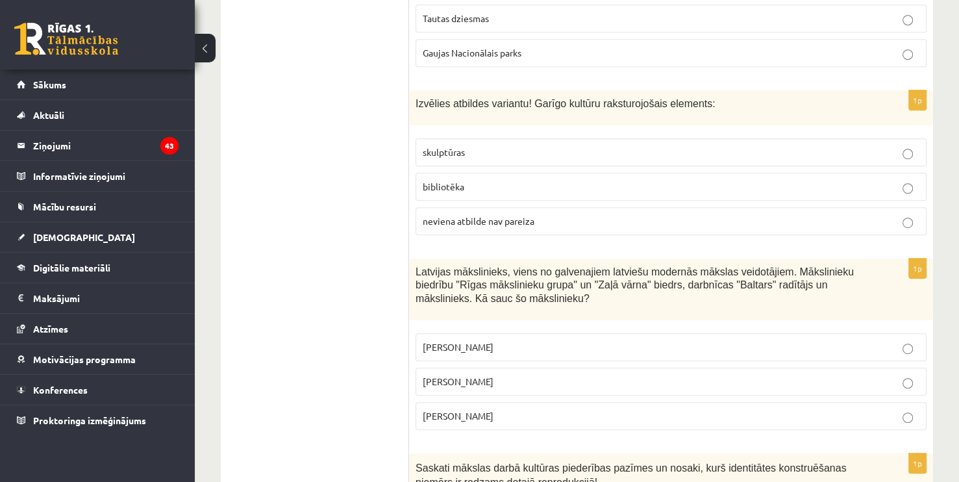
click at [495, 384] on label "Romāns Suta" at bounding box center [671, 382] width 511 height 28
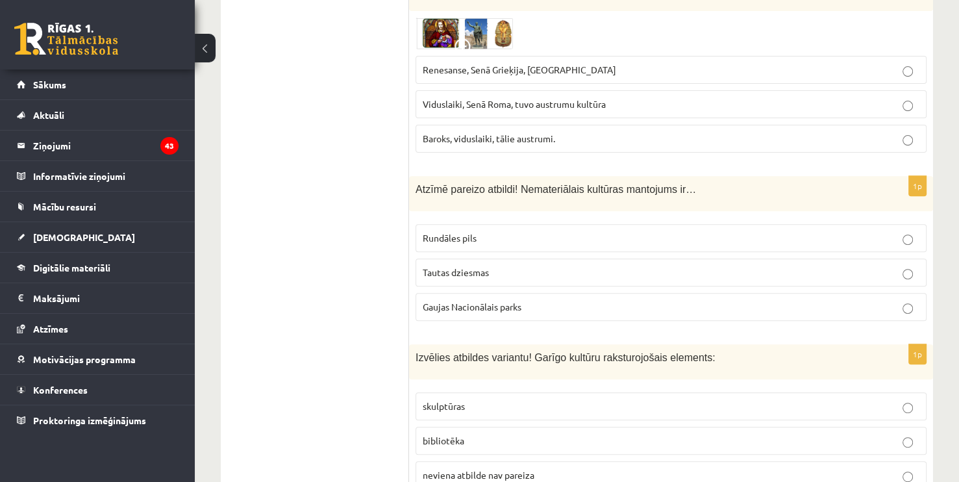
scroll to position [432, 0]
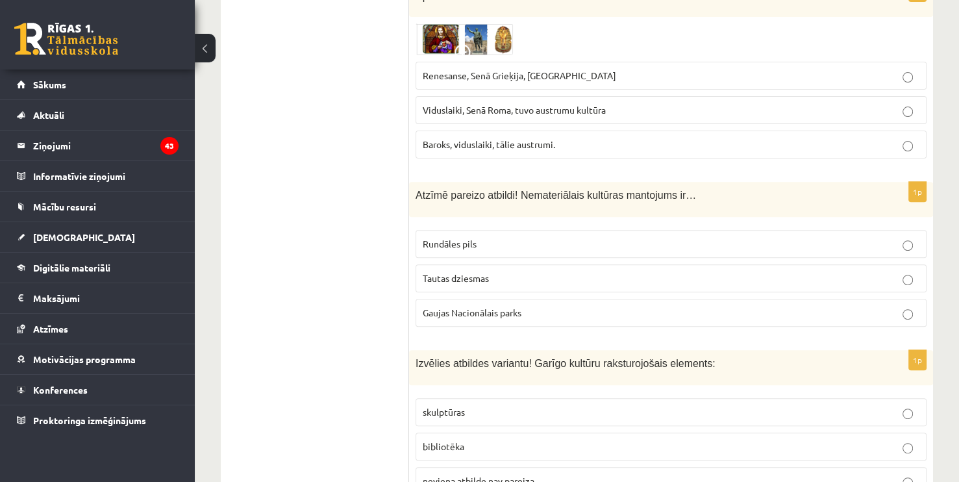
click at [464, 445] on p "bibliotēka" at bounding box center [671, 447] width 497 height 14
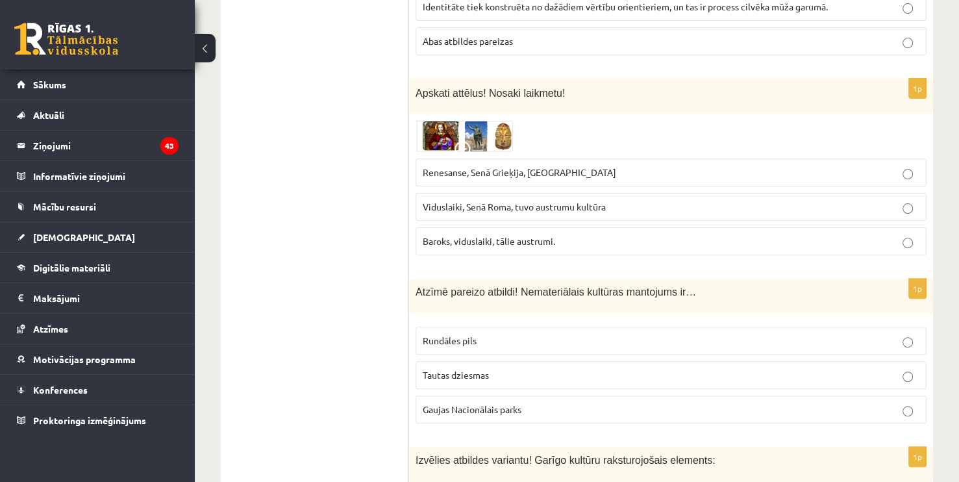
scroll to position [329, 0]
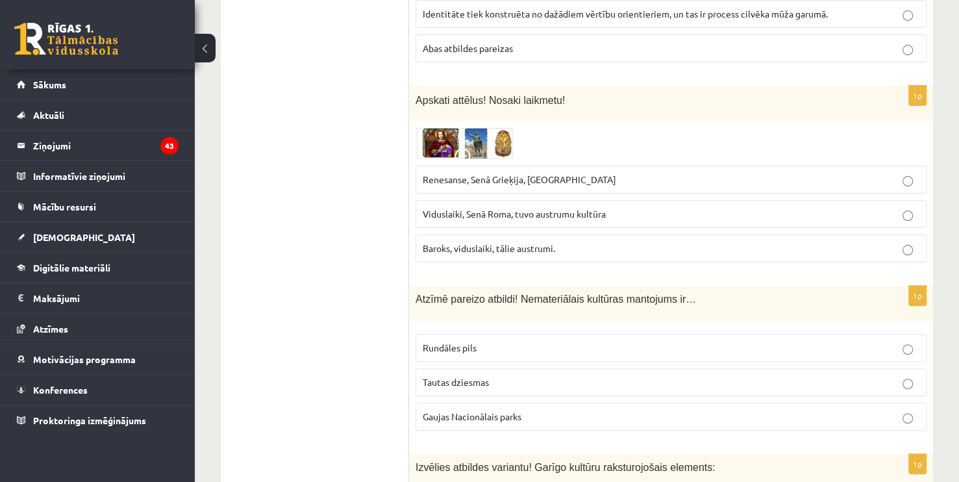
click at [482, 414] on span "Gaujas Nacionālais parks" at bounding box center [472, 416] width 99 height 12
click at [508, 378] on p "Tautas dziesmas" at bounding box center [671, 382] width 497 height 14
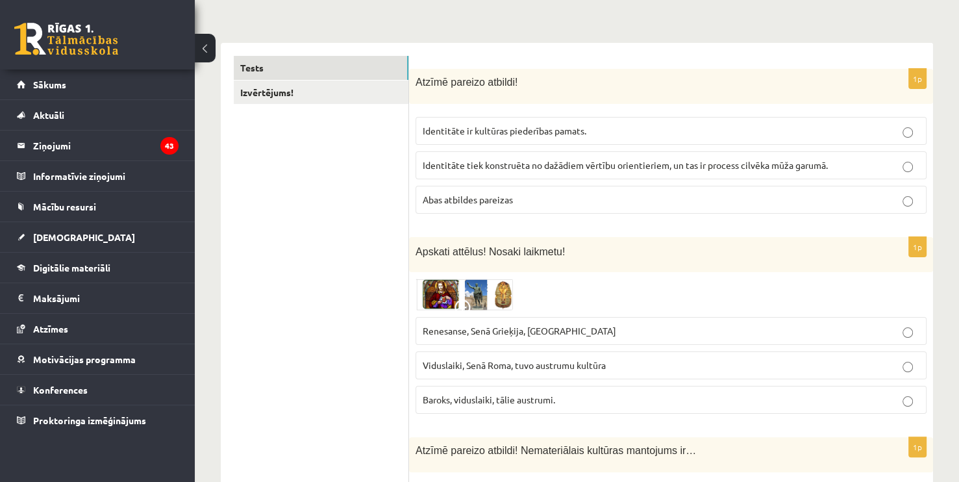
scroll to position [173, 0]
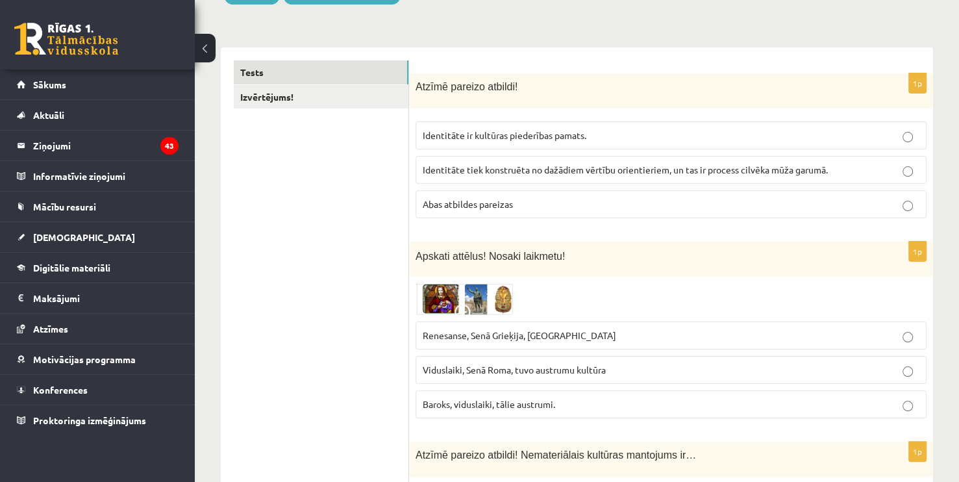
click at [583, 366] on span "Viduslaiki, Senā Roma, tuvo austrumu kultūra" at bounding box center [514, 370] width 183 height 12
click at [523, 214] on label "Abas atbildes pareizas" at bounding box center [671, 204] width 511 height 28
click at [319, 90] on link "Izvērtējums!" at bounding box center [321, 97] width 175 height 24
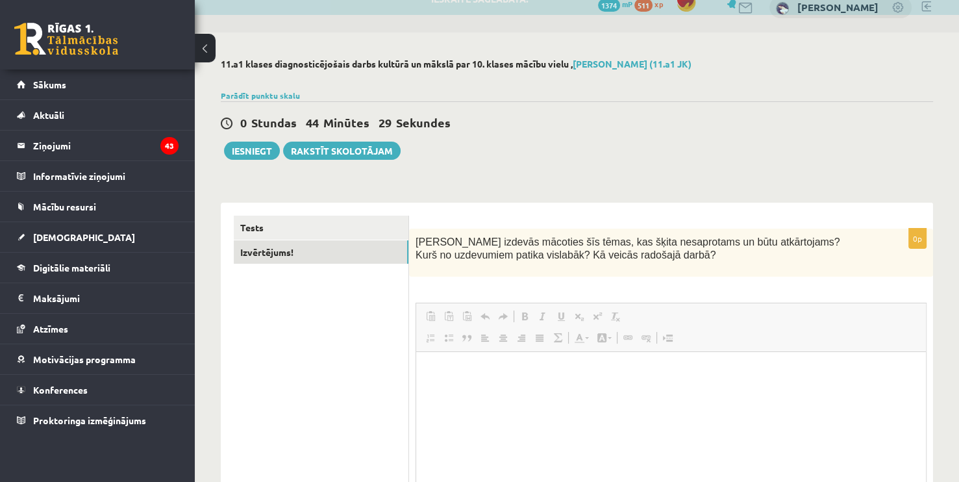
scroll to position [0, 0]
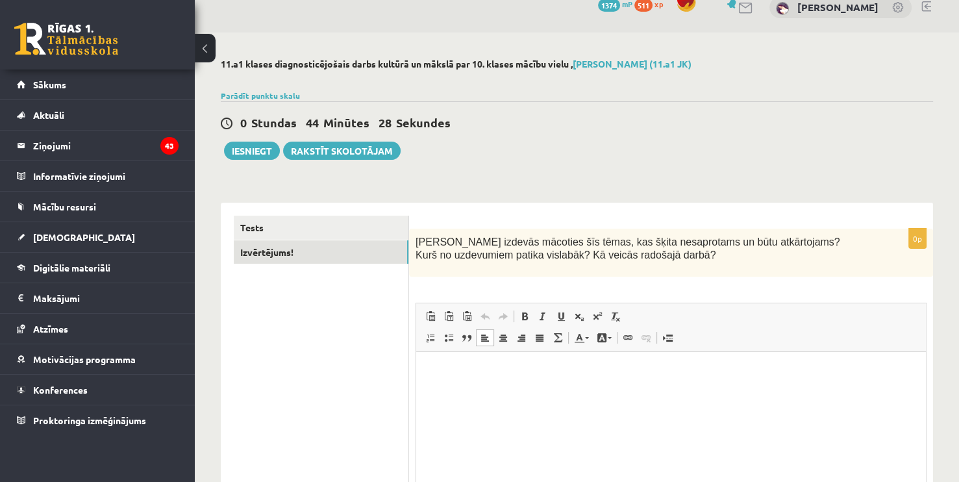
click at [461, 386] on html at bounding box center [671, 372] width 510 height 40
click at [262, 152] on button "Iesniegt" at bounding box center [252, 151] width 56 height 18
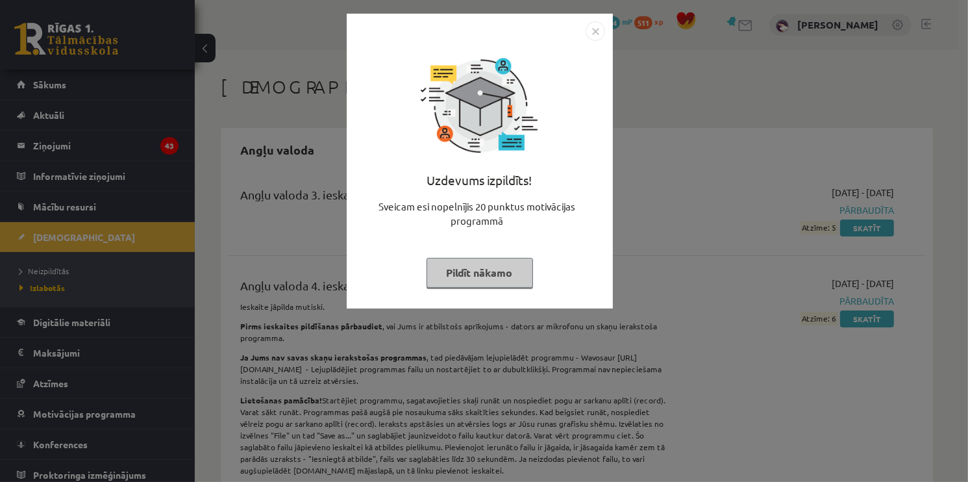
click at [477, 269] on button "Pildīt nākamo" at bounding box center [480, 273] width 106 height 30
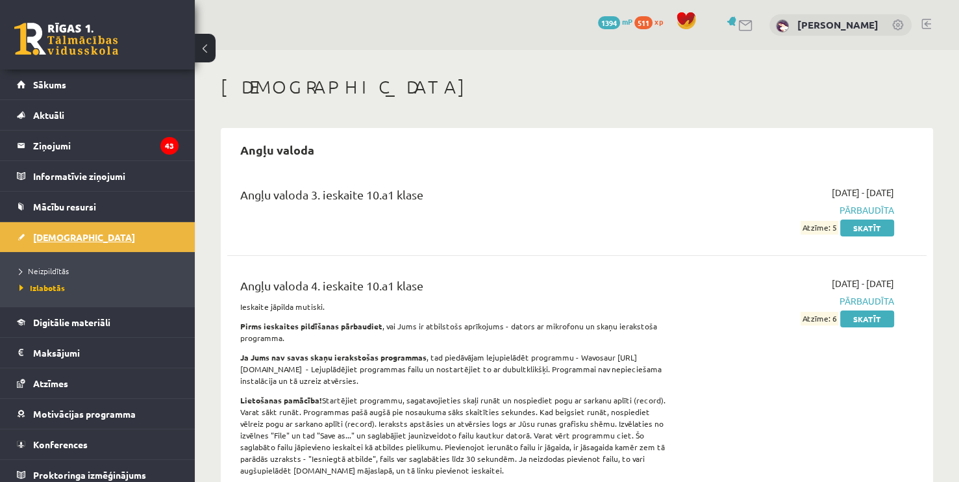
click at [101, 242] on link "[DEMOGRAPHIC_DATA]" at bounding box center [98, 237] width 162 height 30
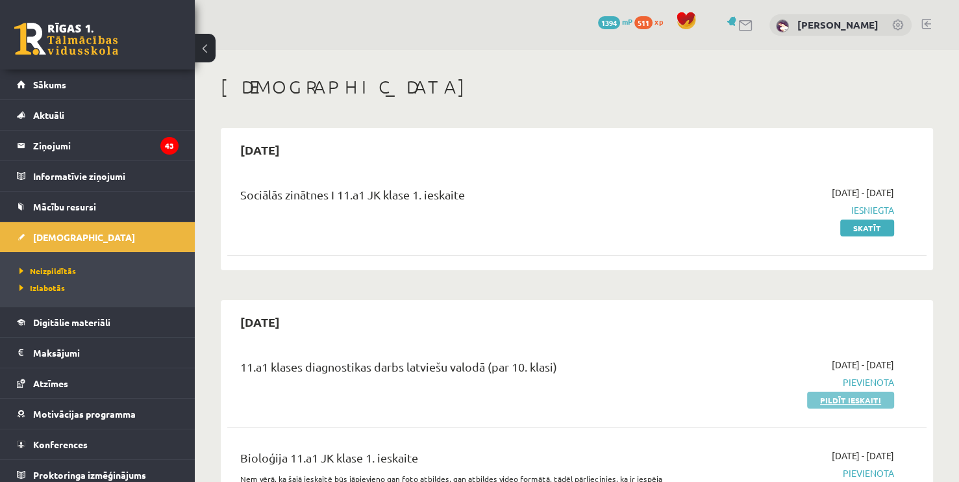
click at [855, 397] on link "Pildīt ieskaiti" at bounding box center [850, 400] width 87 height 17
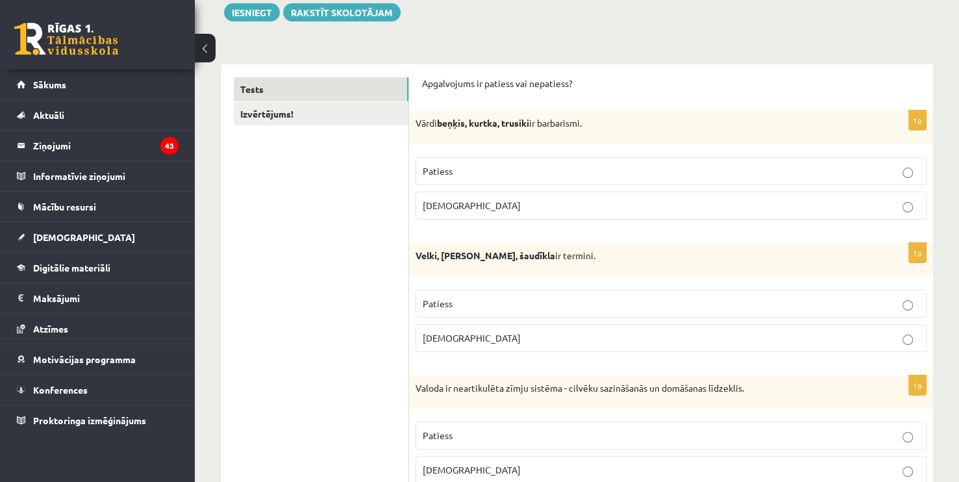
scroll to position [175, 0]
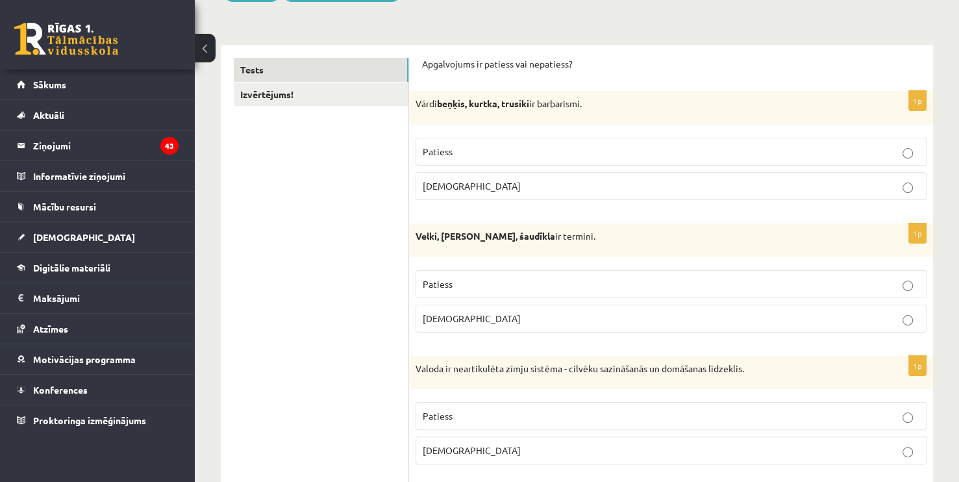
click at [486, 318] on p "[DEMOGRAPHIC_DATA]" at bounding box center [671, 319] width 497 height 14
drag, startPoint x: 418, startPoint y: 62, endPoint x: 628, endPoint y: 82, distance: 210.8
click at [651, 138] on div "1p [GEOGRAPHIC_DATA] beņķis, kurtka, trusiki ir barbarismi. Patiess [DEMOGRAPHI…" at bounding box center [671, 150] width 524 height 119
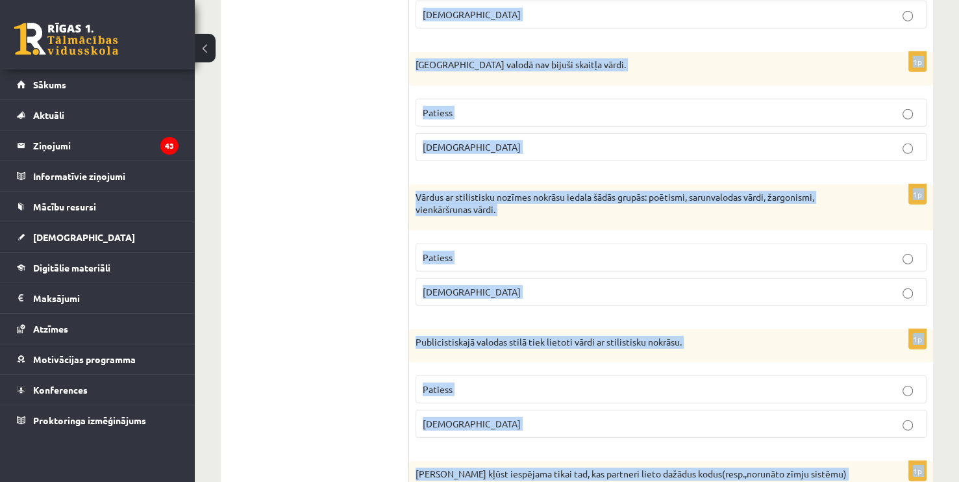
scroll to position [3815, 0]
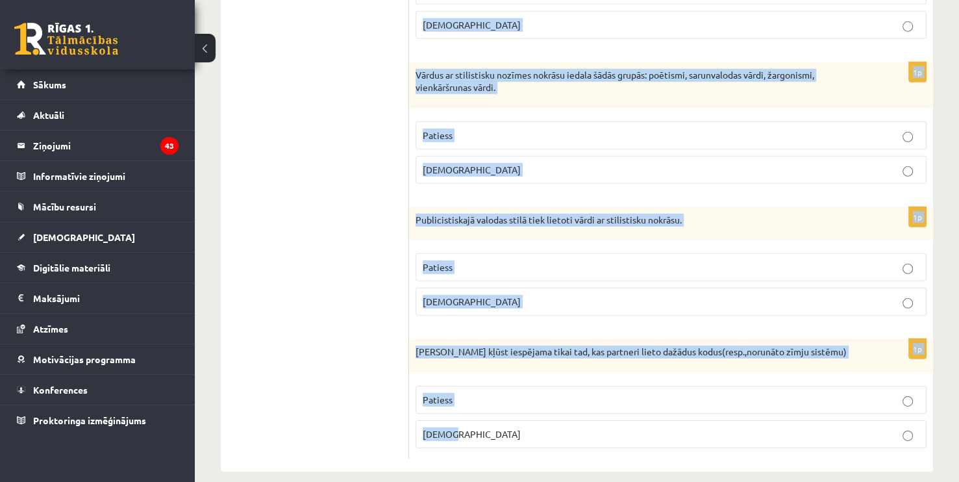
drag, startPoint x: 420, startPoint y: 62, endPoint x: 838, endPoint y: 512, distance: 614.3
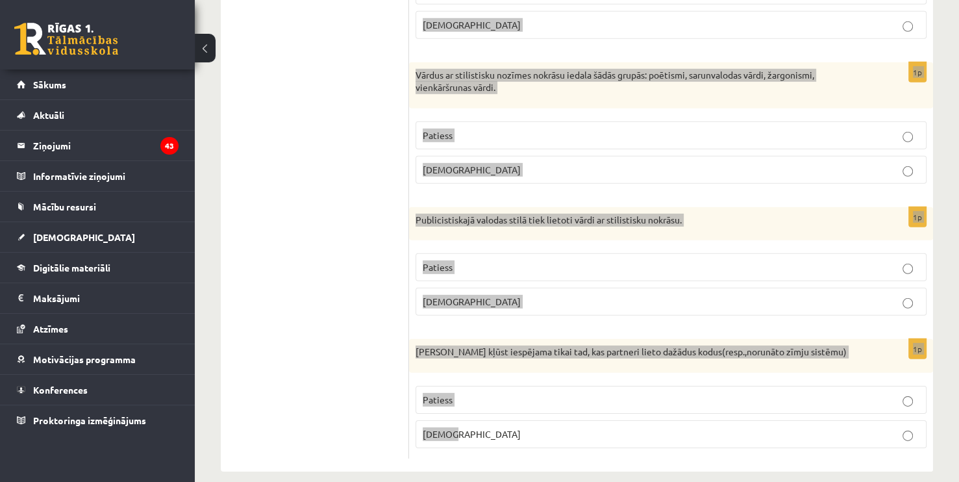
copy form "Loremipsumd si ametcon adi elitseddo? 1e Tempo incidi, utlabo, etdolor ma aliqu…"
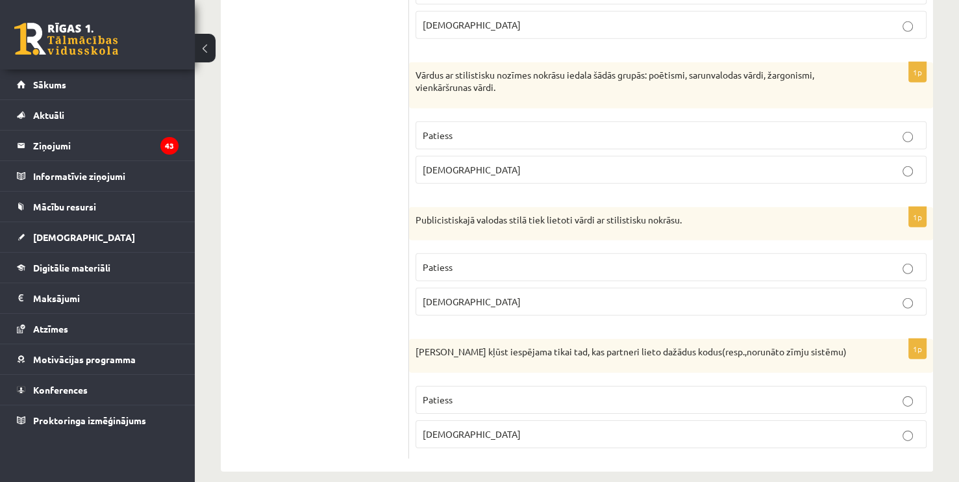
click at [460, 427] on p "Aplams" at bounding box center [671, 434] width 497 height 14
click at [469, 260] on p "Patiess" at bounding box center [671, 267] width 497 height 14
click at [493, 163] on p "Aplams" at bounding box center [671, 170] width 497 height 14
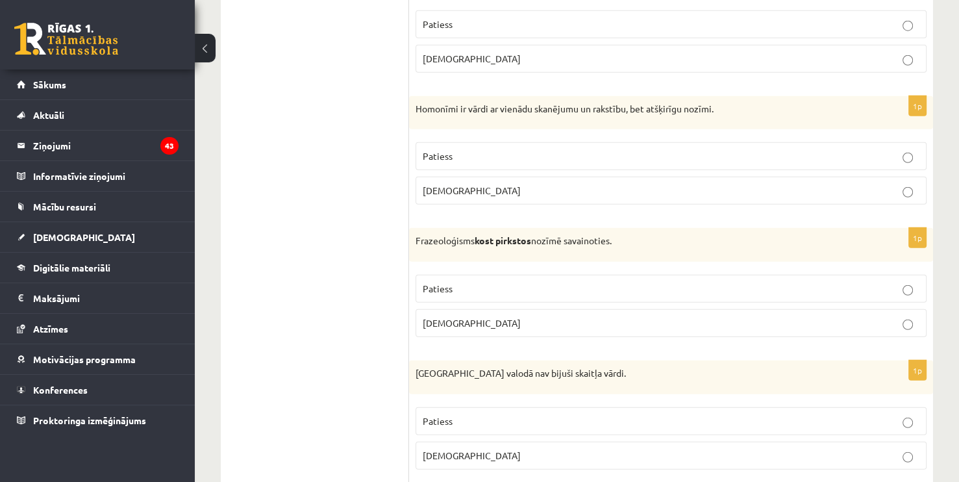
scroll to position [3373, 0]
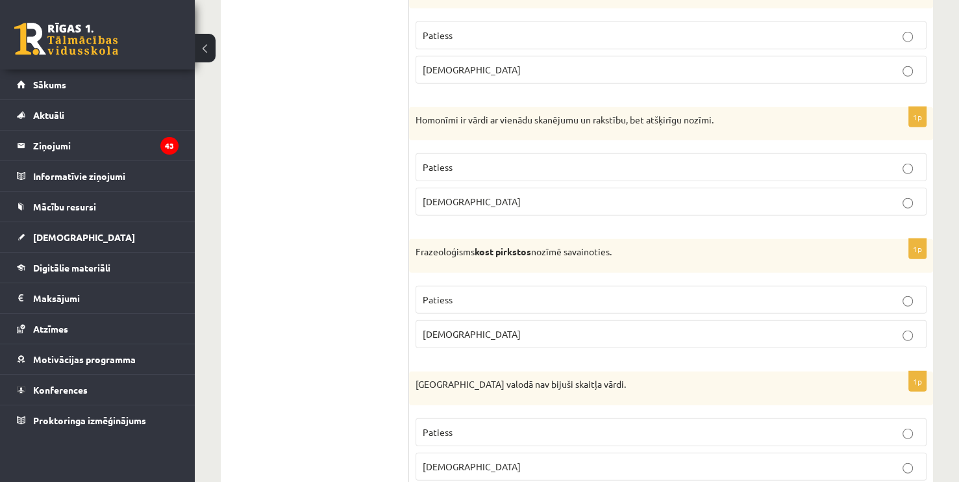
click at [507, 426] on label "Patiess" at bounding box center [671, 432] width 511 height 28
click at [444, 328] on span "Aplams" at bounding box center [472, 334] width 98 height 12
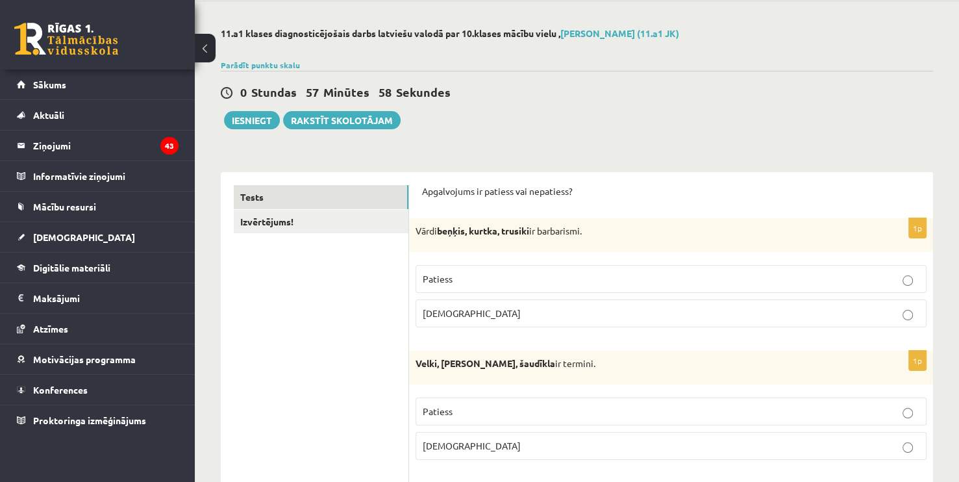
scroll to position [0, 0]
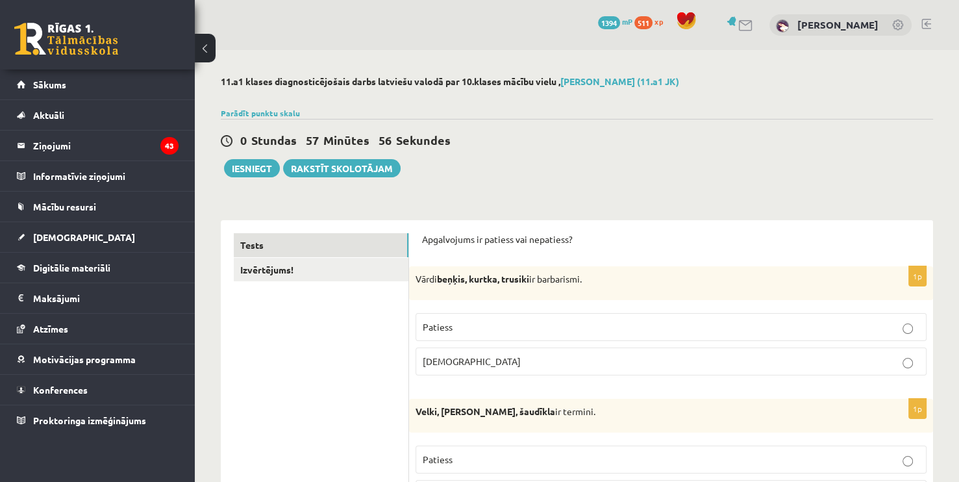
click at [477, 327] on p "Patiess" at bounding box center [671, 327] width 497 height 14
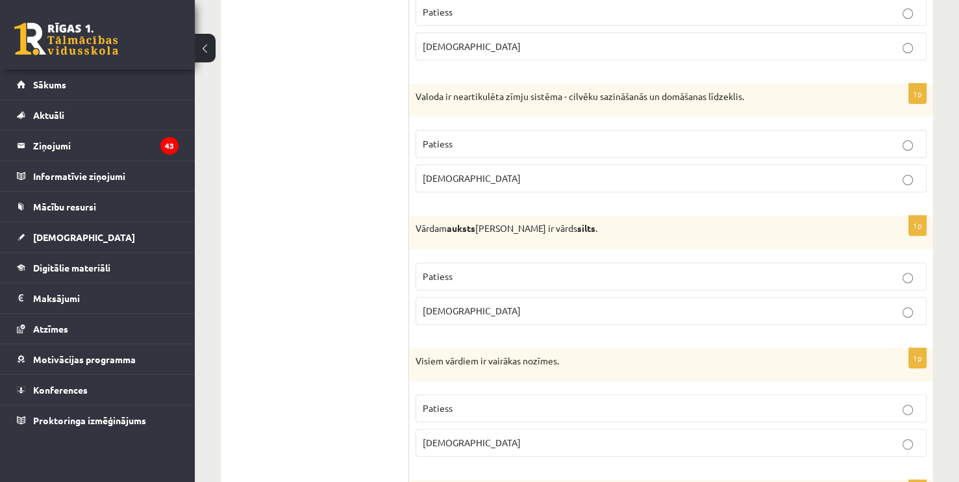
scroll to position [453, 0]
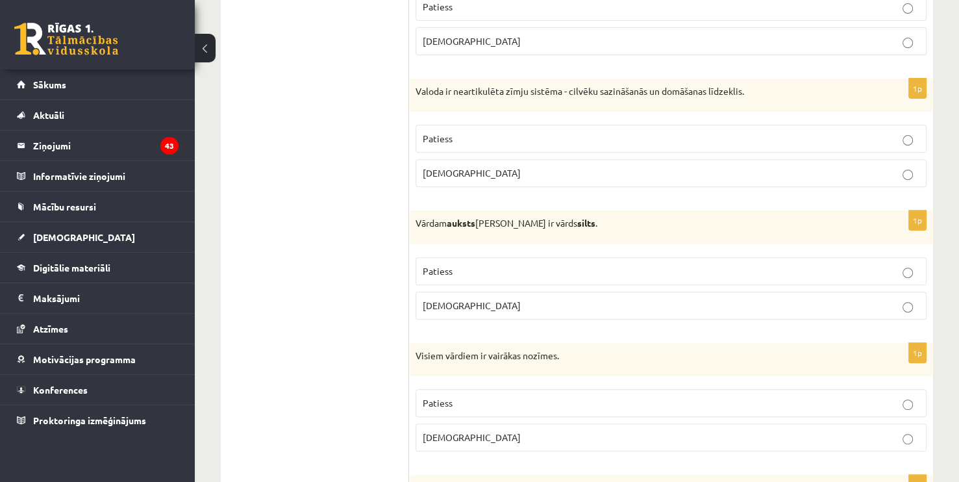
click at [845, 190] on div "1p Valoda ir neartikulēta zīmju sistēma - cilvēku sazināšanās un domāšanas līdz…" at bounding box center [671, 138] width 524 height 119
click at [845, 175] on p "Aplams" at bounding box center [671, 173] width 497 height 14
click at [612, 268] on p "Patiess" at bounding box center [671, 271] width 497 height 14
click at [486, 437] on p "Aplams" at bounding box center [671, 438] width 497 height 14
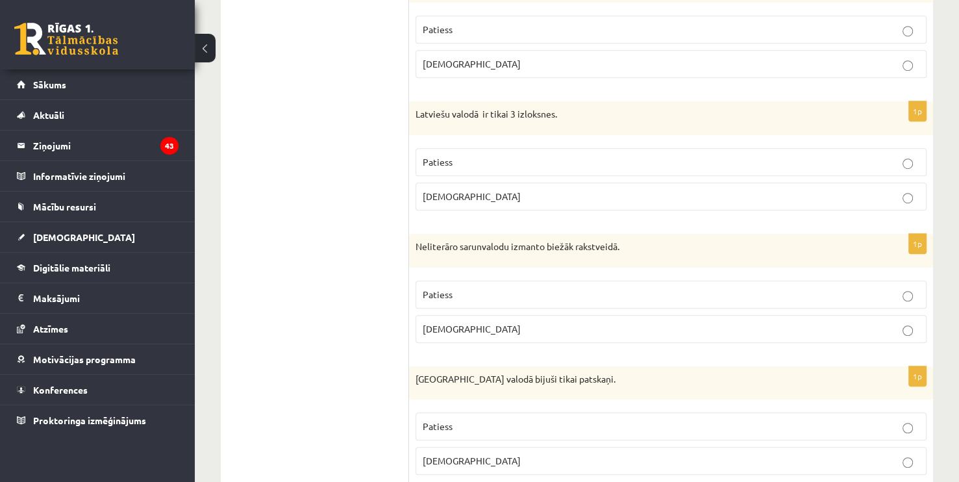
scroll to position [884, 0]
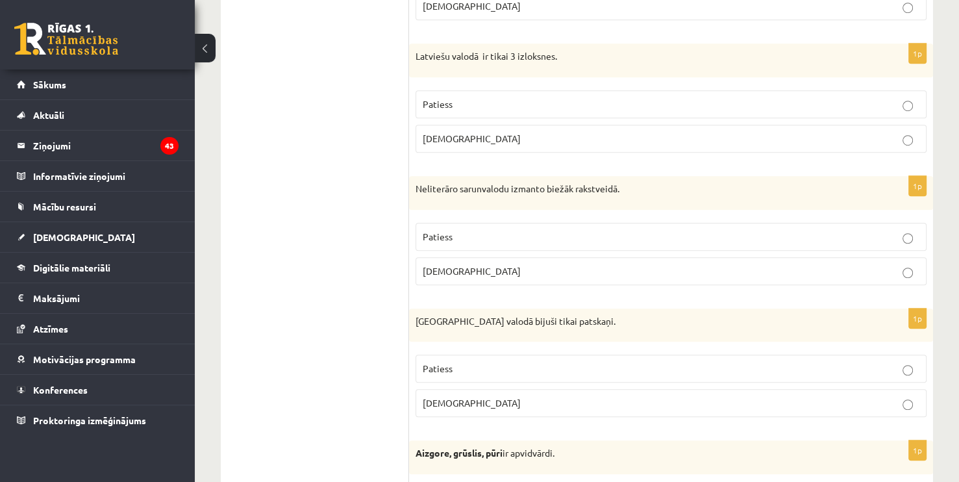
click at [753, 142] on p "Aplams" at bounding box center [671, 139] width 497 height 14
click at [850, 276] on label "Aplams" at bounding box center [671, 271] width 511 height 28
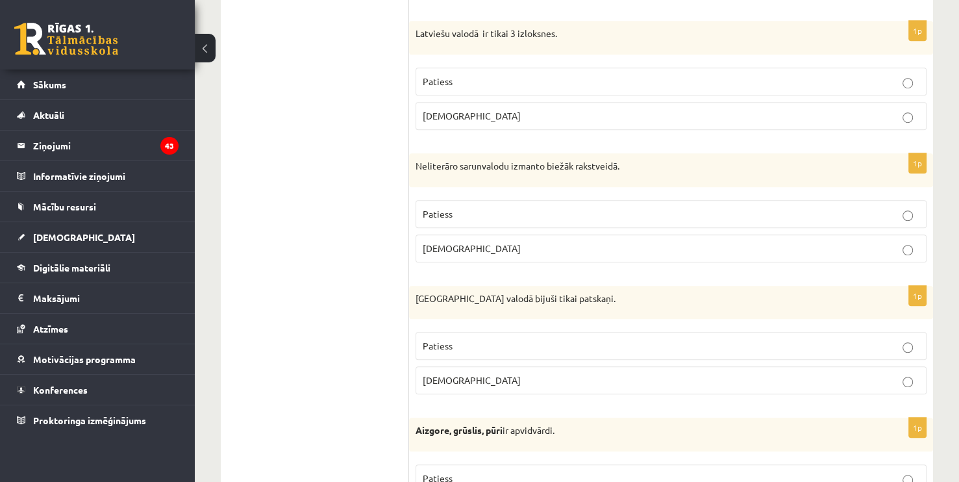
scroll to position [935, 0]
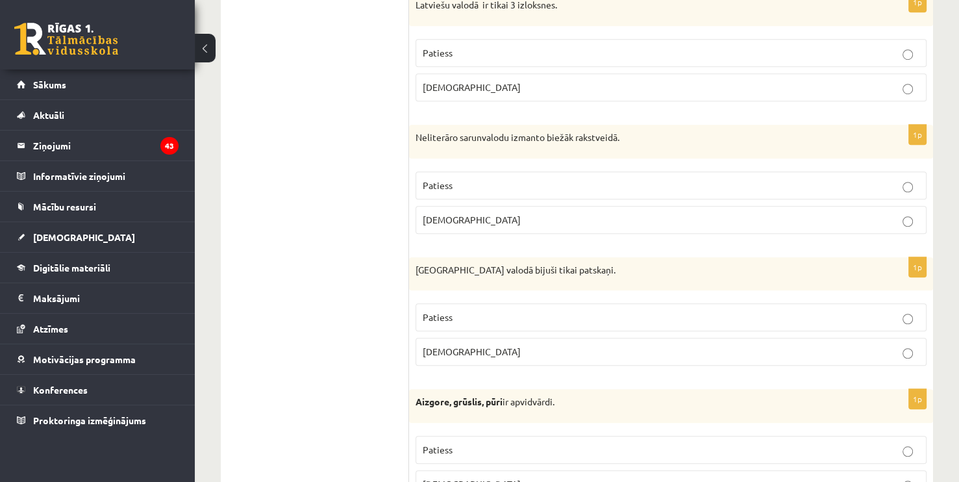
click at [477, 349] on p "Aplams" at bounding box center [671, 352] width 497 height 14
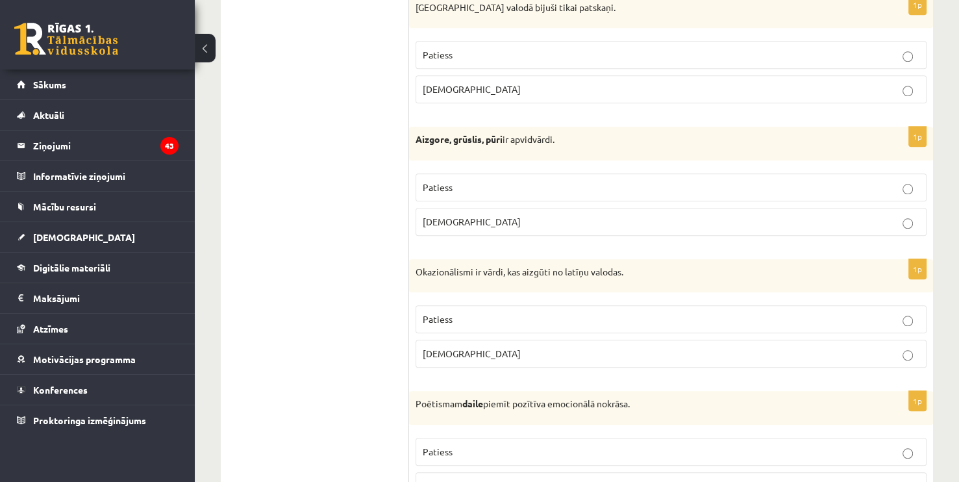
scroll to position [1221, 0]
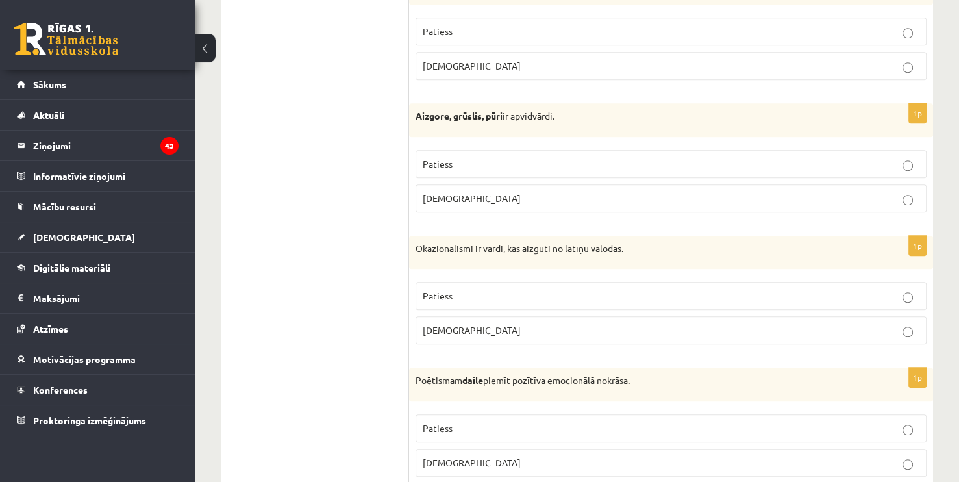
click at [562, 150] on label "Patiess" at bounding box center [671, 164] width 511 height 28
click at [506, 325] on p "Aplams" at bounding box center [671, 330] width 497 height 14
click at [509, 429] on p "Patiess" at bounding box center [671, 428] width 497 height 14
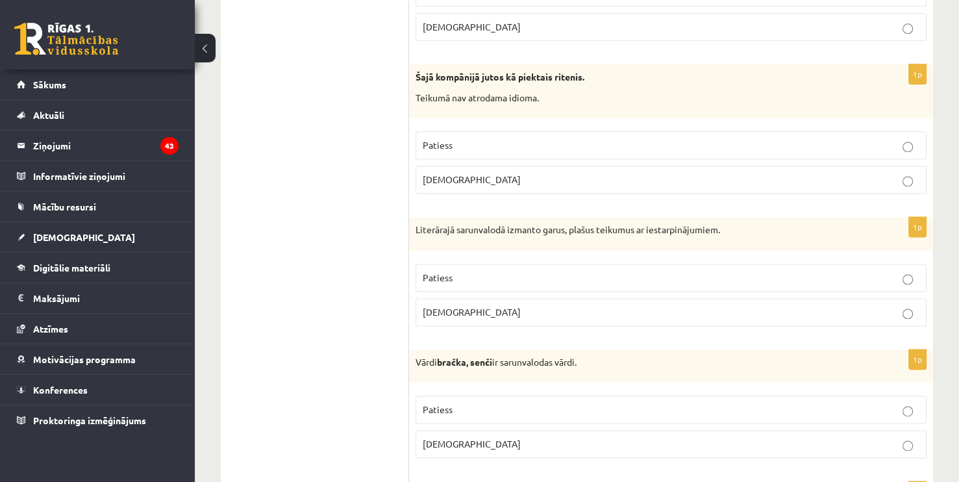
scroll to position [1685, 0]
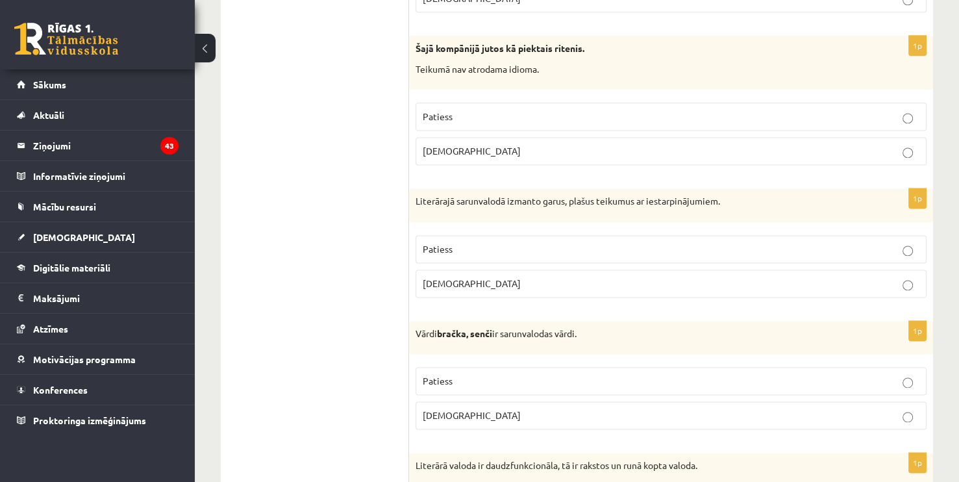
click at [482, 277] on p "Aplams" at bounding box center [671, 284] width 497 height 14
click at [479, 144] on p "Aplams" at bounding box center [671, 151] width 497 height 14
click at [466, 374] on p "Patiess" at bounding box center [671, 381] width 497 height 14
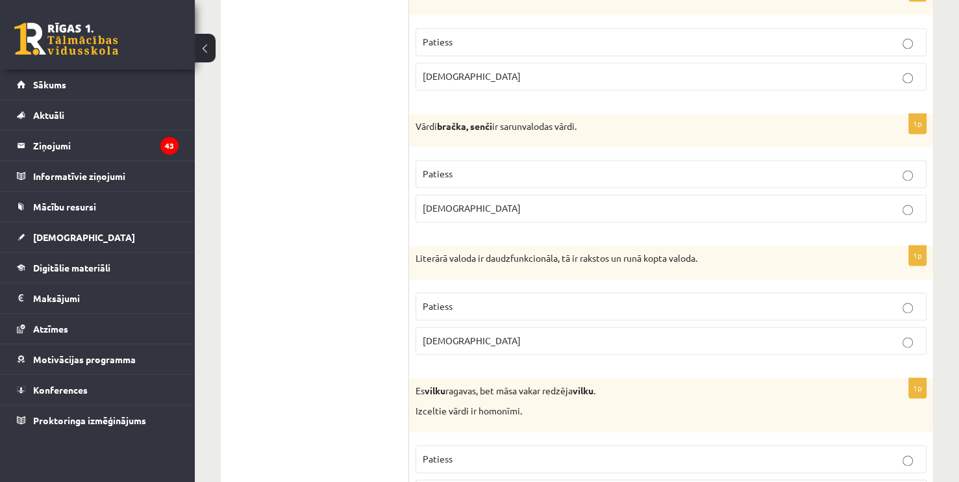
scroll to position [1945, 0]
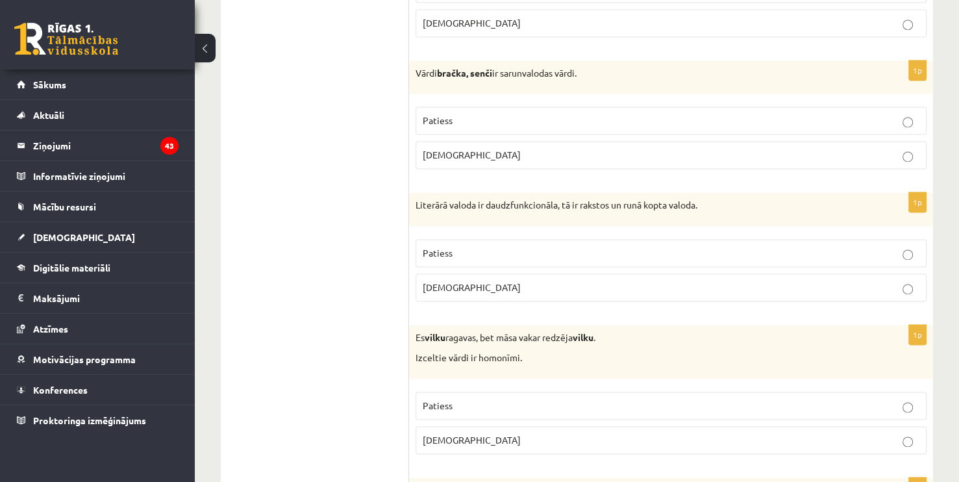
click at [586, 284] on p "Aplams" at bounding box center [671, 288] width 497 height 14
click at [625, 399] on p "Patiess" at bounding box center [671, 406] width 497 height 14
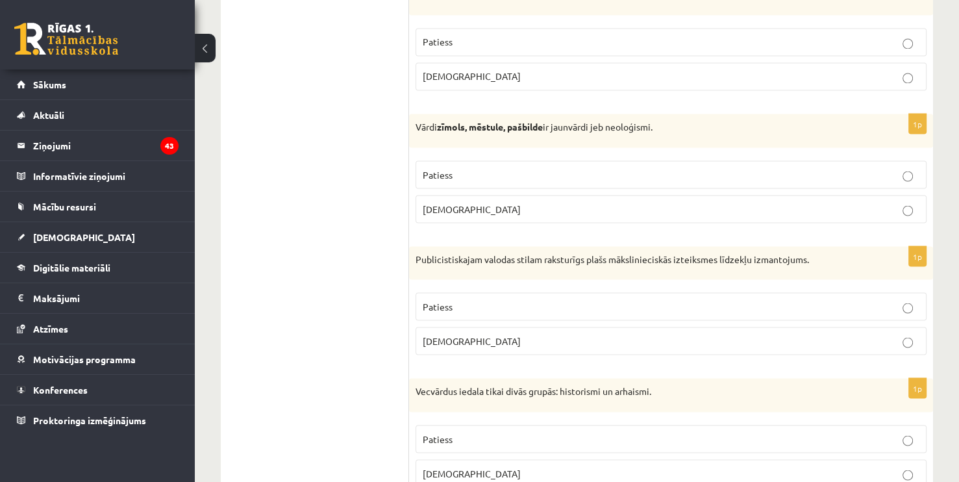
scroll to position [2323, 0]
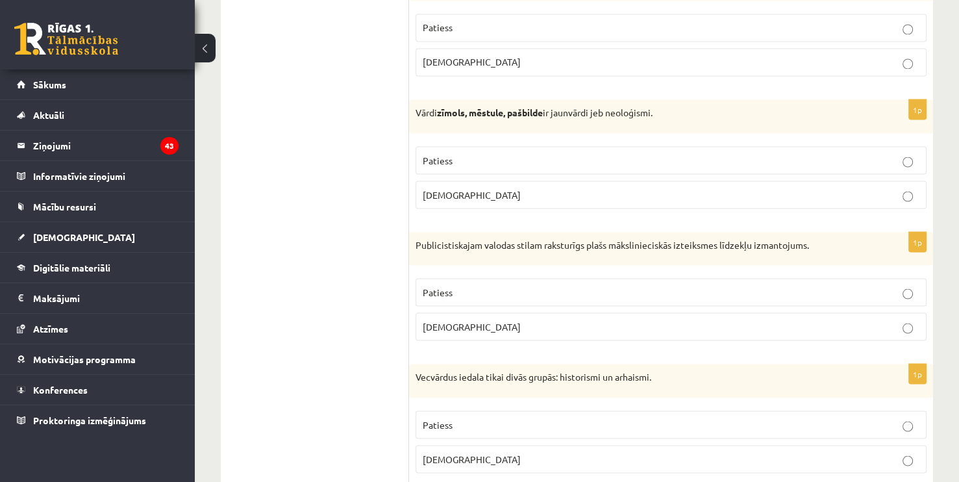
click at [553, 153] on p "Patiess" at bounding box center [671, 160] width 497 height 14
click at [481, 188] on p "Aplams" at bounding box center [671, 195] width 497 height 14
click at [495, 321] on p "Aplams" at bounding box center [671, 326] width 497 height 14
click at [498, 418] on p "Patiess" at bounding box center [671, 425] width 497 height 14
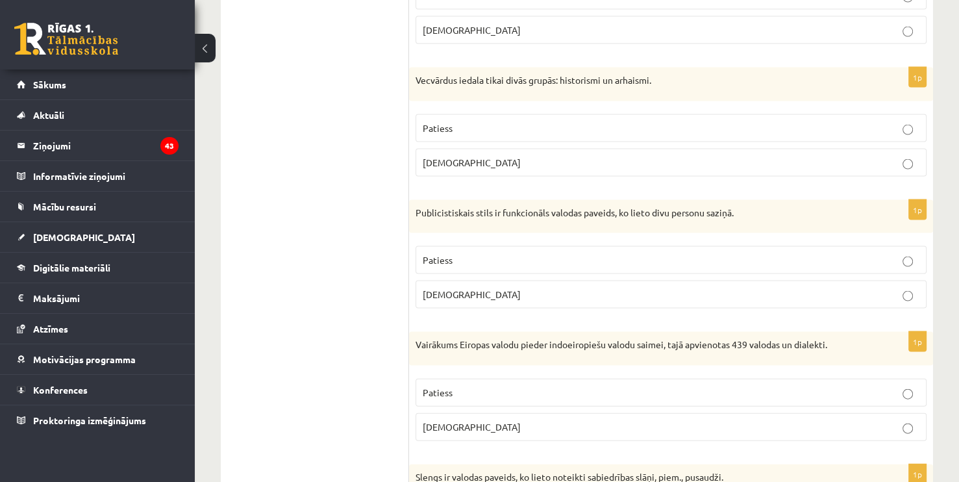
scroll to position [2625, 0]
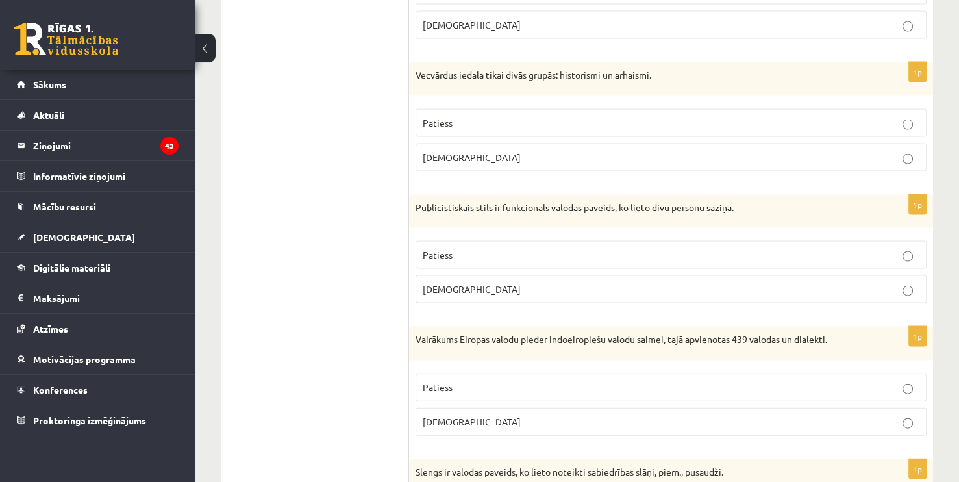
click at [797, 249] on p "Patiess" at bounding box center [671, 255] width 497 height 14
click at [764, 381] on p "Patiess" at bounding box center [671, 388] width 497 height 14
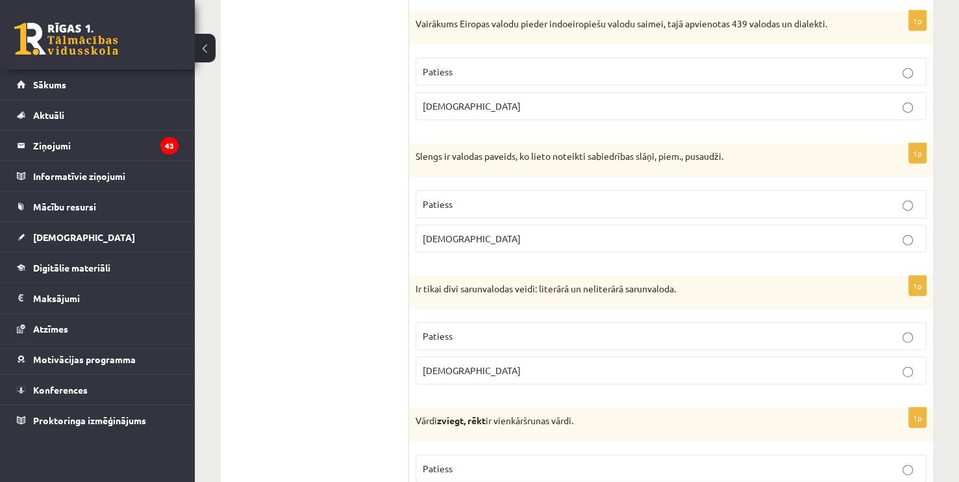
scroll to position [2945, 0]
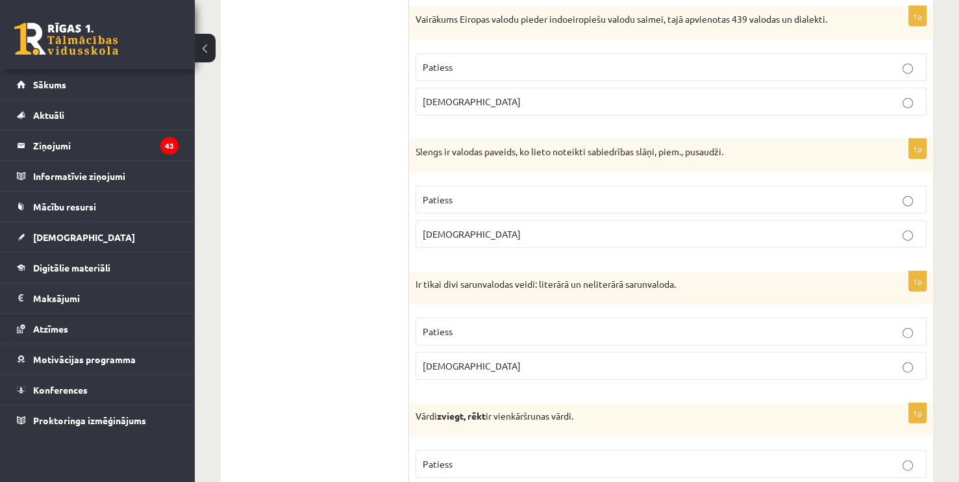
click at [471, 227] on p "Aplams" at bounding box center [671, 234] width 497 height 14
click at [543, 359] on p "Aplams" at bounding box center [671, 366] width 497 height 14
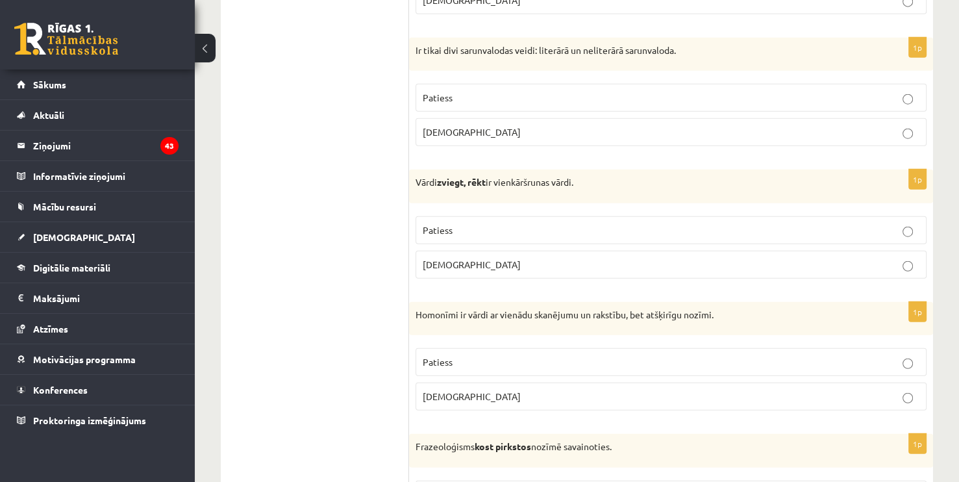
scroll to position [3174, 0]
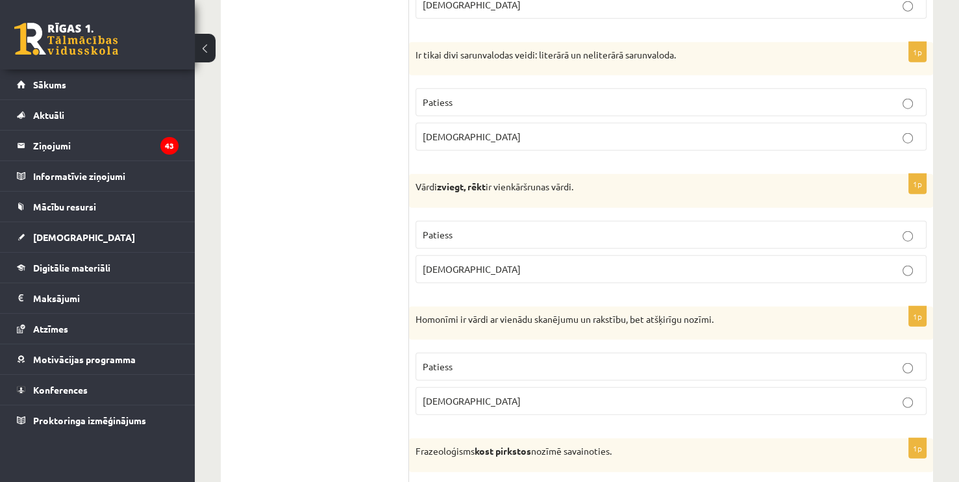
click at [473, 228] on p "Patiess" at bounding box center [671, 235] width 497 height 14
click at [558, 360] on p "Patiess" at bounding box center [671, 367] width 497 height 14
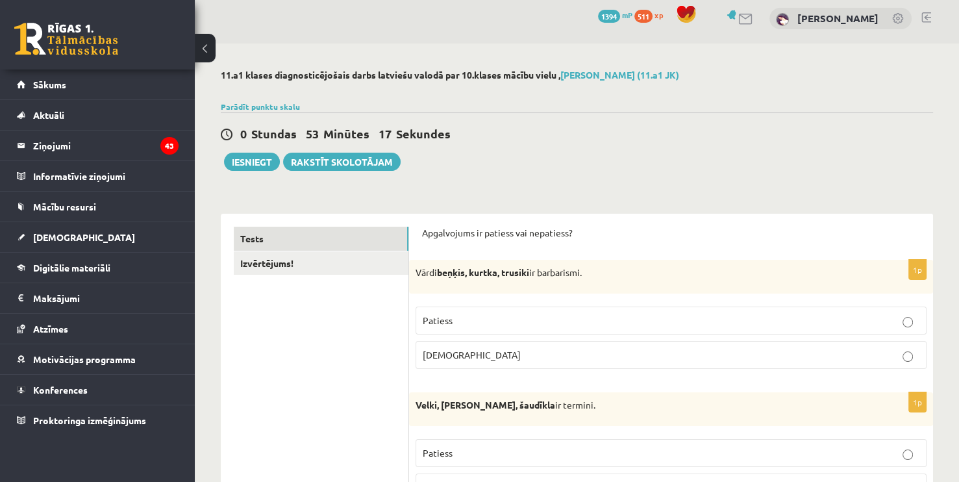
scroll to position [0, 0]
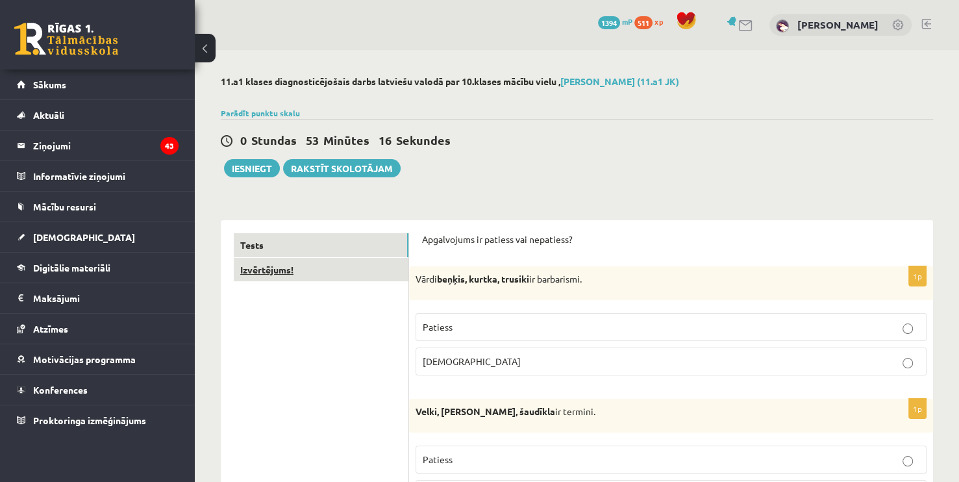
click at [362, 277] on link "Izvērtējums!" at bounding box center [321, 270] width 175 height 24
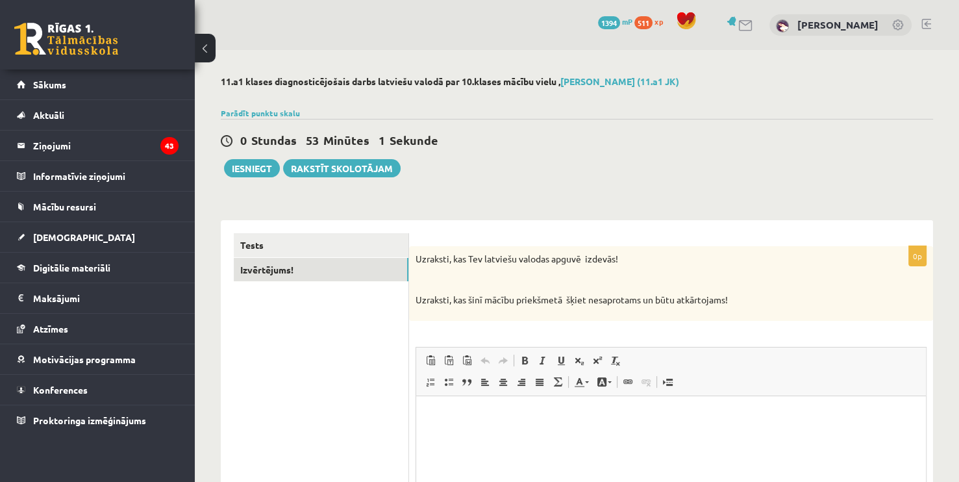
click at [439, 418] on p "Bagātinātā teksta redaktors, wiswyg-editor-user-answer-47433980701280" at bounding box center [671, 415] width 484 height 14
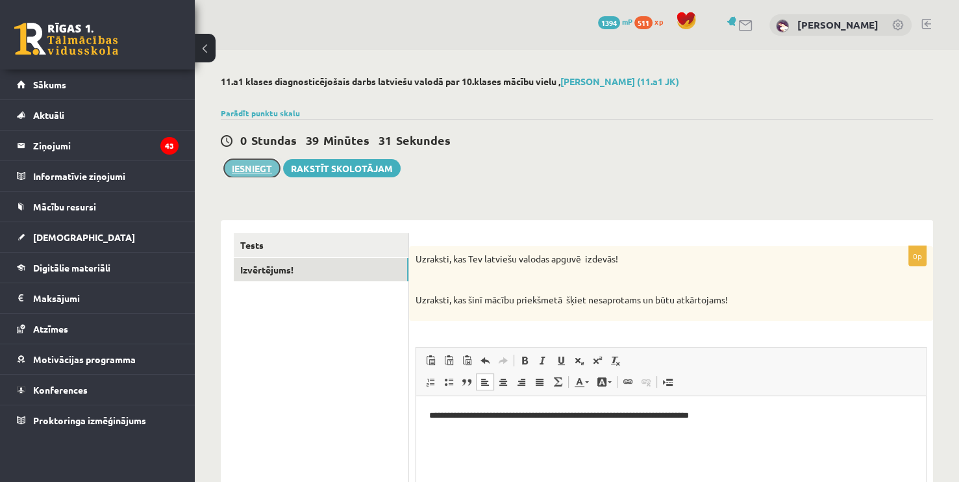
click at [256, 168] on button "Iesniegt" at bounding box center [252, 168] width 56 height 18
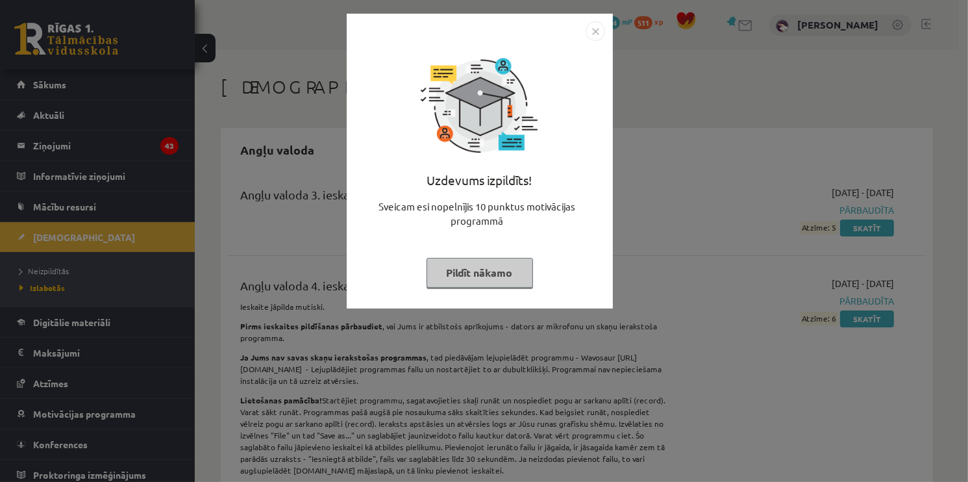
click at [506, 282] on button "Pildīt nākamo" at bounding box center [480, 273] width 106 height 30
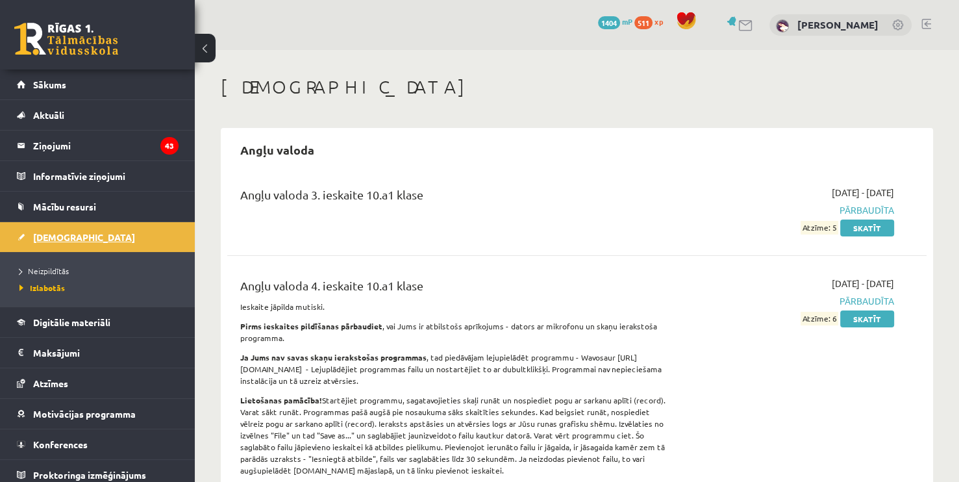
click at [80, 237] on link "[DEMOGRAPHIC_DATA]" at bounding box center [98, 237] width 162 height 30
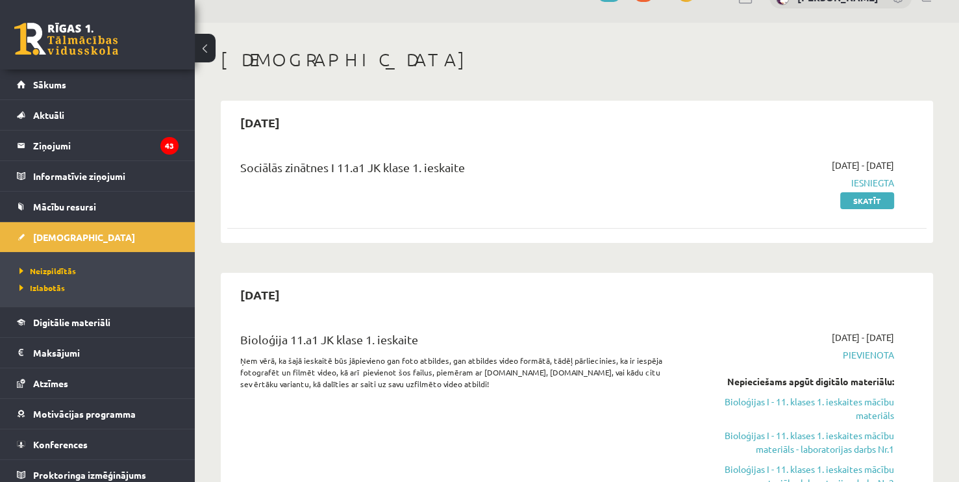
scroll to position [16, 0]
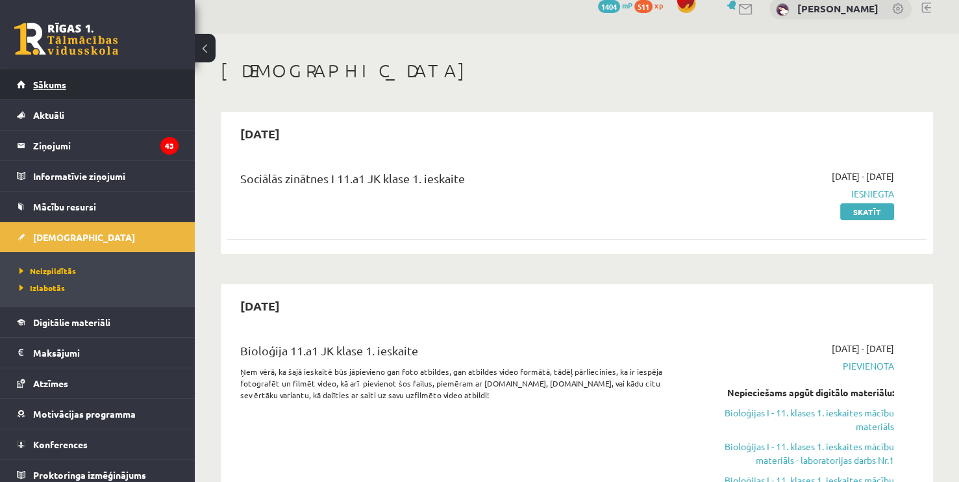
click at [64, 85] on span "Sākums" at bounding box center [49, 85] width 33 height 12
